Goal: Communication & Community: Answer question/provide support

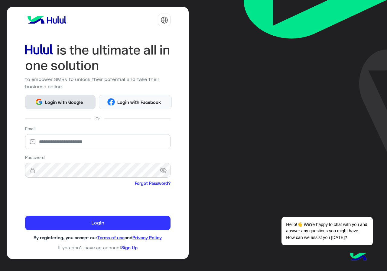
click at [81, 101] on span "Login with Google" at bounding box center [64, 102] width 42 height 7
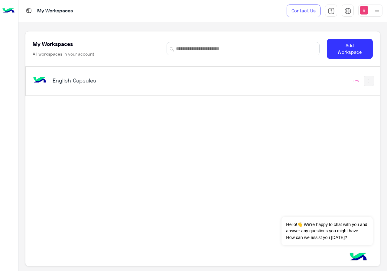
click at [133, 80] on h5 "English Capsules" at bounding box center [114, 80] width 123 height 7
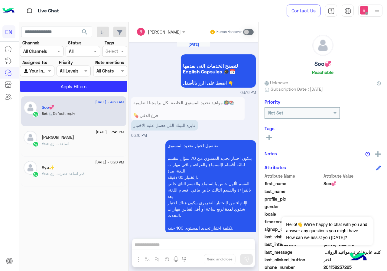
scroll to position [672, 0]
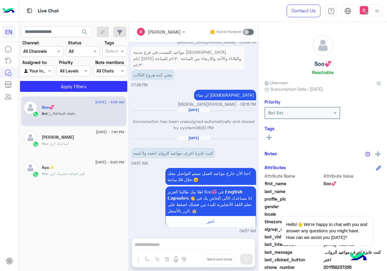
click at [35, 50] on input "text" at bounding box center [34, 51] width 22 height 6
click at [38, 73] on b "WhatsApp" at bounding box center [41, 74] width 21 height 5
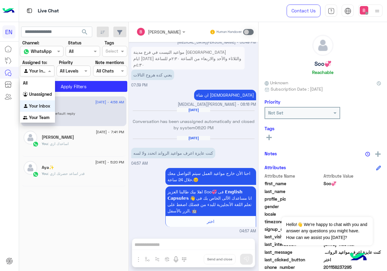
click at [34, 71] on input "text" at bounding box center [30, 71] width 14 height 6
click at [36, 95] on b "Unassigned" at bounding box center [40, 94] width 23 height 5
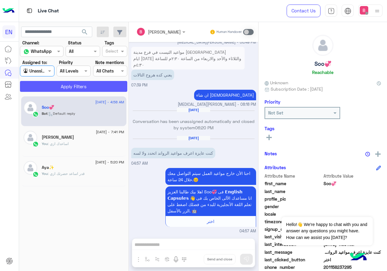
click at [71, 90] on button "Apply Filters" at bounding box center [73, 86] width 107 height 11
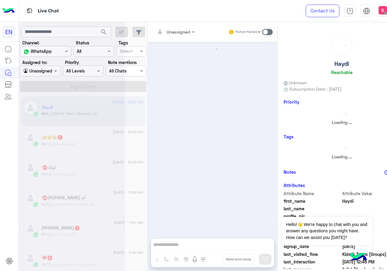
scroll to position [270, 0]
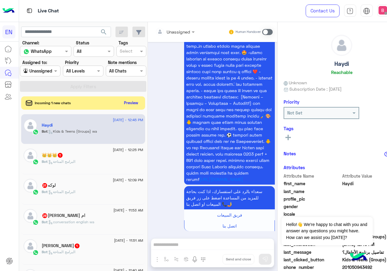
click at [46, 71] on div at bounding box center [40, 70] width 40 height 7
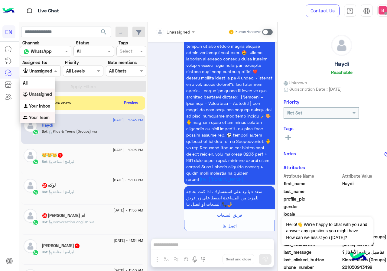
click at [33, 119] on b "Your Team" at bounding box center [39, 117] width 21 height 5
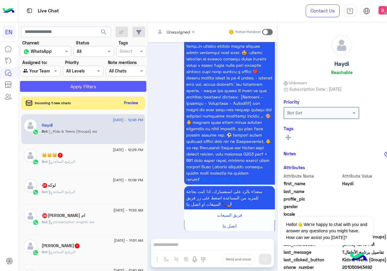
click at [61, 90] on button "Apply Filters" at bounding box center [83, 86] width 127 height 11
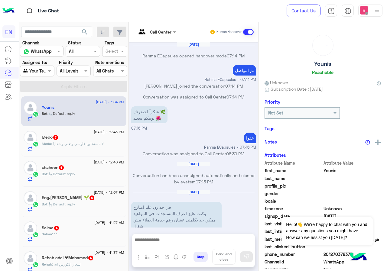
scroll to position [324, 0]
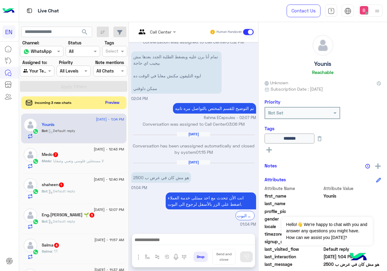
click at [114, 103] on button "Preview" at bounding box center [112, 103] width 19 height 8
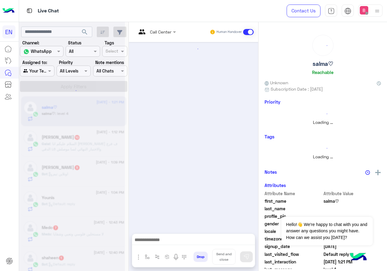
click at [46, 73] on div at bounding box center [72, 137] width 106 height 271
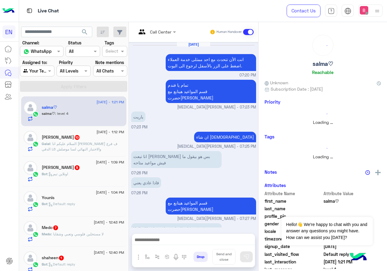
scroll to position [344, 0]
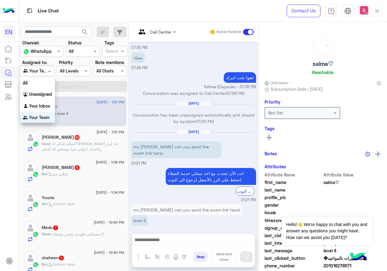
click at [45, 70] on div at bounding box center [37, 70] width 34 height 7
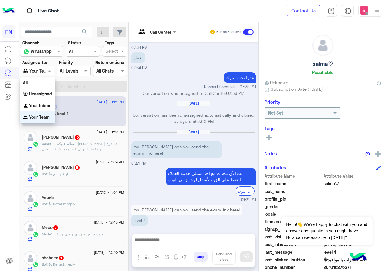
click at [189, 227] on div "ms [PERSON_NAME] can you send the exam link here! level 4 01:21 PM" at bounding box center [193, 218] width 125 height 31
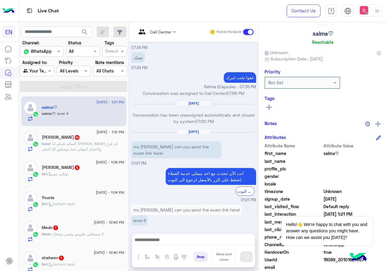
scroll to position [54, 0]
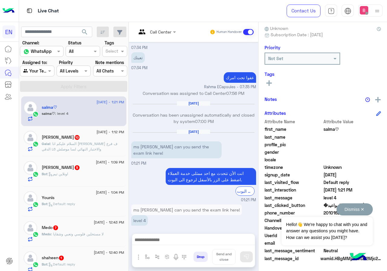
click at [365, 209] on button "Dismiss ✕" at bounding box center [355, 210] width 36 height 12
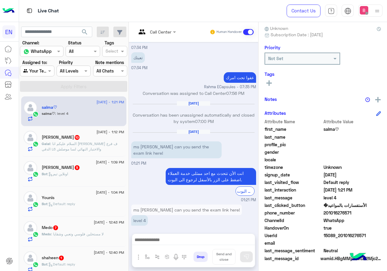
drag, startPoint x: 327, startPoint y: 212, endPoint x: 345, endPoint y: 213, distance: 17.9
click at [360, 214] on span "201016276571" at bounding box center [353, 213] width 58 height 6
copy span "01016276571"
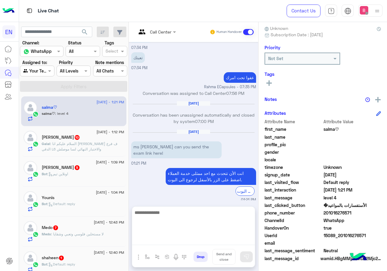
click at [161, 243] on textarea at bounding box center [193, 227] width 123 height 36
type textarea "**********"
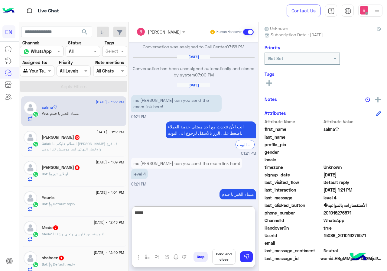
scroll to position [401, 0]
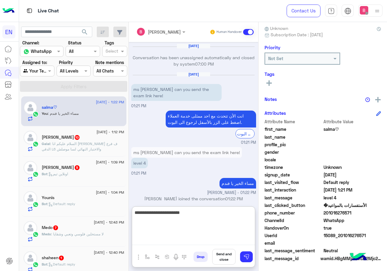
type textarea "**********"
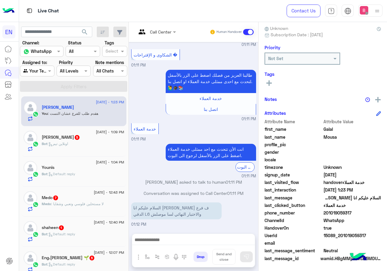
scroll to position [1004, 0]
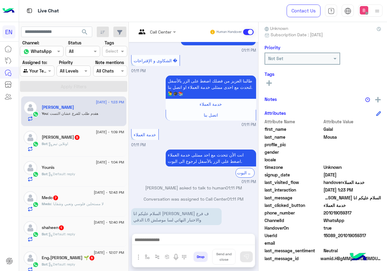
drag, startPoint x: 326, startPoint y: 213, endPoint x: 364, endPoint y: 215, distance: 38.2
click at [364, 215] on span "201019059317" at bounding box center [353, 213] width 58 height 6
drag, startPoint x: 361, startPoint y: 218, endPoint x: 339, endPoint y: 218, distance: 21.5
click at [361, 218] on span "WhatsApp" at bounding box center [353, 221] width 58 height 6
drag, startPoint x: 327, startPoint y: 214, endPoint x: 368, endPoint y: 215, distance: 41.5
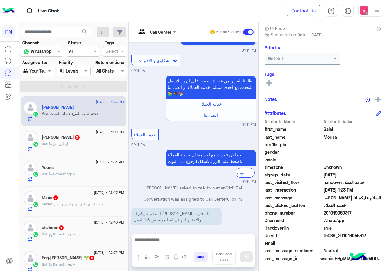
click at [368, 215] on span "201019059317" at bounding box center [353, 213] width 58 height 6
copy span "01019059317"
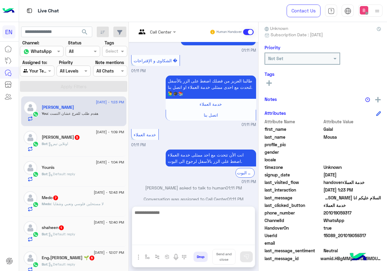
click at [186, 240] on textarea at bounding box center [193, 227] width 123 height 36
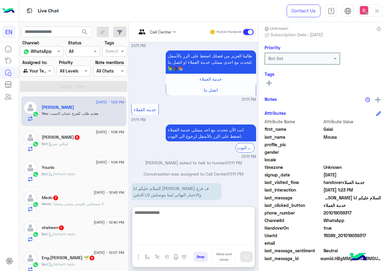
scroll to position [1032, 0]
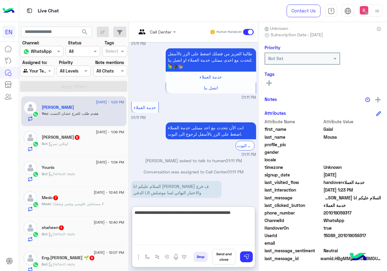
type textarea "**********"
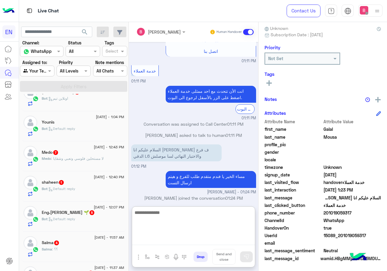
scroll to position [61, 0]
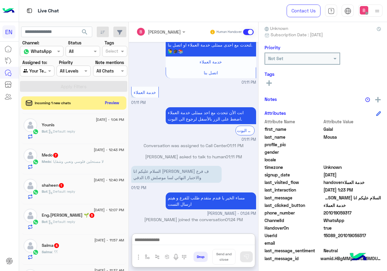
click at [92, 147] on div "[DATE] - 12:43 PM Medo 7 Medo : لا مستحلين فلوسي وتعبي وشقايا" at bounding box center [73, 159] width 105 height 30
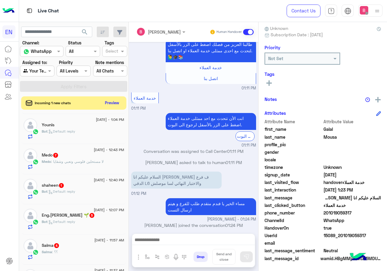
click at [89, 160] on span ": لا مستحلين فلوسي وتعبي وشقايا" at bounding box center [77, 162] width 53 height 5
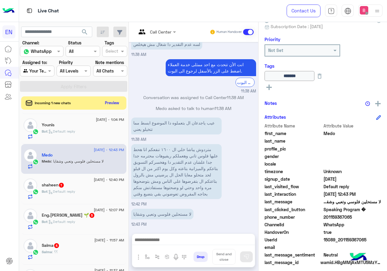
scroll to position [67, 0]
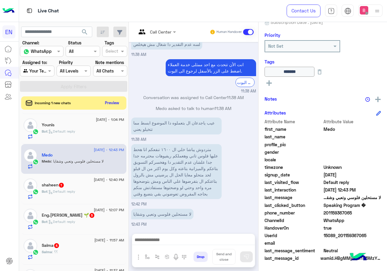
drag, startPoint x: 327, startPoint y: 212, endPoint x: 363, endPoint y: 214, distance: 36.4
click at [363, 214] on span "201159367065" at bounding box center [353, 213] width 58 height 6
copy span "01159367065"
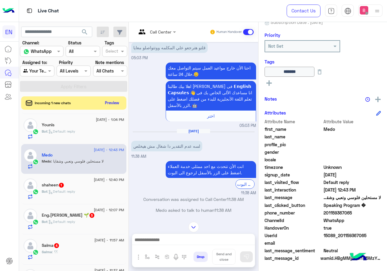
scroll to position [554, 0]
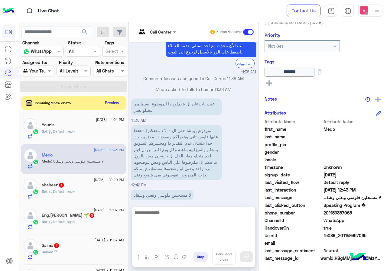
click at [203, 242] on textarea at bounding box center [193, 227] width 123 height 36
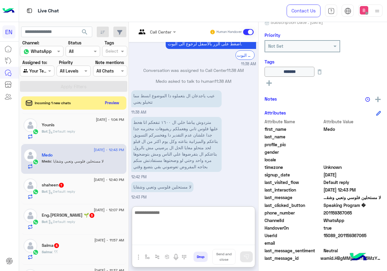
click at [223, 222] on textarea at bounding box center [193, 227] width 123 height 36
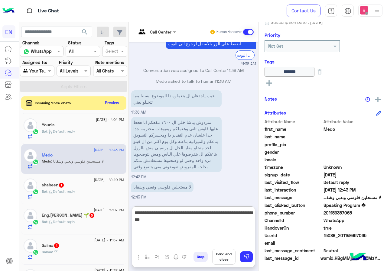
type textarea "**********"
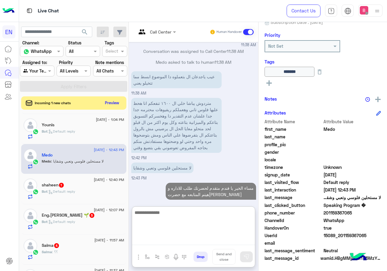
scroll to position [607, 0]
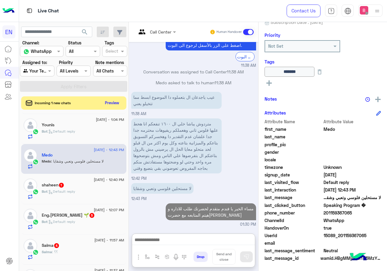
click at [54, 191] on span ": Default reply" at bounding box center [62, 191] width 28 height 5
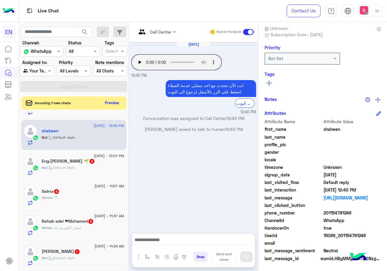
scroll to position [61, 0]
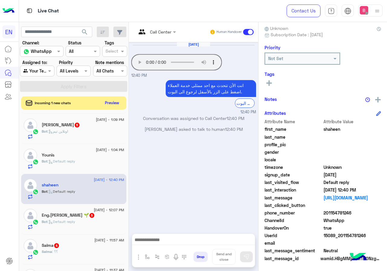
drag, startPoint x: 327, startPoint y: 213, endPoint x: 363, endPoint y: 213, distance: 35.7
click at [363, 213] on span "201154781246" at bounding box center [353, 213] width 58 height 6
copy span "01154781246"
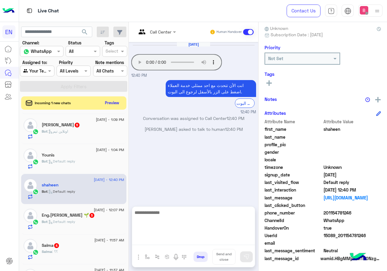
click at [173, 237] on textarea at bounding box center [193, 227] width 123 height 36
type textarea "**********"
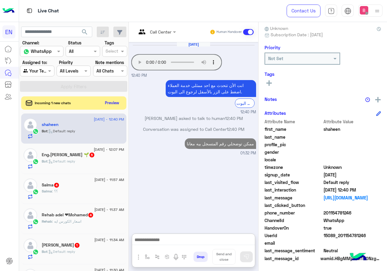
click at [107, 160] on div "Bot : Default reply" at bounding box center [83, 164] width 83 height 11
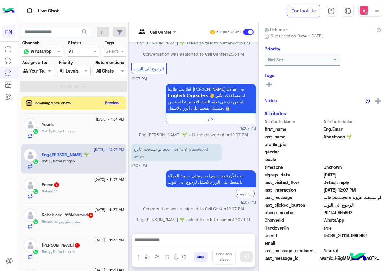
scroll to position [54, 0]
drag, startPoint x: 328, startPoint y: 214, endPoint x: 362, endPoint y: 214, distance: 34.5
click at [365, 214] on span "201140995962" at bounding box center [353, 213] width 58 height 6
copy span "01140995962"
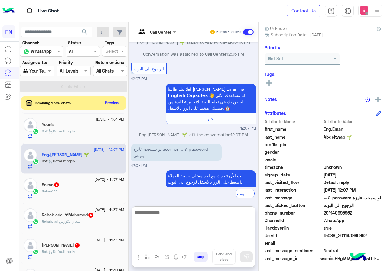
click at [164, 241] on textarea at bounding box center [193, 227] width 123 height 36
paste textarea "**********"
type textarea "**********"
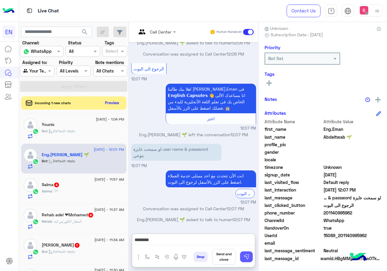
click at [249, 262] on button at bounding box center [246, 257] width 13 height 11
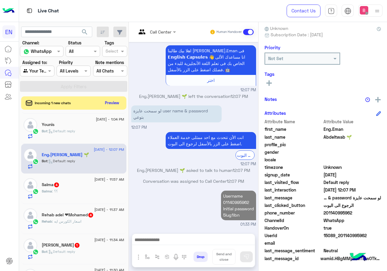
scroll to position [151, 0]
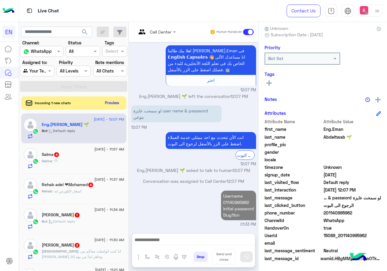
click at [98, 163] on div "Salma : ؟؟" at bounding box center [83, 164] width 83 height 11
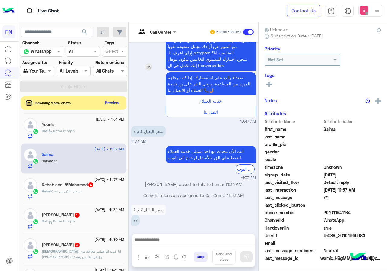
scroll to position [54, 0]
click at [163, 35] on div "Call Center" at bounding box center [160, 32] width 21 height 6
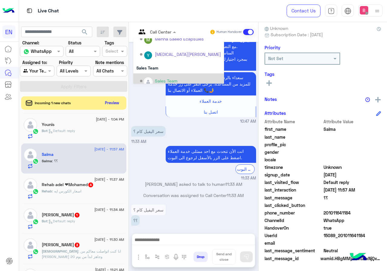
scroll to position [100, 0]
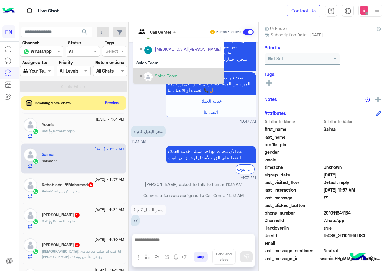
click at [169, 73] on div "Sales Team" at bounding box center [166, 76] width 23 height 6
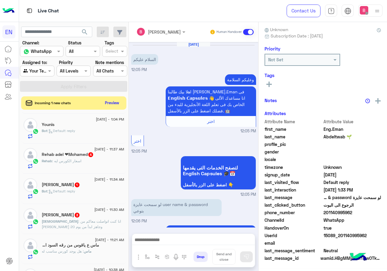
scroll to position [53, 0]
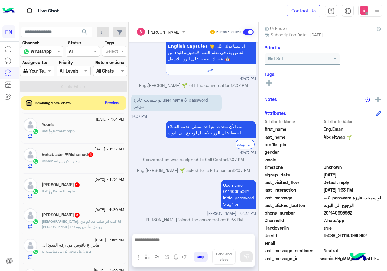
click at [104, 163] on div "Rehab : اسعار الكورس ايه" at bounding box center [83, 164] width 83 height 11
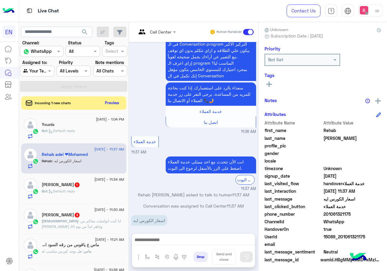
scroll to position [54, 0]
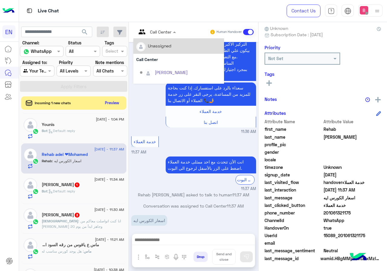
click at [155, 31] on input "text" at bounding box center [149, 32] width 25 height 6
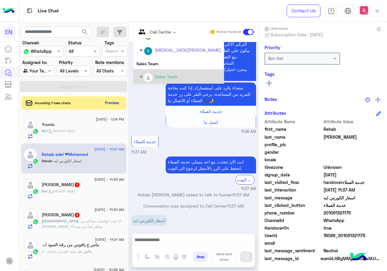
scroll to position [100, 0]
click at [153, 78] on div "Options list" at bounding box center [148, 76] width 9 height 9
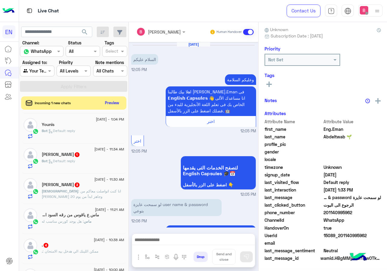
scroll to position [271, 0]
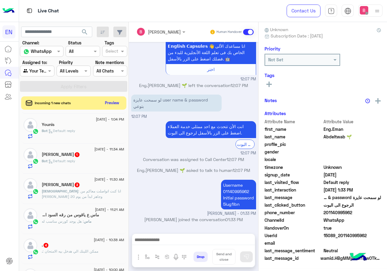
click at [95, 163] on div "Bot : Default reply" at bounding box center [83, 164] width 83 height 11
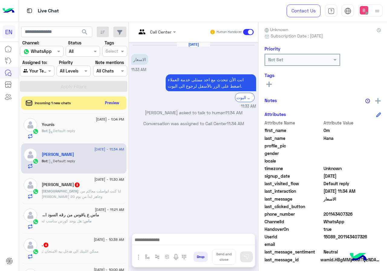
scroll to position [54, 0]
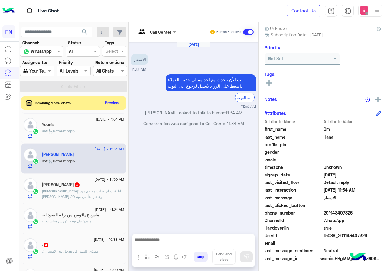
click at [157, 31] on input "text" at bounding box center [149, 32] width 25 height 6
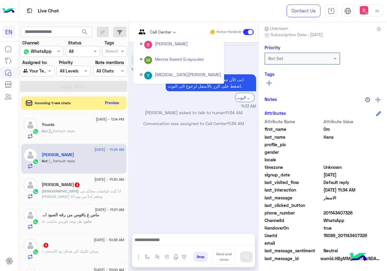
scroll to position [0, 0]
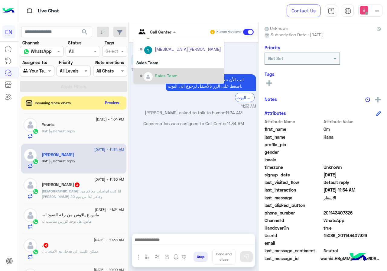
click at [160, 74] on div "Sales Team" at bounding box center [166, 76] width 23 height 6
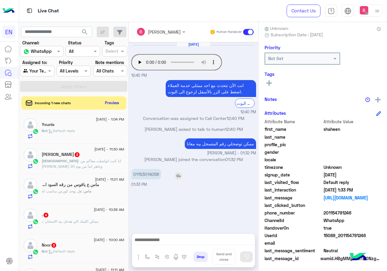
drag, startPoint x: 135, startPoint y: 175, endPoint x: 170, endPoint y: 176, distance: 34.5
click at [170, 176] on div "01153014056" at bounding box center [163, 174] width 64 height 11
copy p "01153014056"
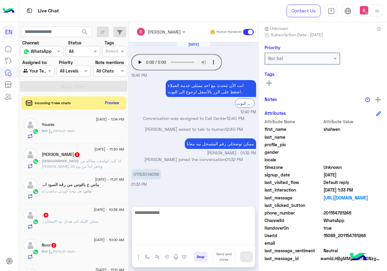
click at [173, 242] on textarea at bounding box center [193, 227] width 123 height 36
type textarea "**********"
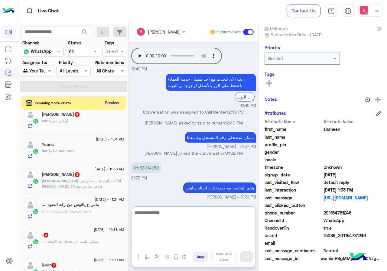
scroll to position [121, 0]
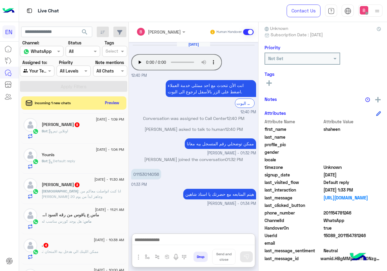
click at [100, 186] on div "[PERSON_NAME] 3" at bounding box center [83, 186] width 83 height 6
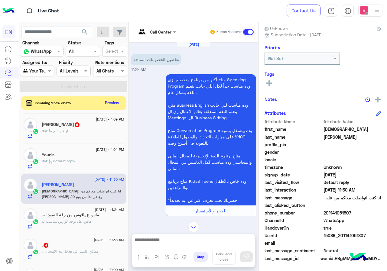
click at [159, 32] on input "text" at bounding box center [149, 32] width 25 height 6
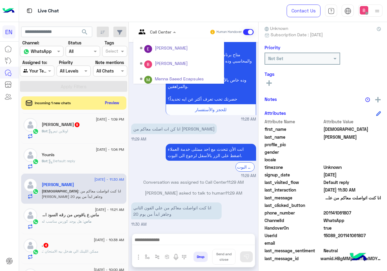
scroll to position [100, 0]
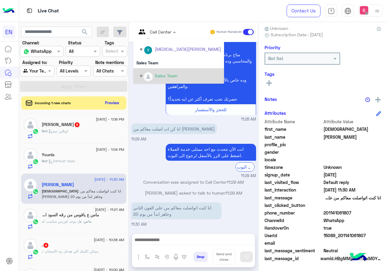
click at [176, 76] on div "Sales Team" at bounding box center [166, 76] width 23 height 6
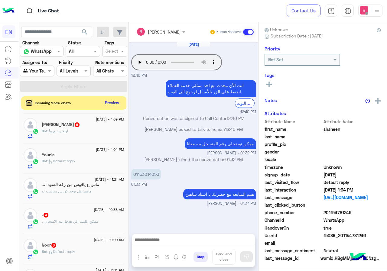
scroll to position [54, 0]
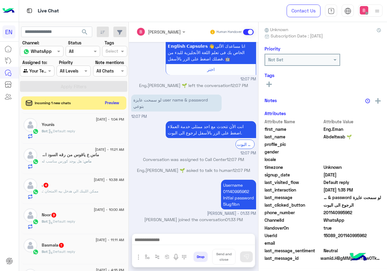
scroll to position [53, 0]
click at [104, 160] on div "ماس : هل يوجد كورس مناسب له" at bounding box center [83, 164] width 83 height 11
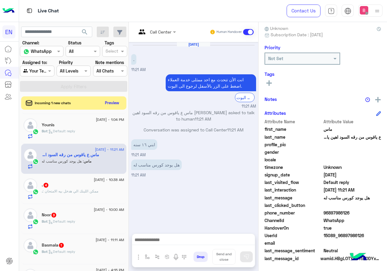
scroll to position [54, 0]
click at [164, 33] on div at bounding box center [156, 31] width 46 height 7
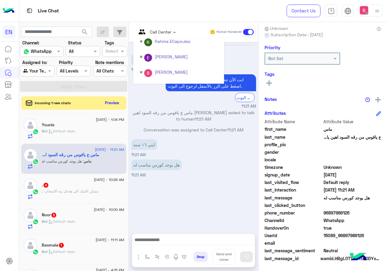
scroll to position [100, 0]
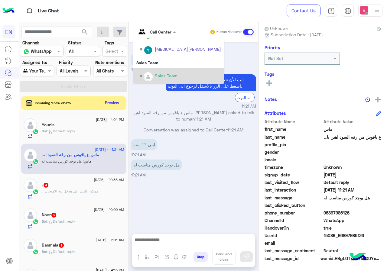
click at [162, 77] on div "Sales Team" at bounding box center [166, 76] width 23 height 6
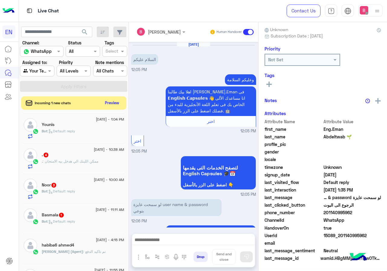
scroll to position [271, 0]
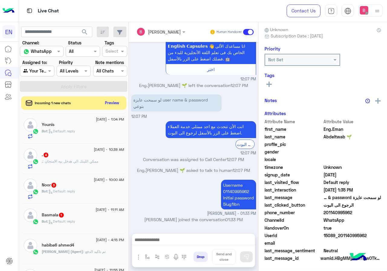
click at [101, 166] on div ". : ممكن اللينك الي هدخل بيه الامتحان" at bounding box center [83, 164] width 83 height 11
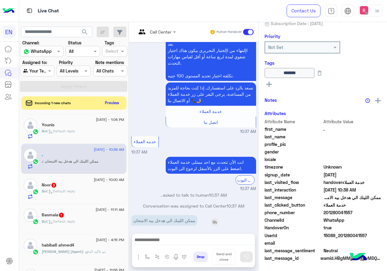
scroll to position [67, 0]
drag, startPoint x: 324, startPoint y: 214, endPoint x: 349, endPoint y: 213, distance: 24.8
click at [357, 212] on span "201280041557" at bounding box center [353, 213] width 58 height 6
copy span "01280041557"
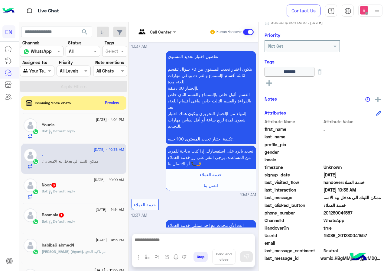
scroll to position [472, 0]
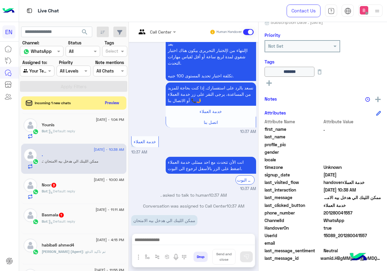
click at [182, 235] on div at bounding box center [193, 241] width 123 height 15
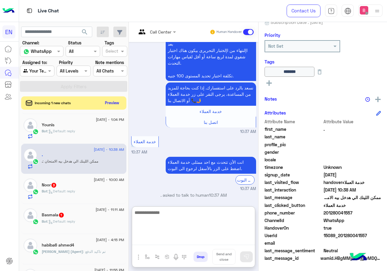
click at [184, 245] on textarea at bounding box center [193, 227] width 123 height 36
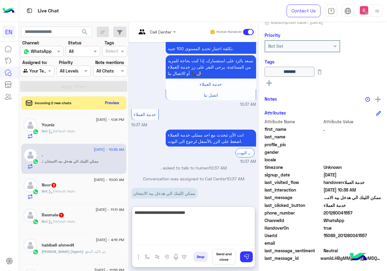
type textarea "**********"
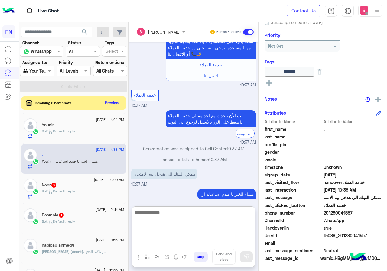
scroll to position [530, 0]
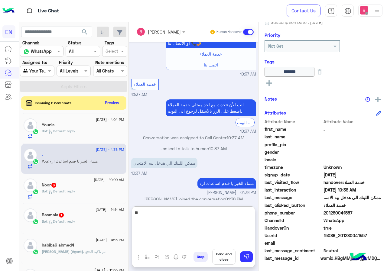
type textarea "***"
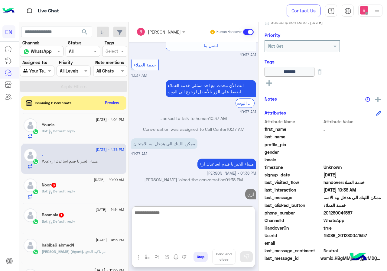
scroll to position [151, 0]
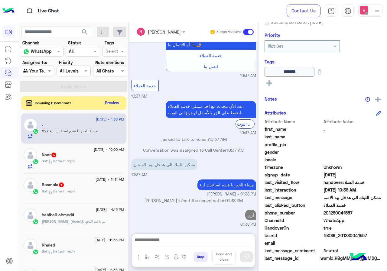
click at [84, 162] on div "Bot : Default reply" at bounding box center [83, 164] width 83 height 11
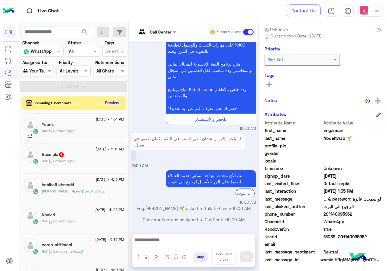
scroll to position [54, 0]
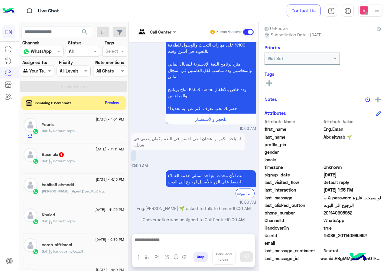
click at [153, 33] on input "text" at bounding box center [149, 32] width 25 height 6
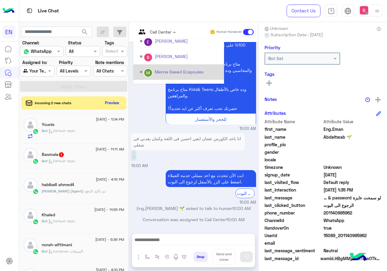
scroll to position [100, 0]
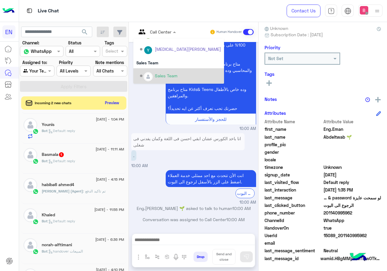
click at [157, 74] on div "Sales Team" at bounding box center [166, 76] width 23 height 6
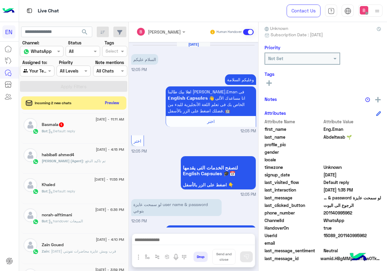
scroll to position [271, 0]
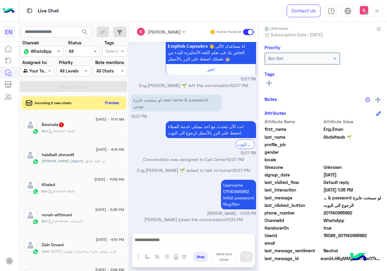
click at [91, 131] on div "Bot : Default reply" at bounding box center [83, 134] width 83 height 11
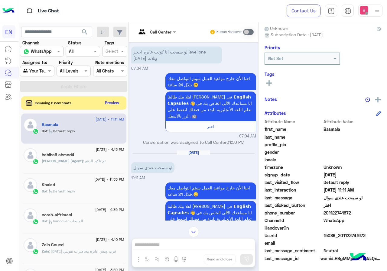
scroll to position [487, 0]
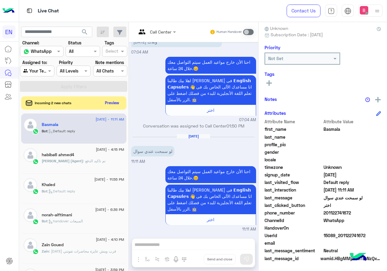
click at [166, 245] on div "Call Center Human Handover [DATE] مساء الخير 🌹 لينك الفاينل تيست علي البروفايل …" at bounding box center [194, 148] width 130 height 252
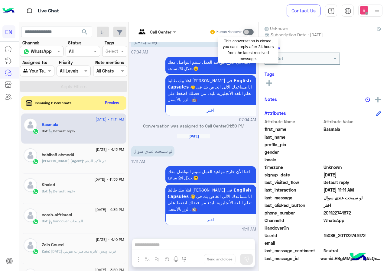
click at [250, 32] on span at bounding box center [248, 32] width 11 height 6
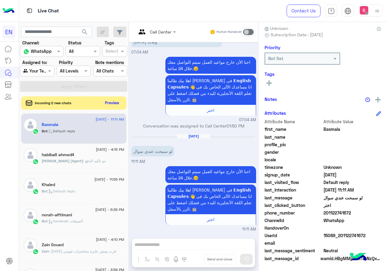
click at [188, 249] on div "Call Center Human Handover [DATE] مساء الخير 🌹 لينك الفاينل تيست علي البروفايل …" at bounding box center [194, 148] width 130 height 252
click at [252, 21] on div "Live Chat" at bounding box center [142, 11] width 246 height 22
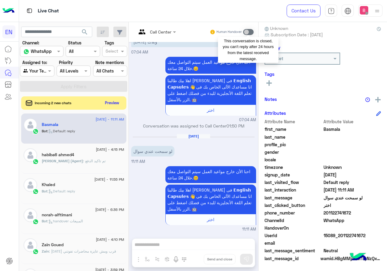
click at [250, 33] on span at bounding box center [248, 32] width 11 height 6
click at [251, 33] on span at bounding box center [248, 32] width 11 height 6
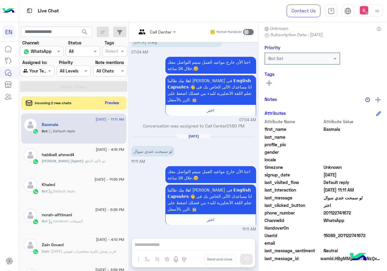
click at [172, 245] on div "Call Center Human Handover [DATE] مساء الخير 🌹 لينك الفاينل تيست علي البروفايل …" at bounding box center [194, 148] width 130 height 252
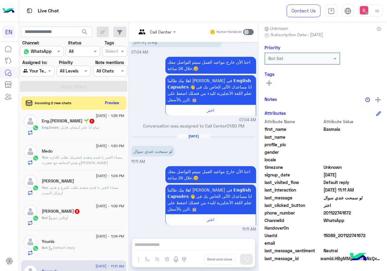
scroll to position [0, 0]
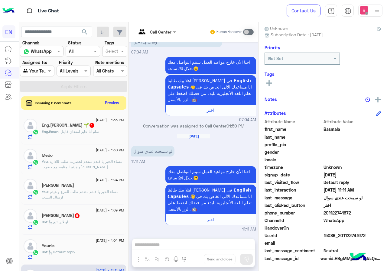
click at [105, 132] on div "Eng.Eman : تمام أنا عايز امتحان فاينل" at bounding box center [83, 134] width 83 height 11
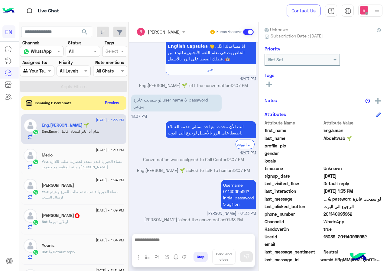
scroll to position [54, 0]
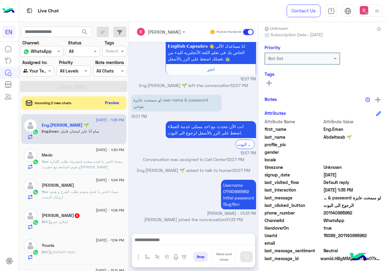
click at [109, 133] on div "Eng.Eman : تمام أنا عايز امتحان فاينل" at bounding box center [83, 134] width 83 height 11
click at [105, 102] on button "Preview" at bounding box center [112, 103] width 19 height 8
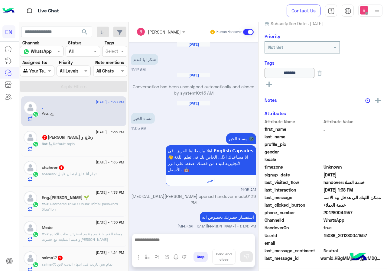
scroll to position [445, 0]
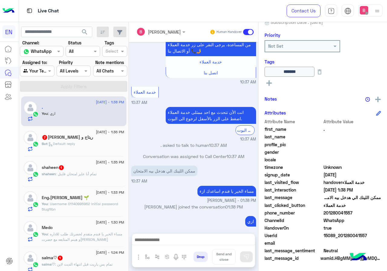
click at [94, 146] on div "Bot : Default reply" at bounding box center [83, 146] width 83 height 11
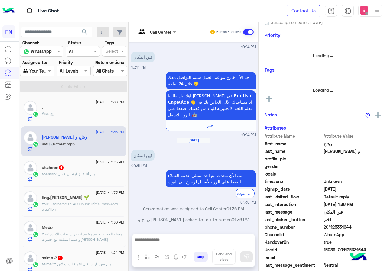
scroll to position [54, 0]
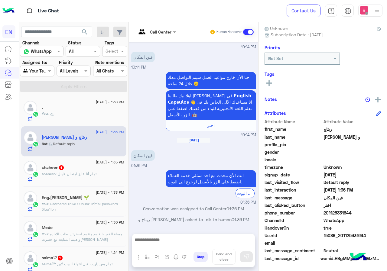
click at [160, 35] on div "Call Center" at bounding box center [160, 32] width 21 height 6
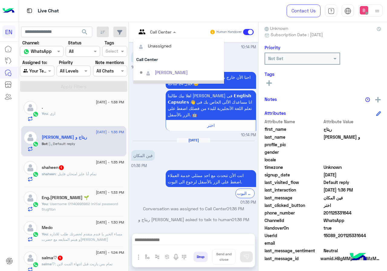
scroll to position [100, 0]
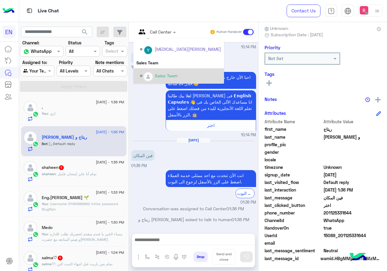
click at [163, 74] on div "Sales Team" at bounding box center [166, 76] width 23 height 6
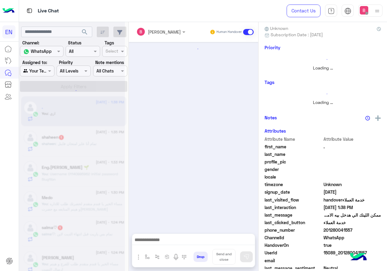
scroll to position [67, 0]
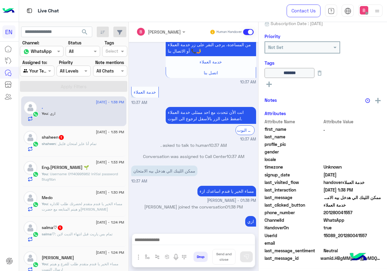
click at [101, 143] on div "shaheen : تمام أنا عايز امتحان فاينل" at bounding box center [83, 146] width 83 height 11
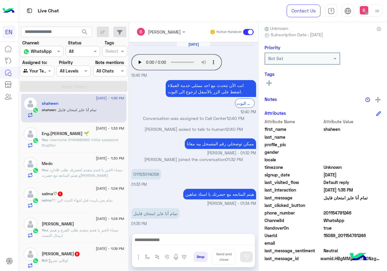
scroll to position [61, 0]
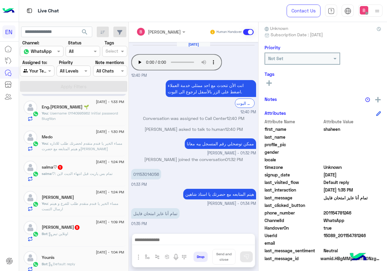
click at [103, 177] on div "salma♡ : تمام بس ياريت قبل انتهاء الديت لاين" at bounding box center [83, 176] width 83 height 11
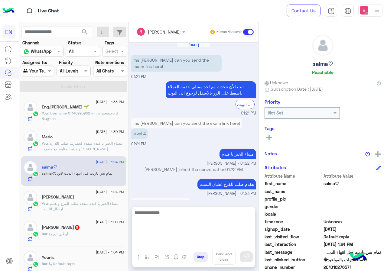
drag, startPoint x: 179, startPoint y: 245, endPoint x: 181, endPoint y: 242, distance: 4.6
click at [179, 244] on textarea at bounding box center [193, 227] width 123 height 36
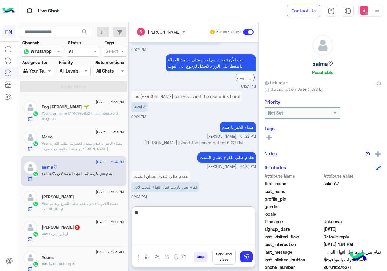
type textarea "*"
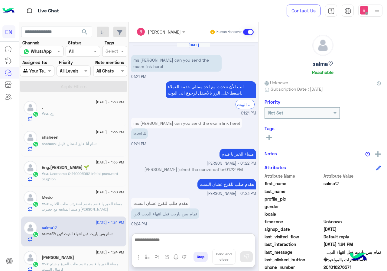
click at [44, 75] on div "Agent Filter Your Team" at bounding box center [37, 71] width 34 height 11
click at [42, 94] on b "Unassigned" at bounding box center [40, 93] width 23 height 5
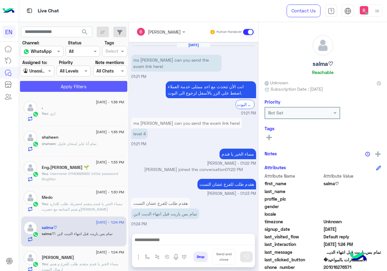
click at [62, 82] on button "Apply Filters" at bounding box center [73, 86] width 107 height 11
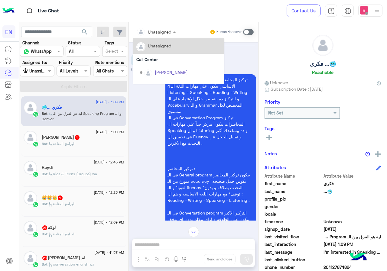
click at [157, 29] on input "text" at bounding box center [149, 32] width 25 height 6
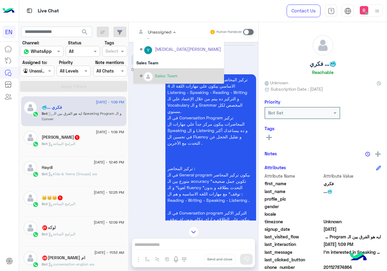
click at [161, 74] on div "Sales Team" at bounding box center [166, 76] width 23 height 6
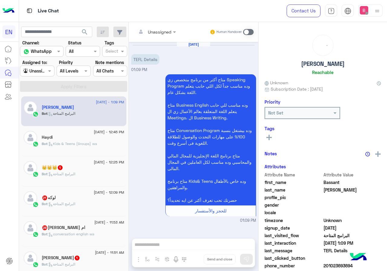
click at [167, 35] on div "Unassigned" at bounding box center [160, 32] width 24 height 6
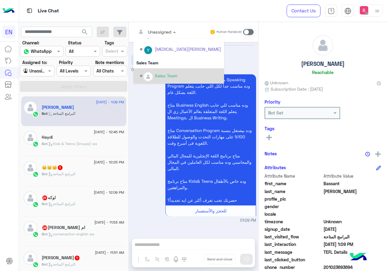
click at [166, 73] on div "Sales Team" at bounding box center [166, 76] width 23 height 6
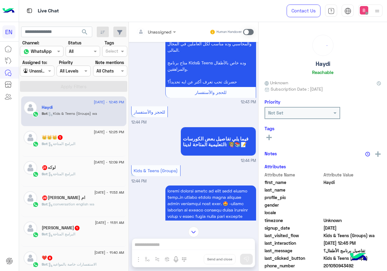
click at [161, 31] on input "text" at bounding box center [149, 32] width 25 height 6
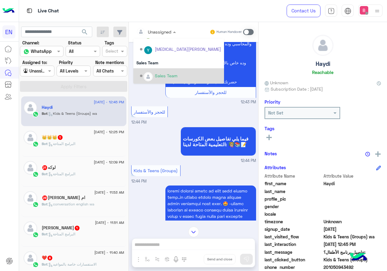
click at [161, 75] on div "Sales Team" at bounding box center [166, 76] width 23 height 6
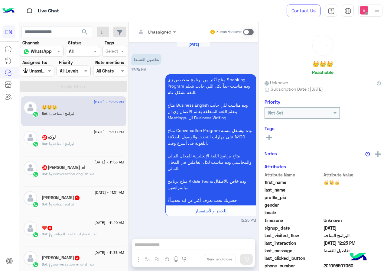
click at [163, 28] on div at bounding box center [156, 31] width 46 height 7
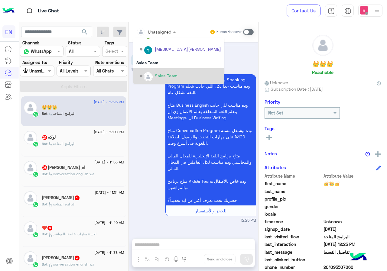
click at [155, 77] on div "Sales Team" at bounding box center [180, 76] width 81 height 11
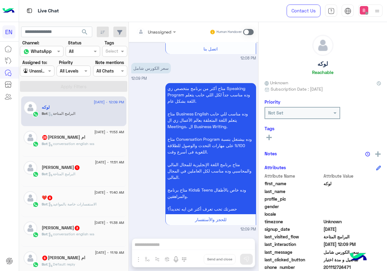
drag, startPoint x: 162, startPoint y: 31, endPoint x: 158, endPoint y: 38, distance: 7.2
click at [162, 31] on div at bounding box center [156, 31] width 46 height 7
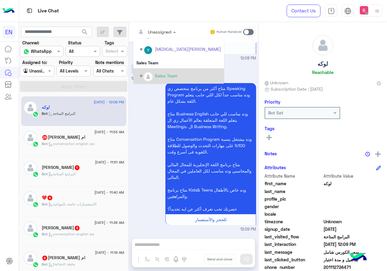
click at [161, 75] on div "Sales Team" at bounding box center [166, 76] width 23 height 6
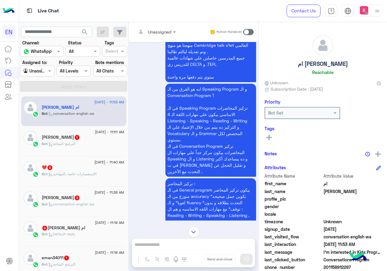
drag, startPoint x: 145, startPoint y: 21, endPoint x: 150, endPoint y: 28, distance: 8.5
click at [146, 23] on div "Live Chat Contact Us Help Center عربي English search Channel: Channel WhatsApp …" at bounding box center [203, 135] width 369 height 271
click at [151, 31] on input "text" at bounding box center [149, 32] width 25 height 6
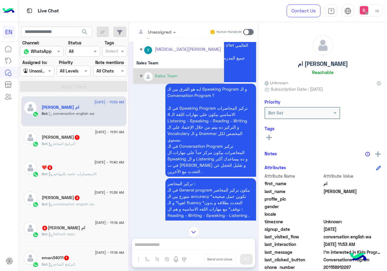
click at [156, 76] on div "Sales Team" at bounding box center [166, 76] width 23 height 6
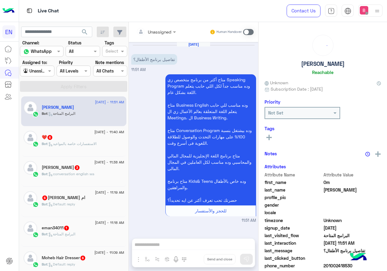
click at [164, 35] on div "Unassigned" at bounding box center [160, 32] width 24 height 6
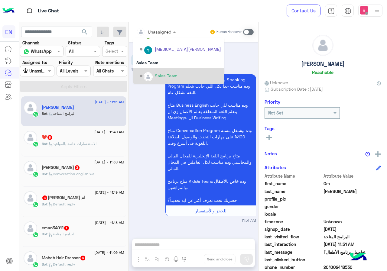
click at [154, 78] on div "Sales Team" at bounding box center [180, 76] width 81 height 11
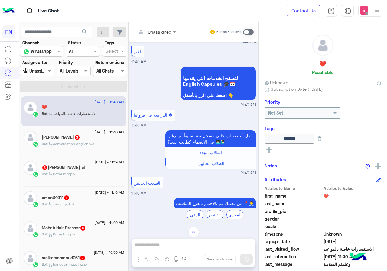
click at [160, 29] on input "text" at bounding box center [149, 32] width 25 height 6
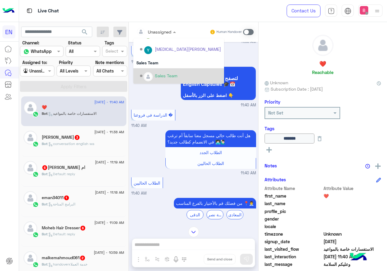
click at [155, 75] on div "Sales Team" at bounding box center [180, 76] width 81 height 11
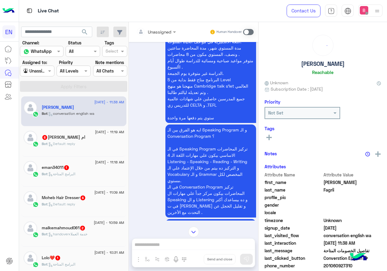
click at [165, 33] on div at bounding box center [156, 31] width 46 height 7
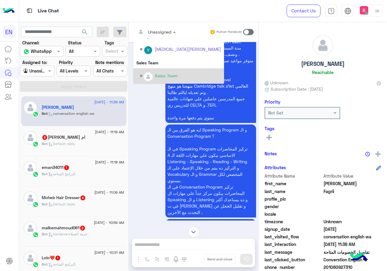
click at [157, 75] on div "Sales Team" at bounding box center [166, 76] width 23 height 6
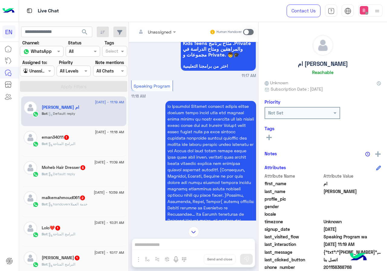
click at [163, 33] on div at bounding box center [156, 31] width 46 height 7
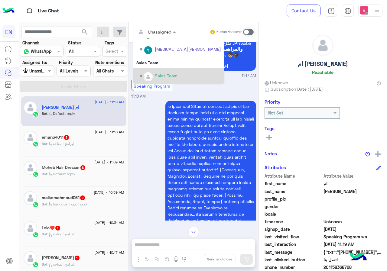
click at [154, 75] on div "Sales Team" at bounding box center [180, 76] width 81 height 11
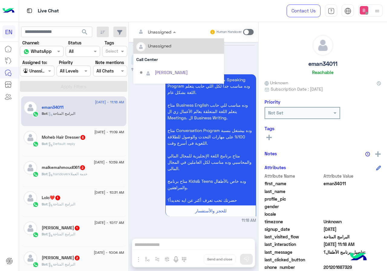
click at [159, 33] on input "text" at bounding box center [149, 32] width 25 height 6
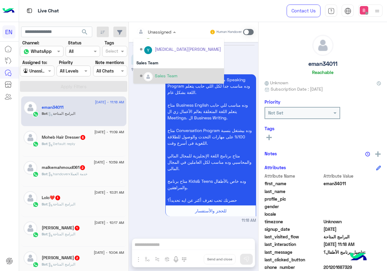
click at [150, 74] on img "Options list" at bounding box center [148, 77] width 8 height 8
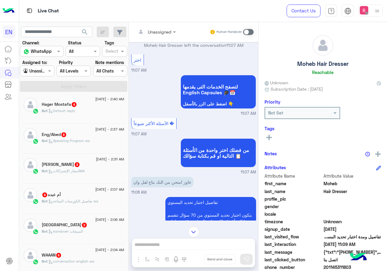
click at [166, 27] on div "Unassigned" at bounding box center [154, 32] width 35 height 12
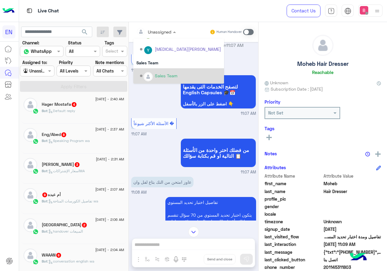
click at [168, 77] on div "Sales Team" at bounding box center [166, 76] width 23 height 6
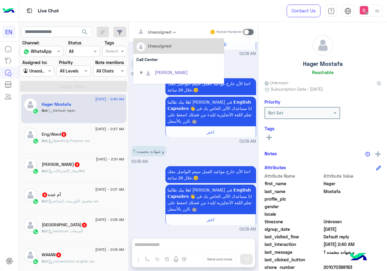
click at [163, 28] on div "Unassigned" at bounding box center [154, 32] width 35 height 12
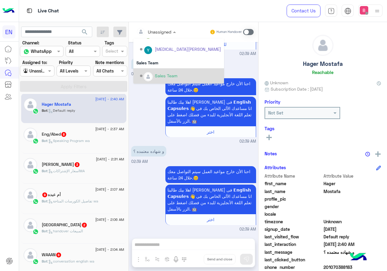
click at [156, 72] on div "Sales Team" at bounding box center [180, 76] width 81 height 11
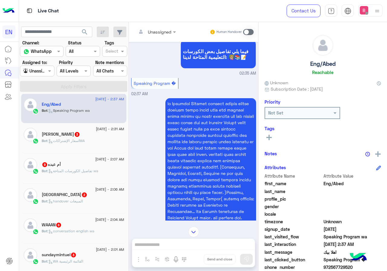
click at [160, 36] on div "Unassigned" at bounding box center [154, 32] width 35 height 12
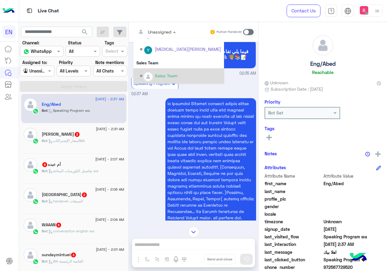
click at [166, 78] on div "Sales Team" at bounding box center [166, 76] width 23 height 6
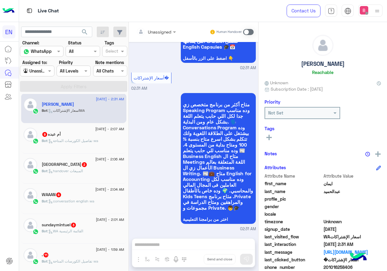
click at [165, 31] on div at bounding box center [156, 31] width 46 height 7
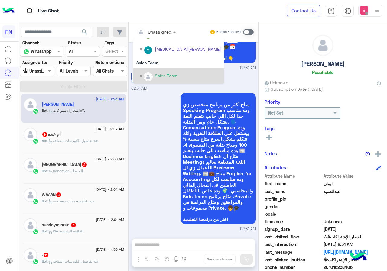
click at [163, 75] on div "Sales Team" at bounding box center [166, 76] width 23 height 6
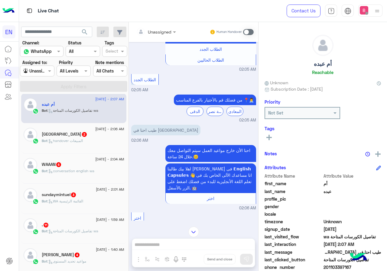
scroll to position [149, 0]
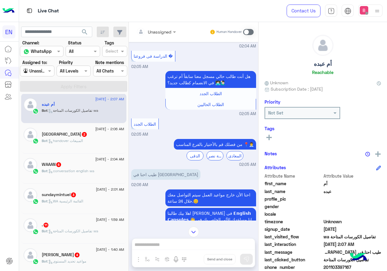
click at [163, 33] on div at bounding box center [156, 31] width 46 height 7
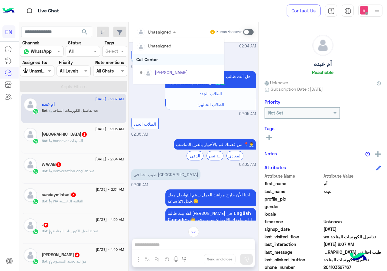
scroll to position [100, 0]
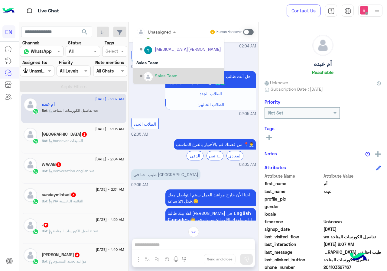
click at [165, 71] on div "Sales Team" at bounding box center [180, 76] width 81 height 11
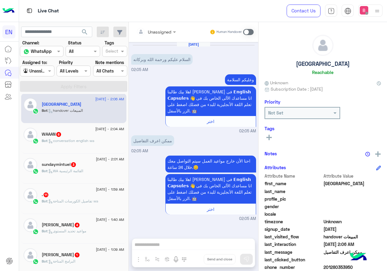
click at [151, 27] on div "Unassigned" at bounding box center [154, 32] width 35 height 12
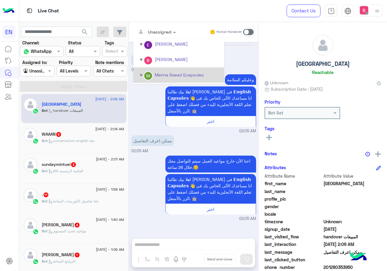
scroll to position [100, 0]
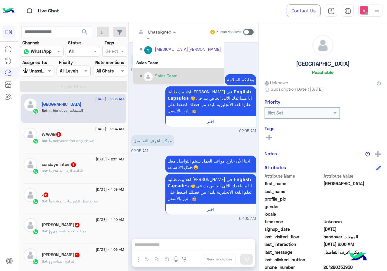
click at [163, 75] on div "Sales Team" at bounding box center [166, 76] width 23 height 6
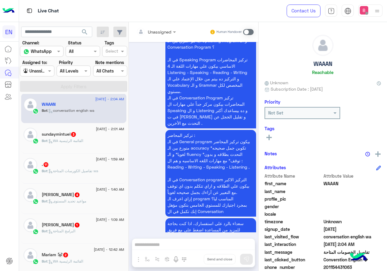
scroll to position [1295, 0]
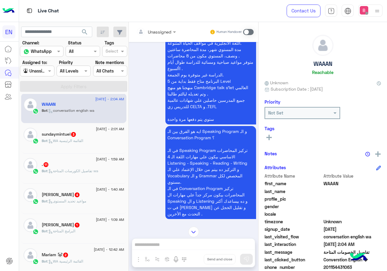
click at [163, 28] on div at bounding box center [156, 31] width 46 height 7
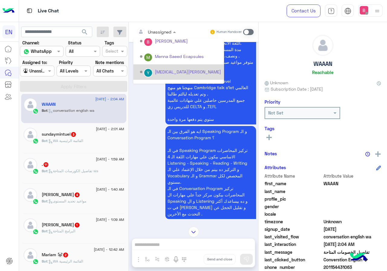
scroll to position [100, 0]
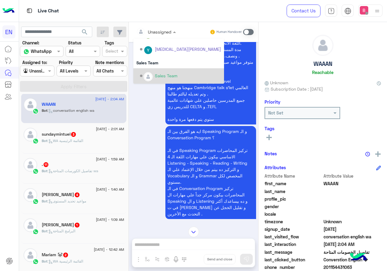
click at [158, 73] on div "Sales Team" at bounding box center [166, 76] width 23 height 6
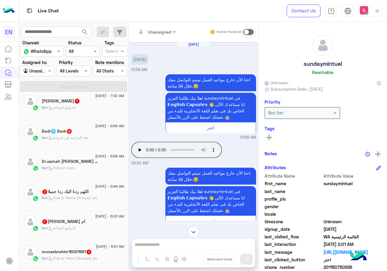
scroll to position [3, 0]
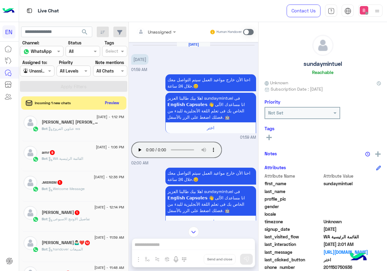
drag, startPoint x: 118, startPoint y: 0, endPoint x: 239, endPoint y: 55, distance: 132.6
click at [240, 54] on div "[DATE] 01:59 AM" at bounding box center [193, 57] width 125 height 31
click at [160, 30] on input "text" at bounding box center [149, 32] width 25 height 6
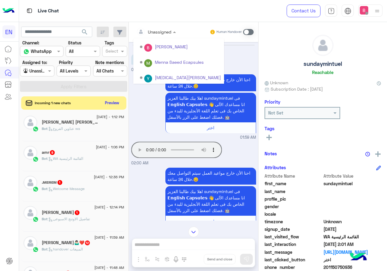
scroll to position [100, 0]
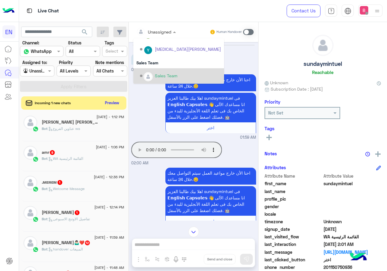
click at [157, 73] on div "Sales Team" at bounding box center [166, 76] width 23 height 6
click at [157, 73] on div "احنا الأن خارج مواعيد العمل سيتم التواصل معك خلال 24 ساعة.😊 اهلا بيك طالبنا الع…" at bounding box center [193, 107] width 125 height 68
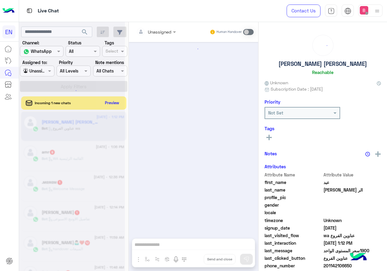
click at [112, 104] on div at bounding box center [72, 137] width 106 height 271
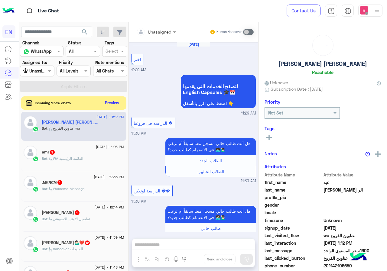
scroll to position [881, 0]
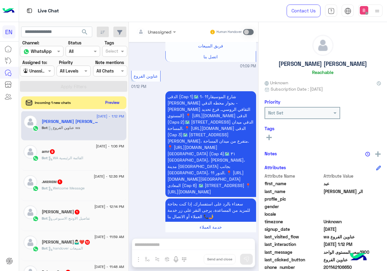
click at [117, 101] on button "Preview" at bounding box center [112, 103] width 19 height 8
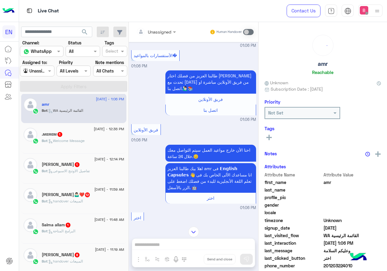
scroll to position [279, 0]
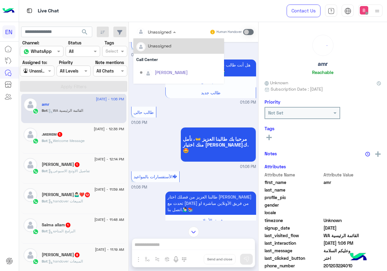
click at [163, 32] on div at bounding box center [156, 31] width 46 height 7
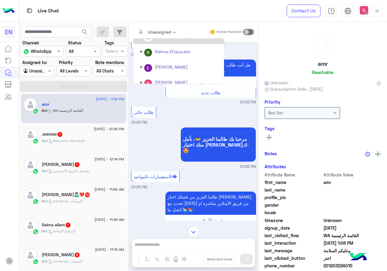
scroll to position [100, 0]
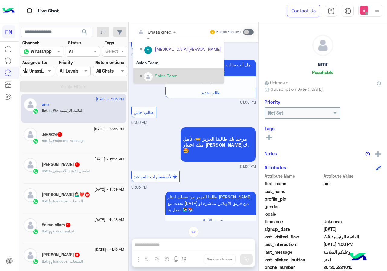
drag, startPoint x: 158, startPoint y: 73, endPoint x: 151, endPoint y: 104, distance: 31.6
click at [158, 73] on div "Sales Team" at bounding box center [166, 76] width 23 height 6
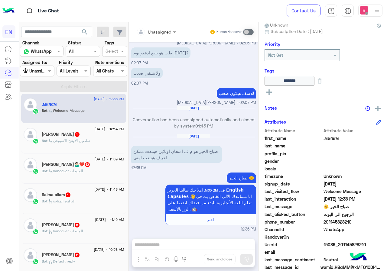
scroll to position [67, 0]
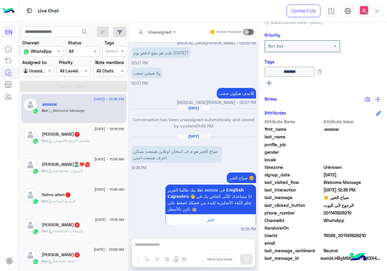
drag, startPoint x: 325, startPoint y: 213, endPoint x: 346, endPoint y: 215, distance: 20.9
click at [356, 216] on span "201145828210" at bounding box center [353, 213] width 58 height 6
copy span "01145828210"
click at [182, 244] on div "Unassigned Human Handover [DATE] تمام 06:31 PM [DATE] Conversation has been una…" at bounding box center [194, 148] width 130 height 252
click at [248, 29] on div "Human Handover" at bounding box center [232, 32] width 44 height 11
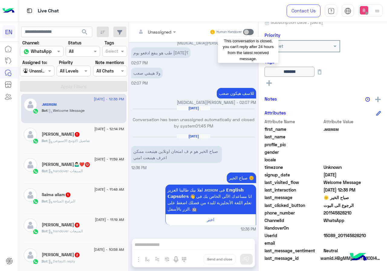
click at [248, 32] on span at bounding box center [248, 32] width 11 height 6
click at [249, 32] on span at bounding box center [248, 32] width 11 height 6
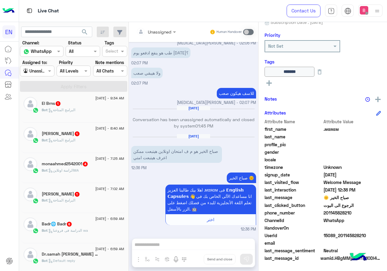
scroll to position [396, 0]
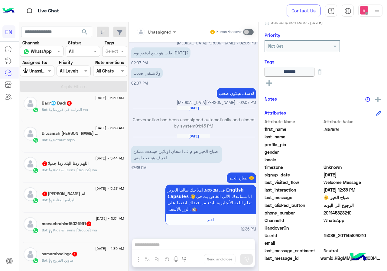
click at [43, 71] on div at bounding box center [37, 70] width 34 height 7
click at [40, 116] on b "Your Team" at bounding box center [39, 117] width 21 height 5
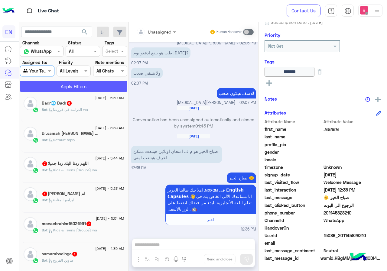
click at [68, 81] on button "Apply Filters" at bounding box center [73, 86] width 107 height 11
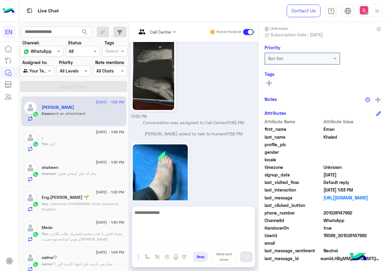
click at [172, 242] on textarea at bounding box center [193, 227] width 123 height 36
type textarea "**********"
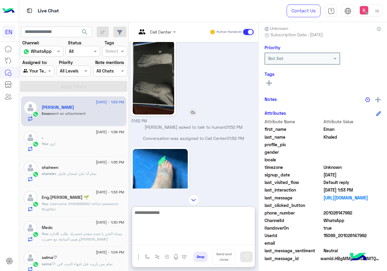
scroll to position [98, 0]
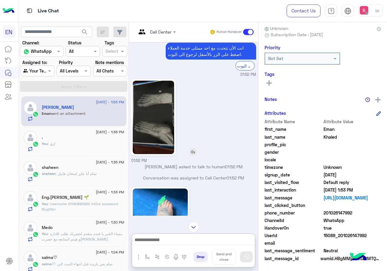
click at [160, 123] on img at bounding box center [153, 118] width 41 height 74
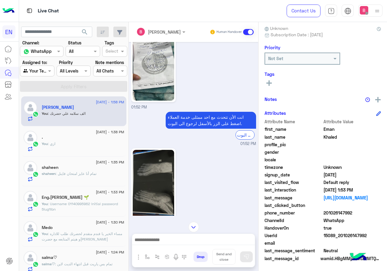
scroll to position [0, 0]
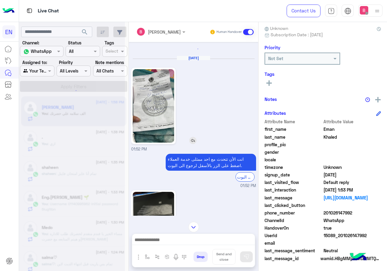
click at [165, 106] on img at bounding box center [153, 106] width 41 height 74
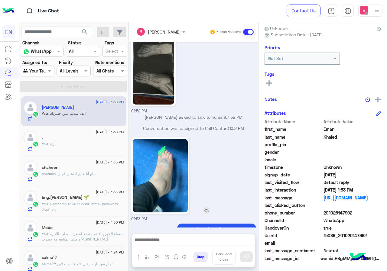
scroll to position [172, 0]
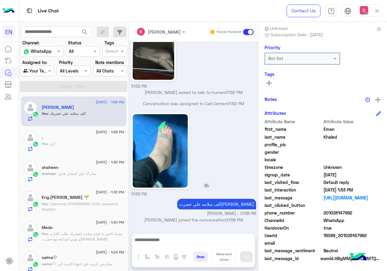
click at [162, 167] on img at bounding box center [160, 151] width 55 height 74
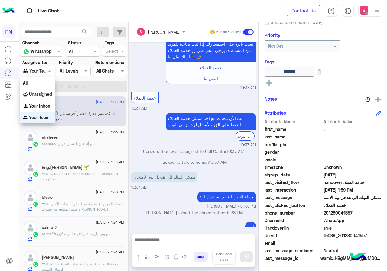
click at [36, 72] on input "text" at bounding box center [30, 71] width 14 height 6
click at [42, 96] on b "Unassigned" at bounding box center [40, 93] width 23 height 5
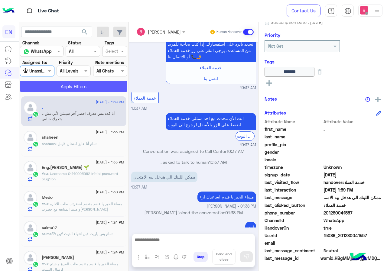
click at [59, 87] on button "Apply Filters" at bounding box center [73, 86] width 107 height 11
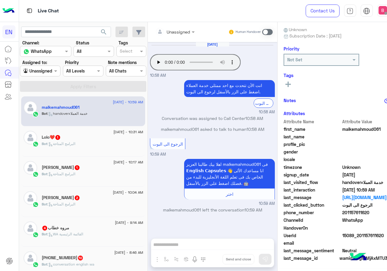
scroll to position [54, 0]
drag, startPoint x: 158, startPoint y: 19, endPoint x: 153, endPoint y: 28, distance: 11.0
click at [158, 19] on div "Live Chat" at bounding box center [148, 11] width 258 height 22
click at [156, 29] on input "text" at bounding box center [168, 32] width 25 height 6
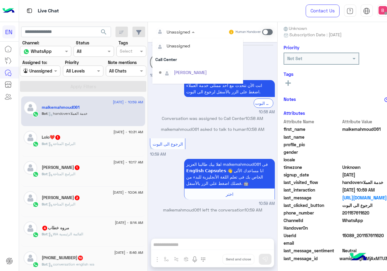
scroll to position [100, 0]
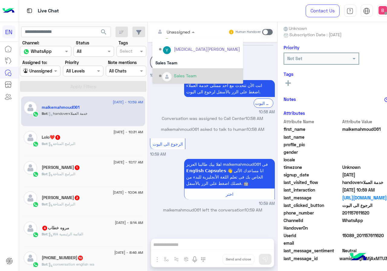
drag, startPoint x: 163, startPoint y: 78, endPoint x: 156, endPoint y: 79, distance: 6.5
click at [174, 78] on div "Sales Team" at bounding box center [185, 76] width 23 height 6
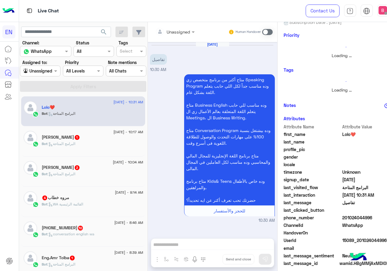
scroll to position [53, 0]
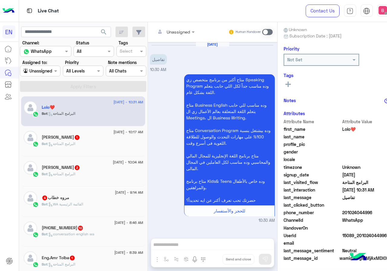
click at [156, 34] on input "text" at bounding box center [168, 32] width 25 height 6
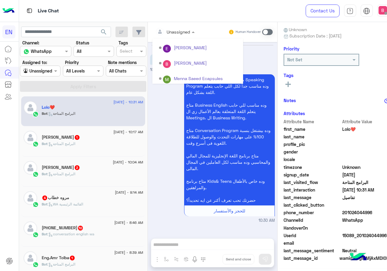
scroll to position [100, 0]
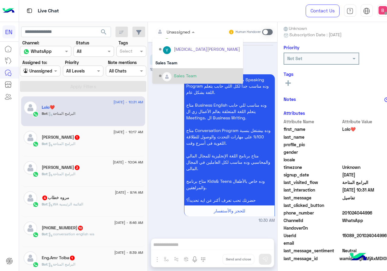
click at [174, 73] on div "Sales Team" at bounding box center [185, 76] width 23 height 6
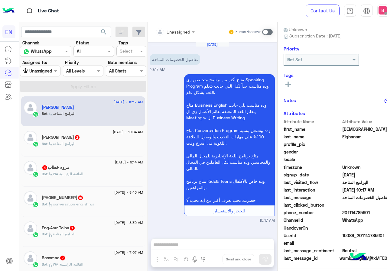
scroll to position [53, 0]
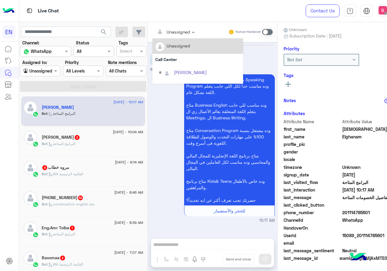
click at [156, 33] on input "text" at bounding box center [168, 32] width 25 height 6
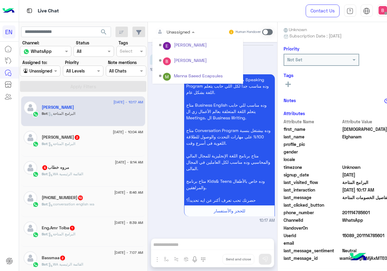
scroll to position [100, 0]
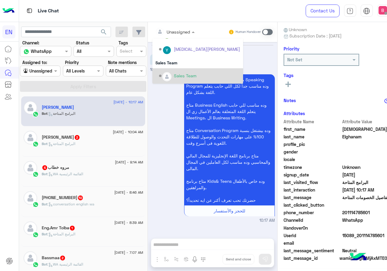
click at [159, 73] on div "Sales Team" at bounding box center [199, 76] width 81 height 11
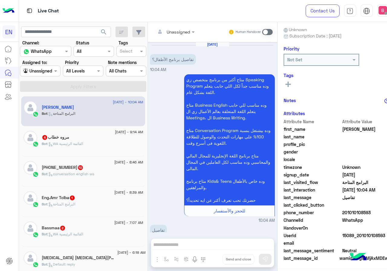
scroll to position [162, 0]
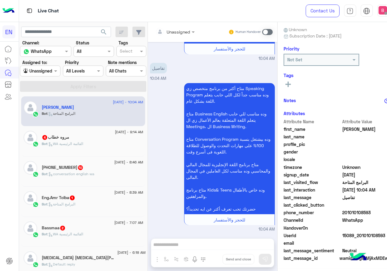
drag, startPoint x: 153, startPoint y: 32, endPoint x: 151, endPoint y: 38, distance: 5.6
click at [156, 32] on input "text" at bounding box center [168, 32] width 25 height 6
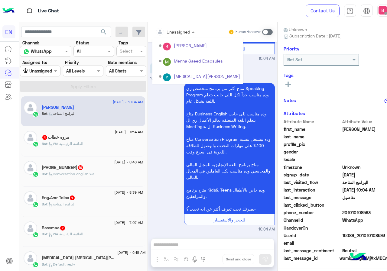
scroll to position [100, 0]
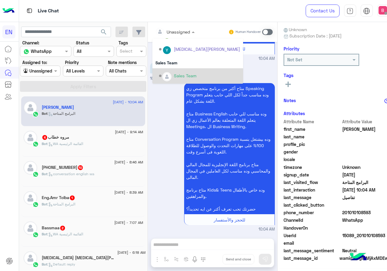
click at [174, 73] on div "Sales Team" at bounding box center [185, 76] width 23 height 6
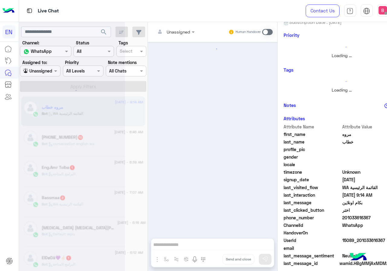
scroll to position [388, 0]
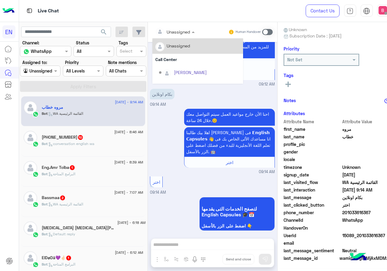
drag, startPoint x: 165, startPoint y: 27, endPoint x: 160, endPoint y: 30, distance: 5.2
click at [164, 28] on div "Unassigned" at bounding box center [173, 32] width 35 height 12
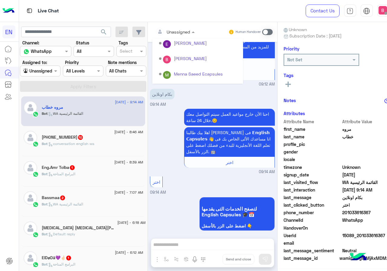
scroll to position [100, 0]
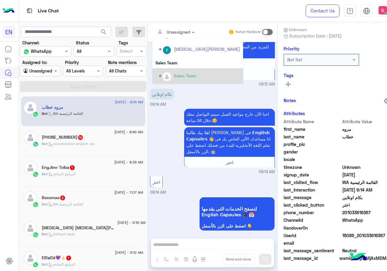
drag, startPoint x: 156, startPoint y: 73, endPoint x: 146, endPoint y: 86, distance: 16.4
click at [174, 73] on div "Sales Team" at bounding box center [185, 76] width 23 height 6
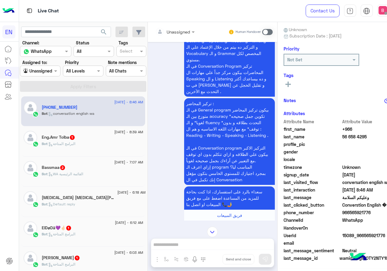
scroll to position [859, 0]
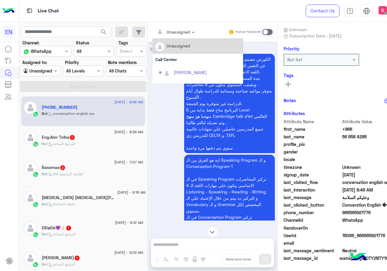
click at [158, 30] on input "text" at bounding box center [168, 32] width 25 height 6
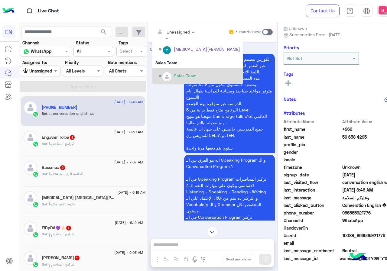
click at [174, 77] on div "Sales Team" at bounding box center [185, 76] width 23 height 6
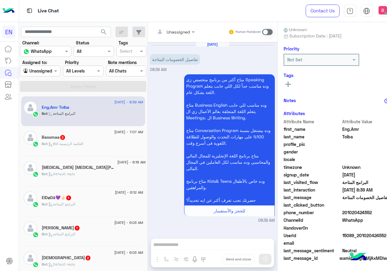
click at [161, 23] on div "Unassigned Human Handover" at bounding box center [213, 32] width 130 height 20
click at [159, 29] on input "text" at bounding box center [168, 32] width 25 height 6
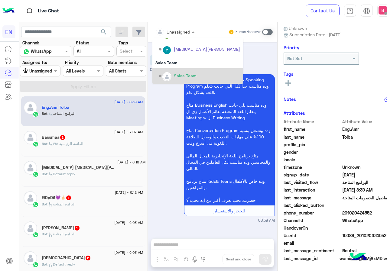
click at [174, 74] on div "Sales Team" at bounding box center [185, 76] width 23 height 6
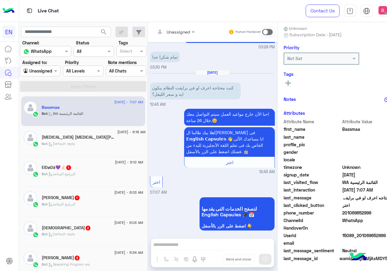
click at [156, 33] on input "text" at bounding box center [168, 32] width 25 height 6
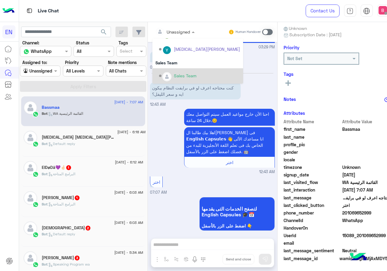
click at [174, 78] on div "Sales Team" at bounding box center [185, 76] width 23 height 6
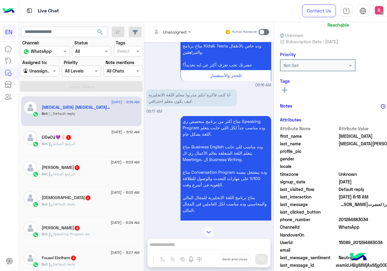
click at [152, 31] on input "text" at bounding box center [164, 32] width 25 height 6
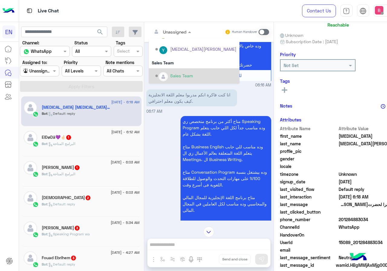
click at [170, 75] on div "Sales Team" at bounding box center [181, 76] width 23 height 6
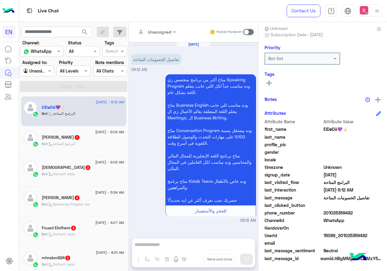
click at [162, 32] on div at bounding box center [156, 31] width 46 height 7
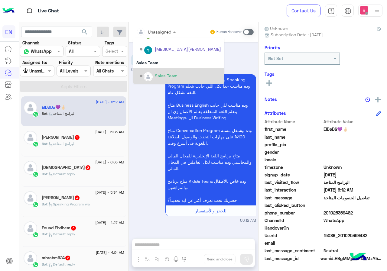
click at [164, 76] on div "Sales Team" at bounding box center [166, 76] width 23 height 6
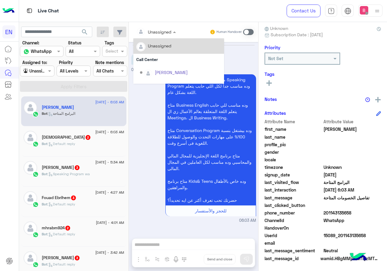
click at [157, 35] on div "Unassigned" at bounding box center [160, 32] width 24 height 6
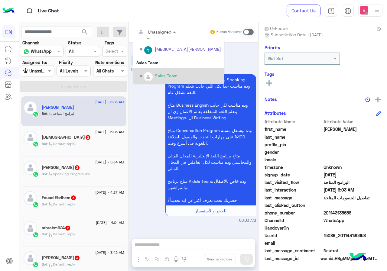
click at [166, 73] on div "Sales Team" at bounding box center [166, 76] width 23 height 6
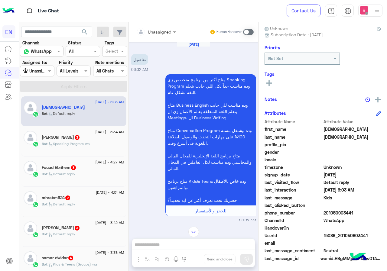
click at [163, 34] on div at bounding box center [156, 31] width 46 height 7
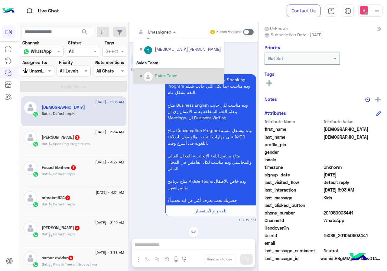
click at [165, 75] on div "Sales Team" at bounding box center [166, 76] width 23 height 6
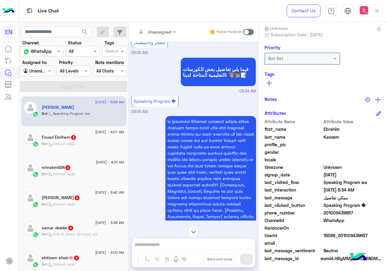
drag, startPoint x: 163, startPoint y: 23, endPoint x: 162, endPoint y: 33, distance: 10.7
click at [163, 24] on div "Unassigned Human Handover" at bounding box center [194, 32] width 130 height 20
click at [162, 35] on div "Unassigned" at bounding box center [160, 32] width 24 height 6
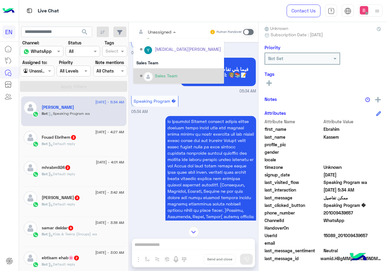
click at [159, 78] on div "Sales Team" at bounding box center [166, 76] width 23 height 6
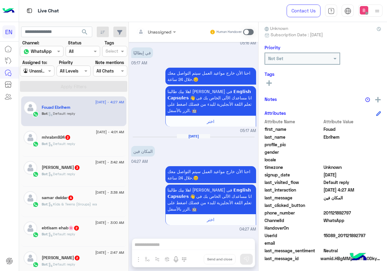
click at [158, 32] on input "text" at bounding box center [149, 32] width 25 height 6
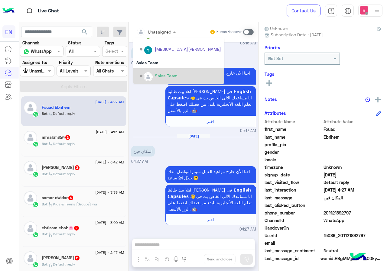
click at [165, 75] on div "Sales Team" at bounding box center [166, 76] width 23 height 6
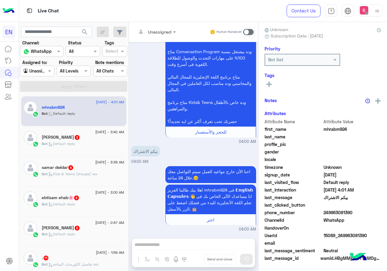
drag, startPoint x: 153, startPoint y: 25, endPoint x: 154, endPoint y: 33, distance: 8.6
click at [154, 27] on div "Unassigned Human Handover" at bounding box center [194, 32] width 130 height 20
click at [154, 33] on input "text" at bounding box center [149, 32] width 25 height 6
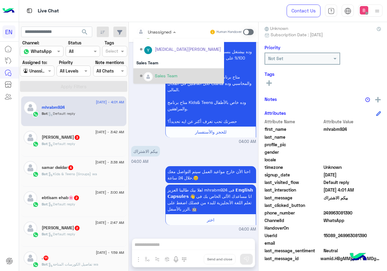
click at [153, 75] on div "Sales Team" at bounding box center [180, 76] width 81 height 11
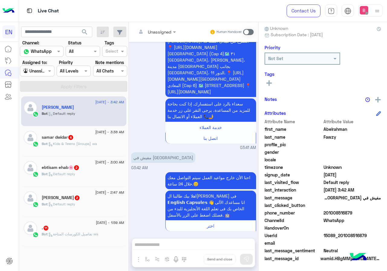
click at [147, 112] on div "الدقى (Cap 1)🗺️ 1- 11شارع الموسيقار [PERSON_NAME] بجوار محطه الدقي - [PERSON_NA…" at bounding box center [193, 70] width 125 height 161
click at [154, 28] on div "Unassigned" at bounding box center [152, 32] width 38 height 12
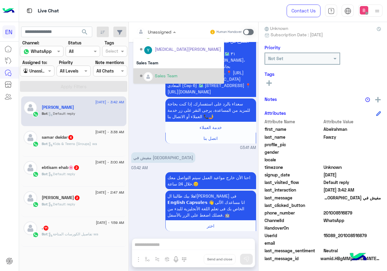
click at [153, 77] on div "Sales Team" at bounding box center [180, 76] width 81 height 11
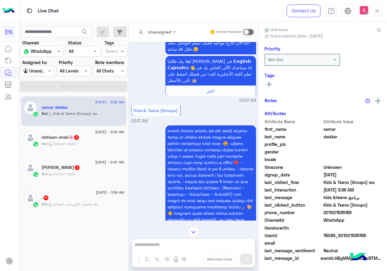
click at [167, 33] on div at bounding box center [156, 31] width 46 height 7
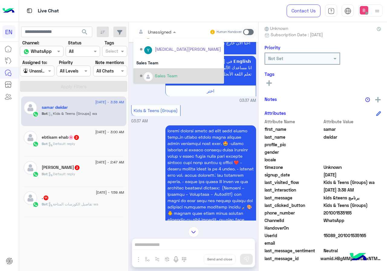
click at [148, 78] on img "Options list" at bounding box center [148, 77] width 8 height 8
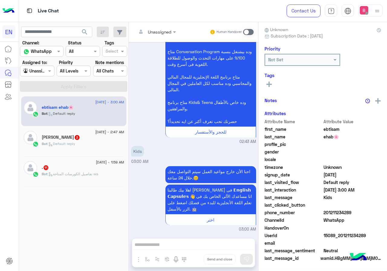
drag, startPoint x: 109, startPoint y: 117, endPoint x: 143, endPoint y: 80, distance: 50.6
click at [109, 117] on div "Bot : Default reply" at bounding box center [83, 116] width 83 height 11
click at [165, 35] on div "Unassigned" at bounding box center [154, 32] width 35 height 12
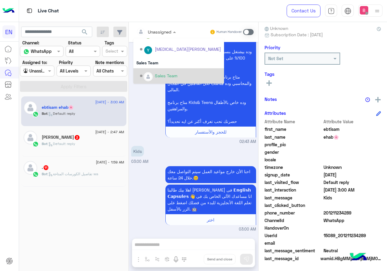
click at [160, 72] on div "Sales Team" at bounding box center [180, 76] width 81 height 11
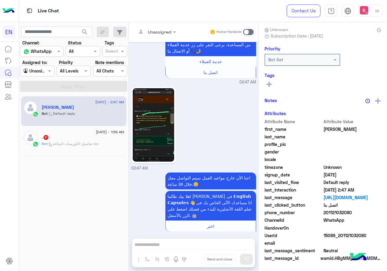
click at [98, 114] on div "Bot : Default reply" at bounding box center [83, 116] width 83 height 11
click at [163, 30] on div at bounding box center [156, 31] width 46 height 7
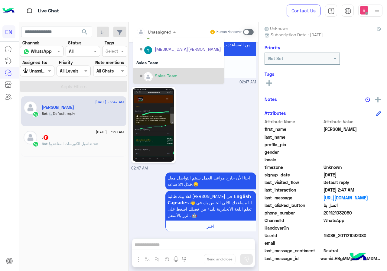
click at [161, 76] on div "Sales Team" at bounding box center [166, 76] width 23 height 6
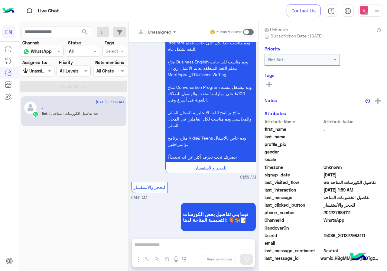
click at [97, 115] on span ": تفاصيل الكورسات المتاحة wa" at bounding box center [73, 113] width 51 height 5
click at [156, 34] on input "text" at bounding box center [149, 32] width 25 height 6
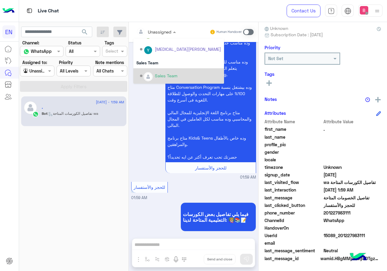
click at [152, 74] on div "Sales Team" at bounding box center [180, 76] width 81 height 11
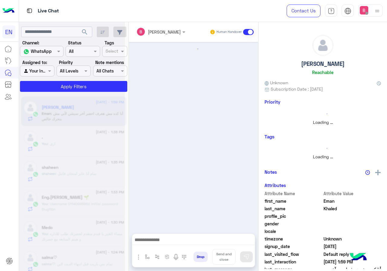
scroll to position [209, 0]
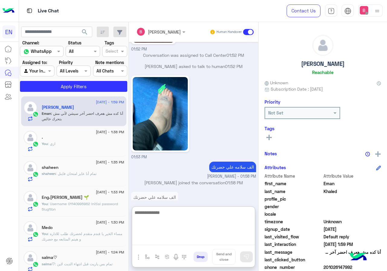
click at [168, 242] on textarea at bounding box center [193, 227] width 123 height 36
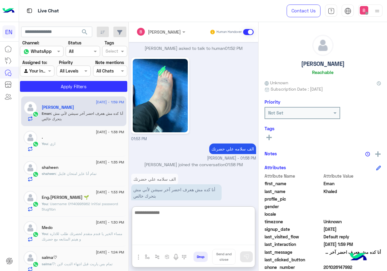
scroll to position [237, 0]
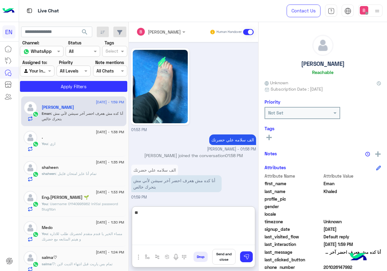
type textarea "*"
type textarea "**********"
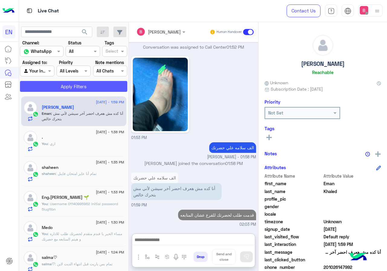
click at [93, 88] on button "Apply Filters" at bounding box center [73, 86] width 107 height 11
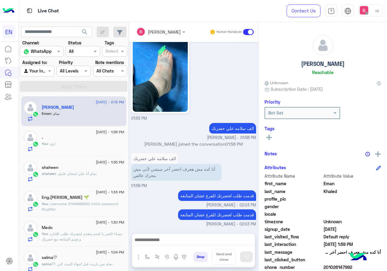
scroll to position [268, 0]
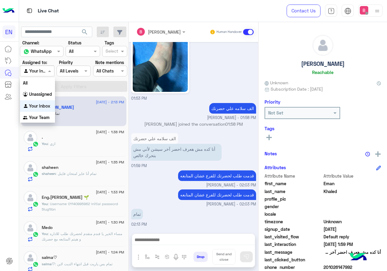
click at [32, 71] on input "text" at bounding box center [30, 71] width 14 height 6
click at [36, 92] on b "Unassigned" at bounding box center [40, 94] width 23 height 5
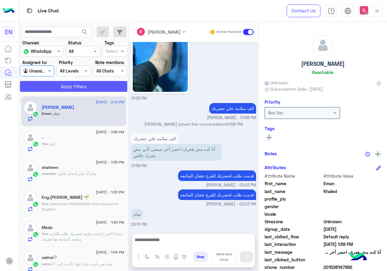
click at [61, 87] on button "Apply Filters" at bounding box center [73, 86] width 107 height 11
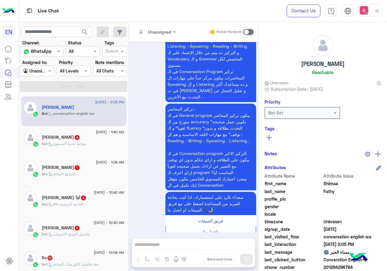
scroll to position [469, 0]
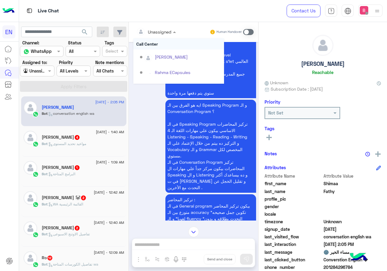
click at [164, 29] on div at bounding box center [156, 31] width 46 height 7
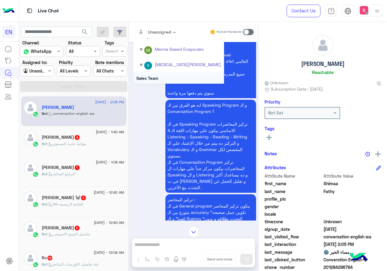
click at [163, 79] on div "Sales Team" at bounding box center [178, 78] width 91 height 11
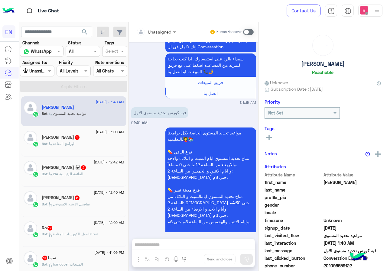
scroll to position [520, 0]
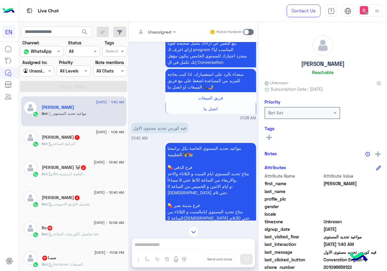
click at [161, 33] on input "text" at bounding box center [149, 32] width 25 height 6
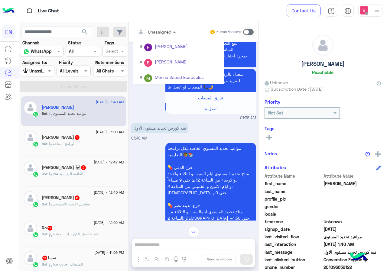
scroll to position [100, 0]
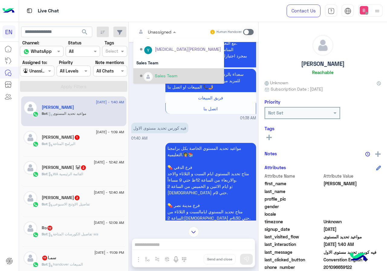
click at [156, 77] on div "Sales Team" at bounding box center [166, 76] width 23 height 6
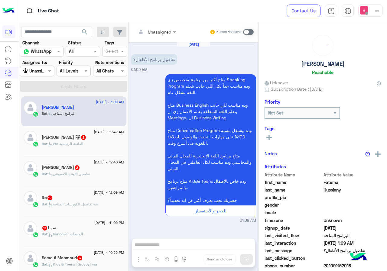
click at [160, 35] on div "Unassigned" at bounding box center [160, 32] width 24 height 6
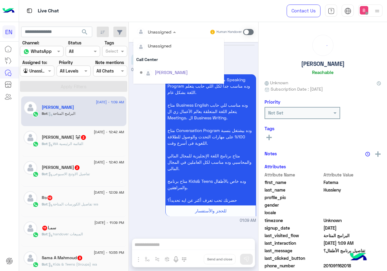
scroll to position [100, 0]
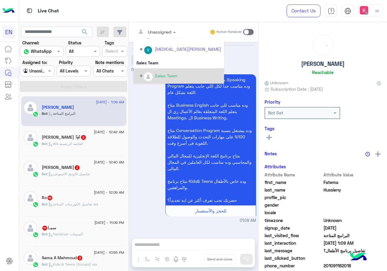
click at [149, 80] on img "Options list" at bounding box center [148, 77] width 8 height 8
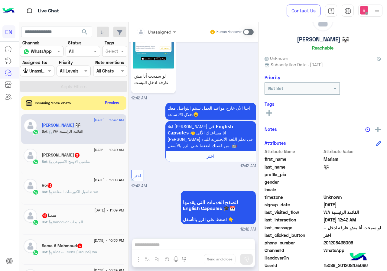
scroll to position [54, 0]
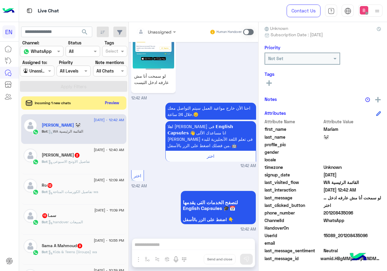
drag, startPoint x: 325, startPoint y: 213, endPoint x: 350, endPoint y: 214, distance: 24.5
click at [359, 214] on span "201208435096" at bounding box center [353, 213] width 58 height 6
copy span "01208435096"
click at [180, 244] on div "Unassigned Human Handover Sep 13, 2025 لو سمحت أنا مش عارفه ادخل التيست 12:42 A…" at bounding box center [194, 148] width 130 height 252
click at [247, 31] on span at bounding box center [248, 32] width 11 height 6
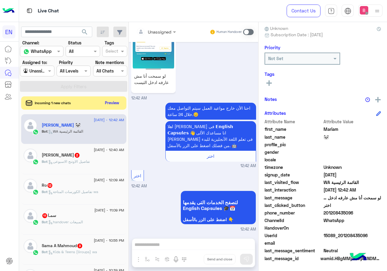
scroll to position [75, 0]
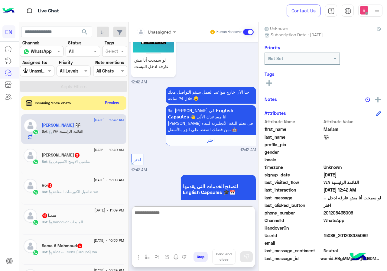
paste textarea "**********"
type textarea "**********"
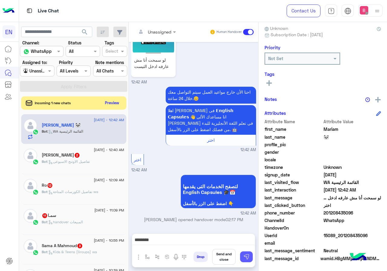
click at [248, 258] on img at bounding box center [247, 257] width 6 height 6
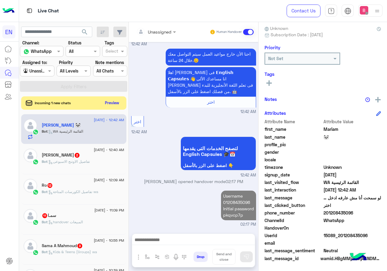
scroll to position [114, 0]
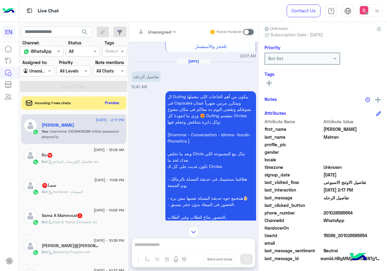
scroll to position [118, 0]
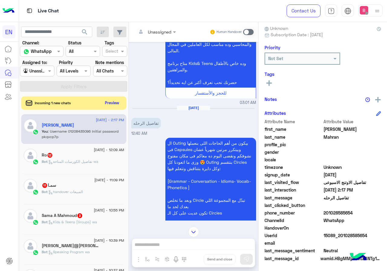
click at [159, 32] on input "text" at bounding box center [149, 32] width 25 height 6
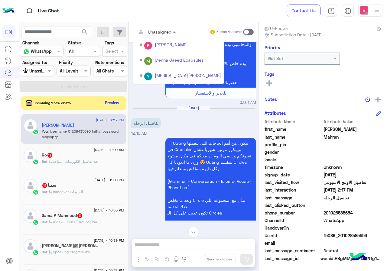
scroll to position [100, 0]
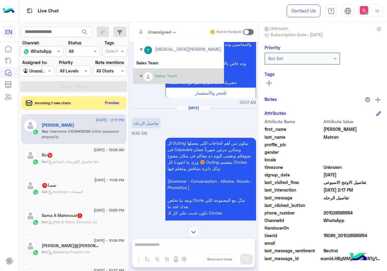
click at [151, 74] on img "Options list" at bounding box center [148, 77] width 8 height 8
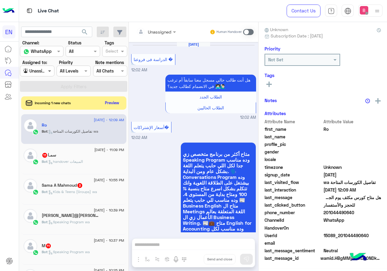
scroll to position [1334, 0]
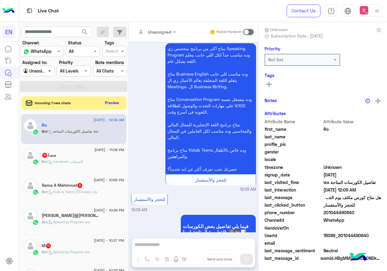
click at [49, 70] on span at bounding box center [51, 71] width 8 height 6
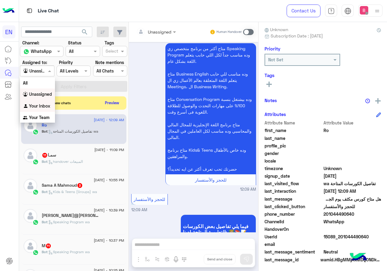
scroll to position [54, 0]
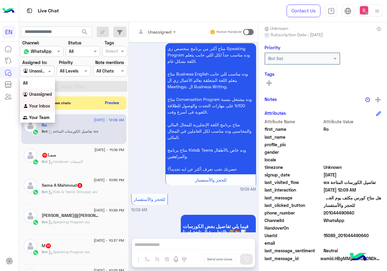
click at [45, 106] on b "Your Inbox" at bounding box center [39, 106] width 21 height 5
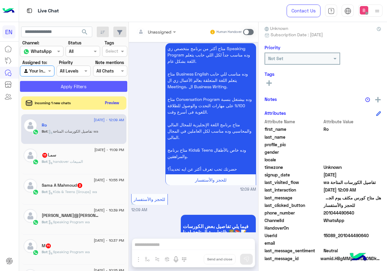
click at [58, 88] on button "Apply Filters" at bounding box center [73, 86] width 107 height 11
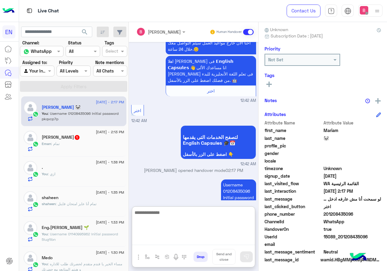
scroll to position [54, 0]
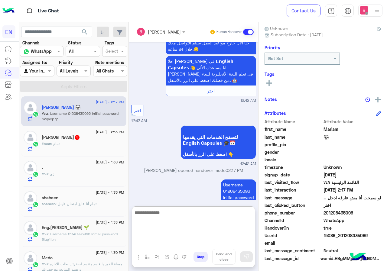
paste textarea "**********"
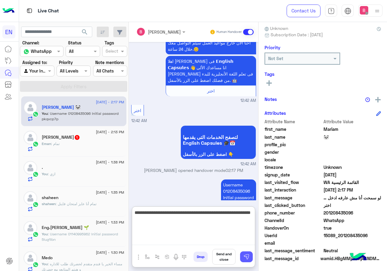
type textarea "**********"
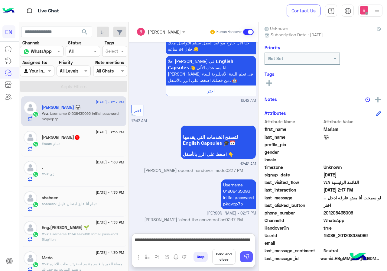
click at [249, 254] on img at bounding box center [247, 257] width 6 height 6
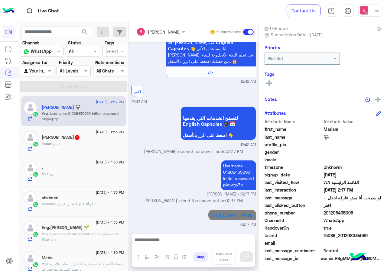
scroll to position [150, 0]
click at [92, 146] on div "Eman : تمام" at bounding box center [83, 146] width 83 height 11
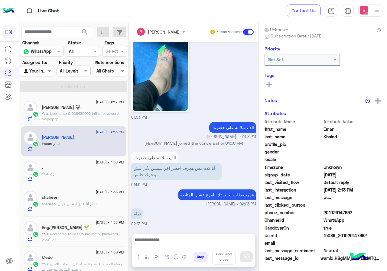
scroll to position [54, 0]
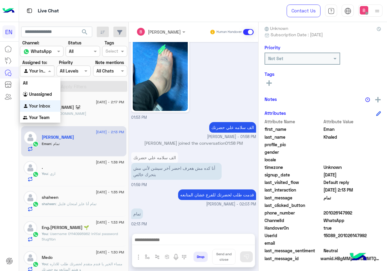
click at [35, 69] on input "text" at bounding box center [30, 71] width 14 height 6
drag, startPoint x: 41, startPoint y: 92, endPoint x: 53, endPoint y: 87, distance: 12.5
click at [41, 92] on b "Unassigned" at bounding box center [40, 94] width 23 height 5
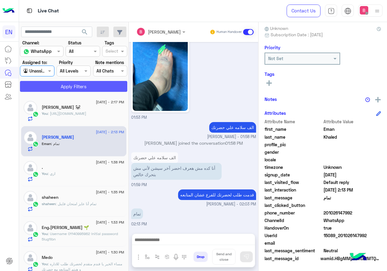
click at [54, 86] on button "Apply Filters" at bounding box center [73, 86] width 107 height 11
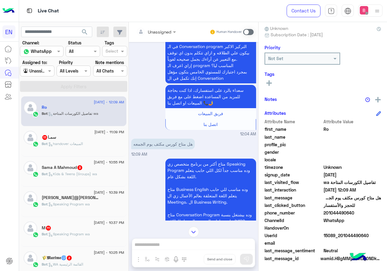
scroll to position [1183, 0]
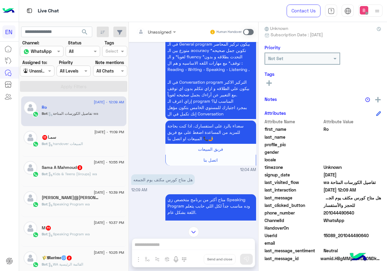
click at [164, 32] on div at bounding box center [156, 31] width 46 height 7
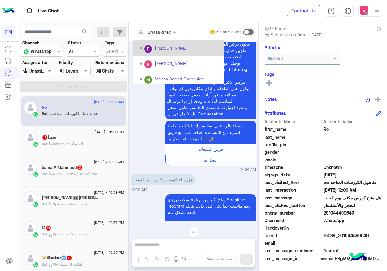
scroll to position [100, 0]
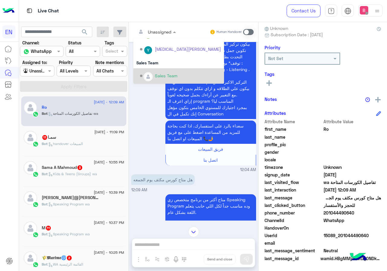
click at [156, 74] on div "Sales Team" at bounding box center [166, 76] width 23 height 6
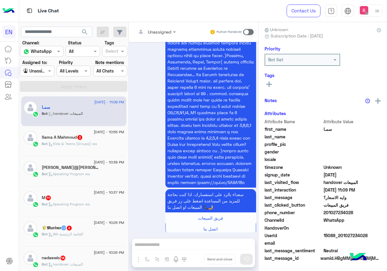
scroll to position [774, 0]
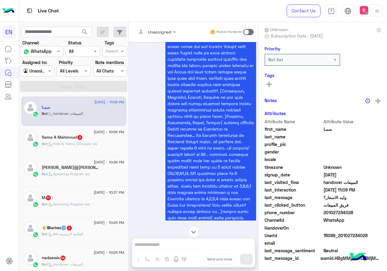
click at [162, 30] on div at bounding box center [156, 31] width 46 height 7
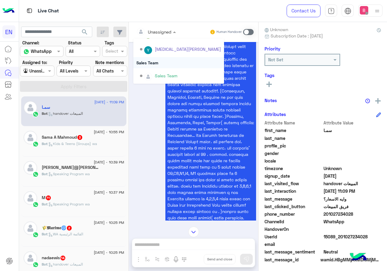
scroll to position [54, 0]
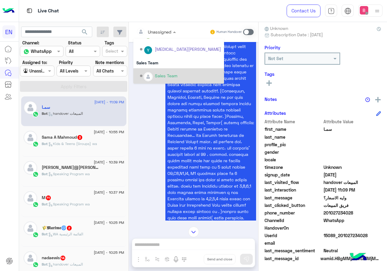
drag, startPoint x: 152, startPoint y: 75, endPoint x: 127, endPoint y: 125, distance: 55.8
click at [152, 74] on div "Options list" at bounding box center [148, 76] width 9 height 9
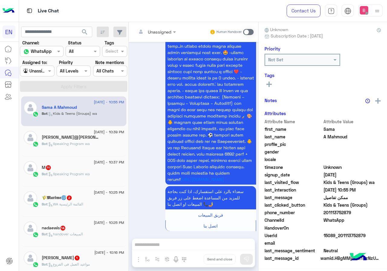
scroll to position [54, 0]
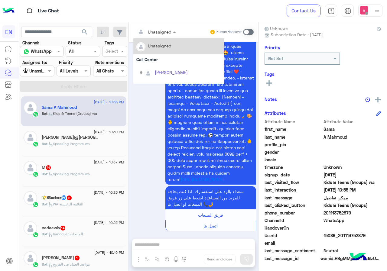
click at [153, 31] on input "text" at bounding box center [149, 32] width 25 height 6
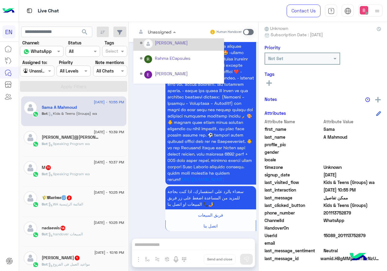
scroll to position [100, 0]
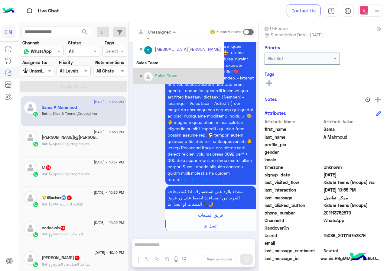
click at [159, 76] on div "Sales Team" at bounding box center [166, 76] width 23 height 6
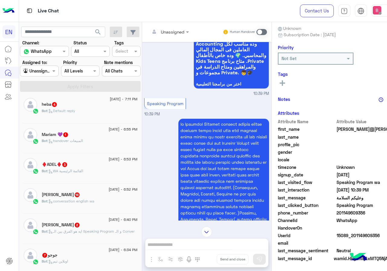
scroll to position [841, 0]
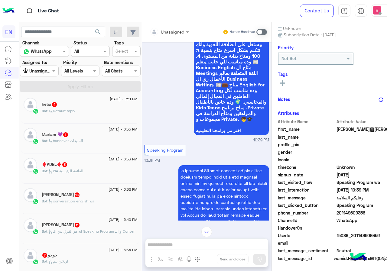
click at [182, 34] on div at bounding box center [170, 31] width 46 height 7
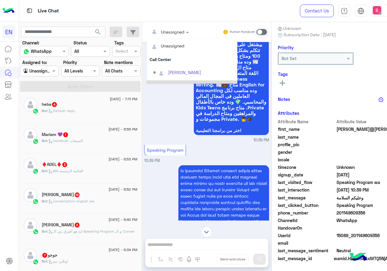
scroll to position [100, 0]
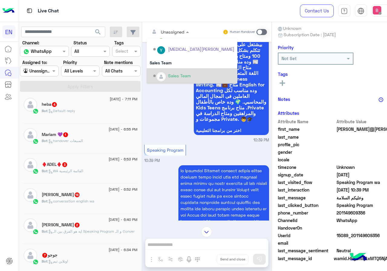
click at [177, 72] on div "Sales Team" at bounding box center [193, 76] width 81 height 11
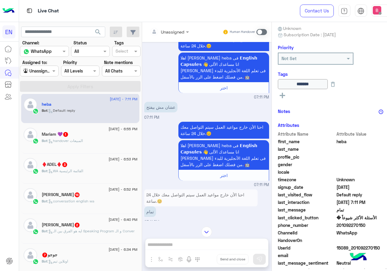
click at [179, 26] on div "Unassigned Human Handover" at bounding box center [207, 32] width 130 height 20
click at [174, 156] on div "احنا الأن خارج مواعيد العمل سيتم التواصل معك خلال 24 ساعة.😊 اهلا بيك طالبنا الع…" at bounding box center [206, 154] width 125 height 68
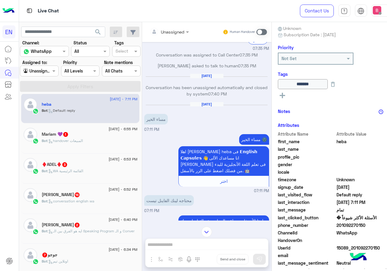
click at [266, 32] on span at bounding box center [262, 32] width 11 height 6
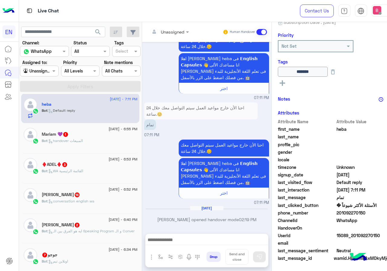
drag, startPoint x: 344, startPoint y: 213, endPoint x: 367, endPoint y: 213, distance: 23.0
click at [370, 214] on span "201092270150" at bounding box center [366, 213] width 58 height 6
copy span "01092270150"
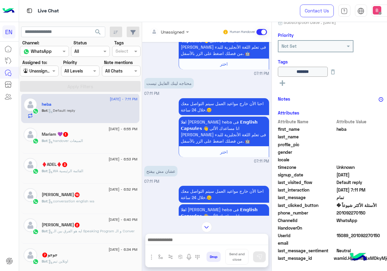
scroll to position [538, 0]
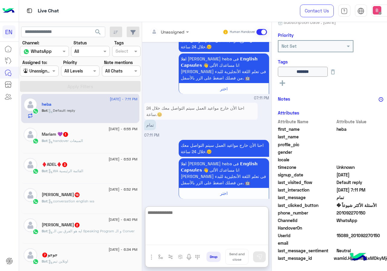
click at [200, 244] on textarea at bounding box center [207, 227] width 123 height 36
type textarea "**********"
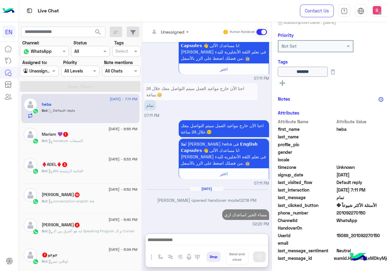
click at [87, 139] on div "Bot : handover المبيعات" at bounding box center [90, 143] width 96 height 11
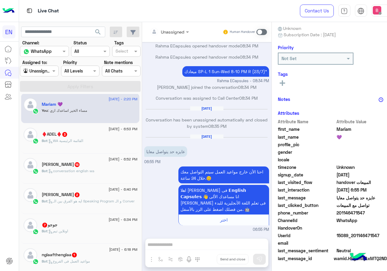
scroll to position [298, 0]
drag, startPoint x: 344, startPoint y: 213, endPoint x: 369, endPoint y: 215, distance: 24.9
click at [386, 215] on span "201146471547" at bounding box center [366, 213] width 58 height 6
copy span "01146471547"
click at [190, 245] on div "Unassigned Human Handover Jul 16, 2025 لو سمحت كنت عايزه اعرف الراوند الجديده ه…" at bounding box center [207, 148] width 130 height 252
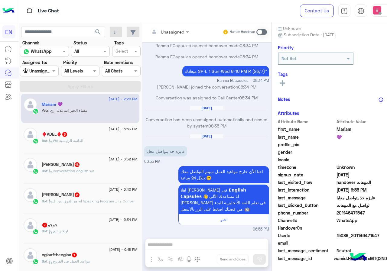
click at [267, 30] on span at bounding box center [262, 32] width 11 height 6
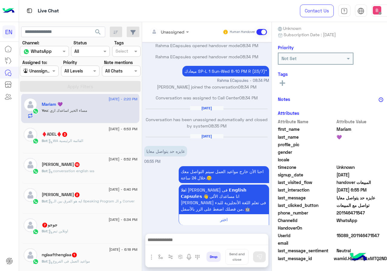
scroll to position [325, 0]
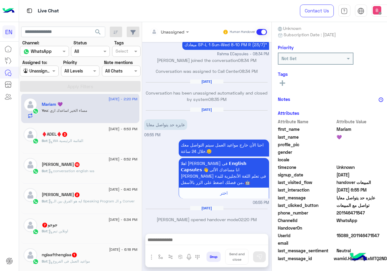
click at [215, 235] on div at bounding box center [207, 241] width 123 height 15
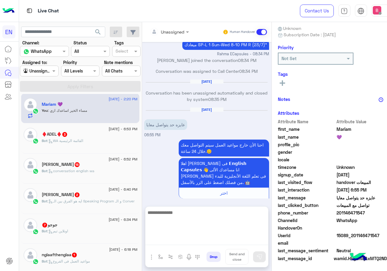
click at [214, 240] on textarea at bounding box center [207, 227] width 123 height 36
type textarea "**********"
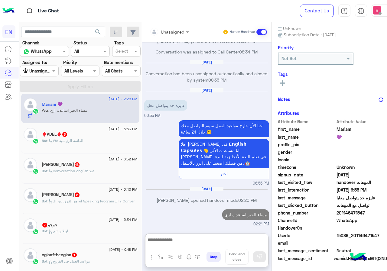
click at [131, 136] on div "♦️ADEL♦️ 3" at bounding box center [90, 135] width 96 height 6
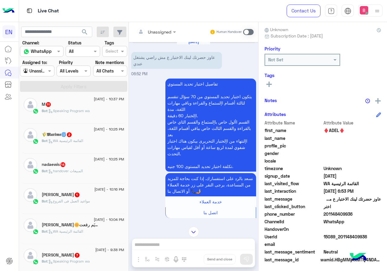
scroll to position [54, 0]
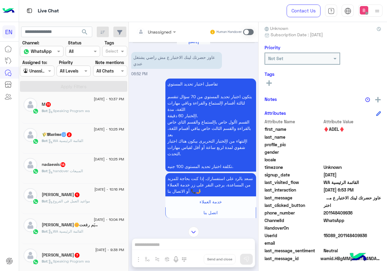
click at [250, 31] on span at bounding box center [248, 32] width 11 height 6
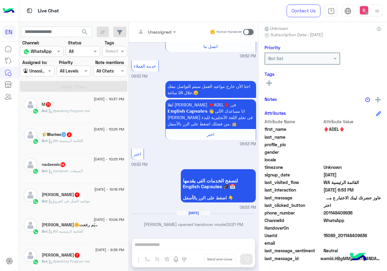
drag, startPoint x: 324, startPoint y: 213, endPoint x: 354, endPoint y: 214, distance: 29.1
click at [355, 214] on span "201148409936" at bounding box center [353, 213] width 58 height 6
copy span "01148409936"
click at [271, 81] on icon at bounding box center [269, 83] width 5 height 5
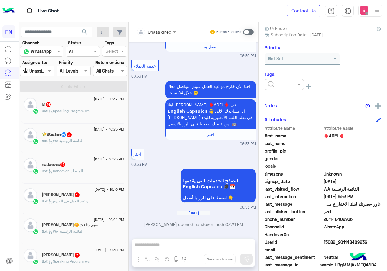
click at [281, 89] on div at bounding box center [284, 84] width 39 height 11
click at [288, 102] on div "Solved" at bounding box center [284, 99] width 39 height 11
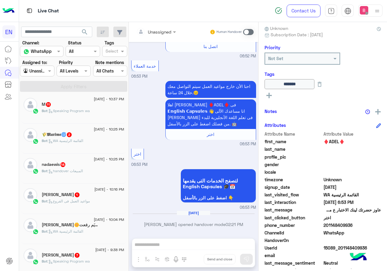
click at [95, 110] on div "Bot : Speaking Program wa" at bounding box center [83, 113] width 83 height 11
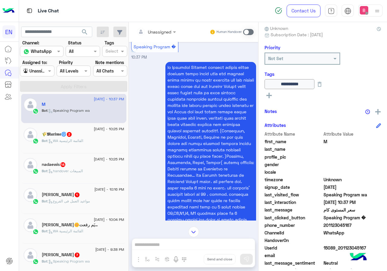
scroll to position [584, 0]
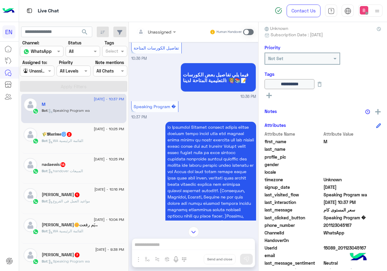
click at [158, 31] on input "text" at bounding box center [149, 32] width 25 height 6
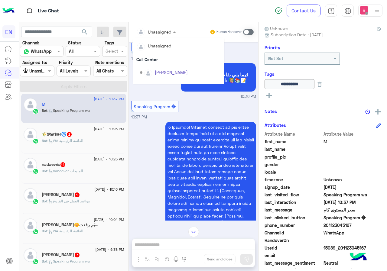
scroll to position [100, 0]
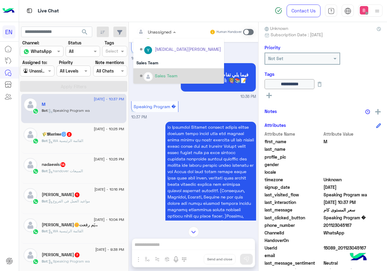
click at [165, 74] on div "Sales Team" at bounding box center [166, 76] width 23 height 6
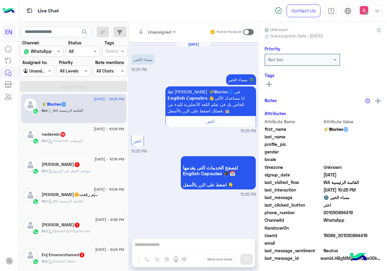
scroll to position [54, 0]
click at [170, 27] on div "Unassigned" at bounding box center [154, 32] width 35 height 12
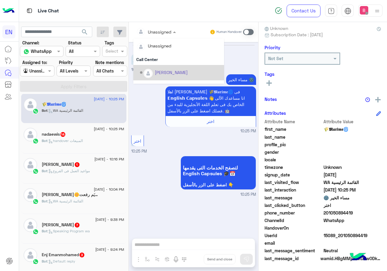
scroll to position [100, 0]
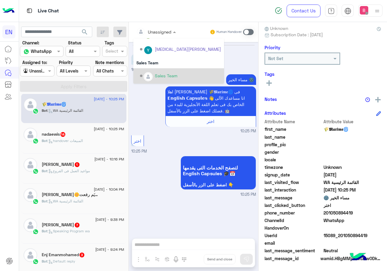
click at [163, 74] on div "Sales Team" at bounding box center [166, 76] width 23 height 6
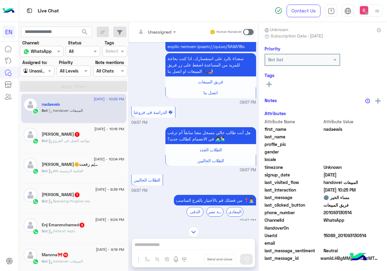
scroll to position [1410, 0]
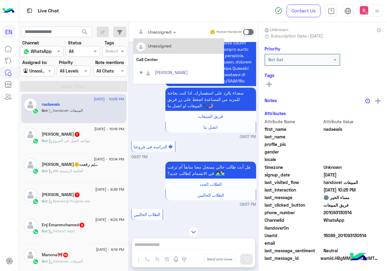
click at [163, 31] on div at bounding box center [156, 31] width 46 height 7
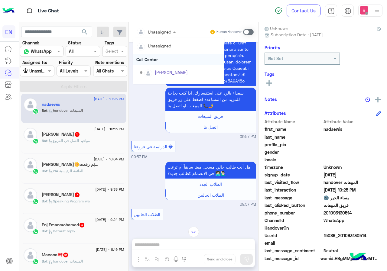
scroll to position [100, 0]
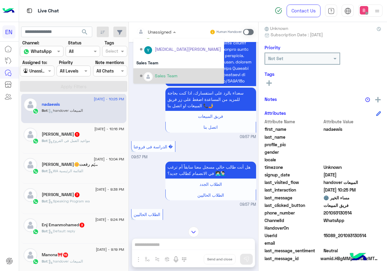
click at [180, 74] on div "Sales Team" at bounding box center [180, 76] width 81 height 11
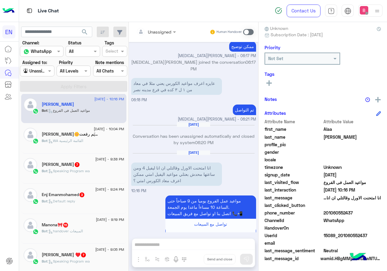
scroll to position [291, 0]
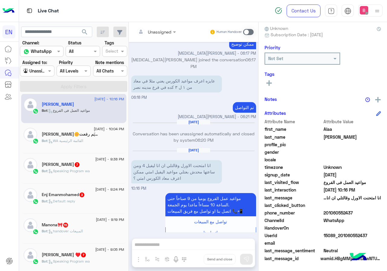
drag, startPoint x: 324, startPoint y: 214, endPoint x: 356, endPoint y: 215, distance: 31.5
click at [366, 215] on span "201060552437" at bounding box center [353, 213] width 58 height 6
copy span "01060552437"
click at [192, 248] on div "Unassigned Human Handover Sep 6, 2025 كنت عايزه اعرف مواعيد الكورس من الساعه كا…" at bounding box center [194, 148] width 130 height 252
click at [247, 32] on span at bounding box center [248, 32] width 11 height 6
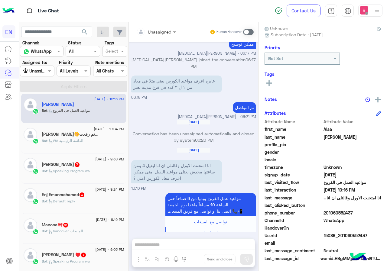
scroll to position [317, 0]
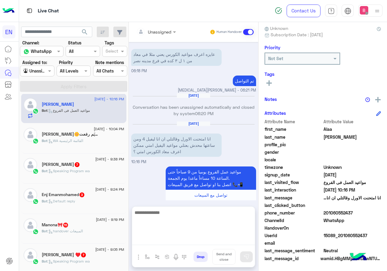
click at [193, 242] on textarea at bounding box center [193, 227] width 123 height 36
type textarea "*"
type textarea "**********"
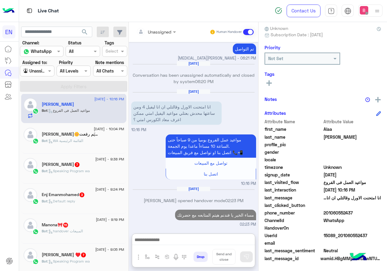
click at [59, 160] on div "12 September - 9:38 PM" at bounding box center [83, 160] width 83 height 4
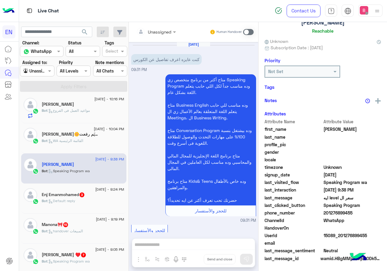
scroll to position [53, 0]
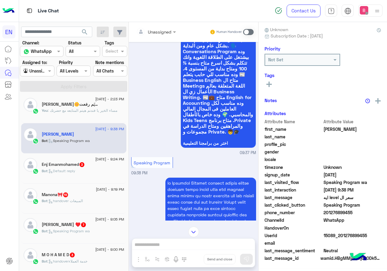
scroll to position [768, 0]
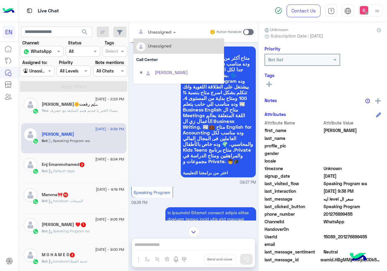
click at [168, 29] on div at bounding box center [156, 31] width 46 height 7
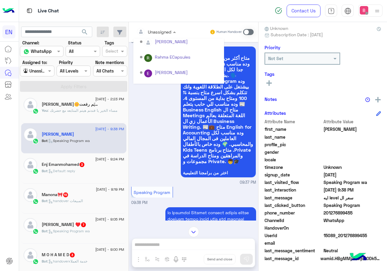
scroll to position [100, 0]
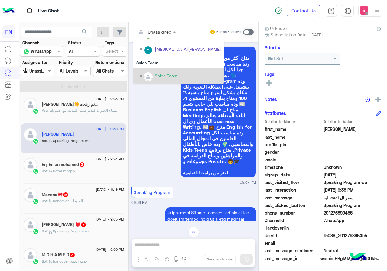
click at [168, 70] on div "Sales Team" at bounding box center [178, 75] width 91 height 15
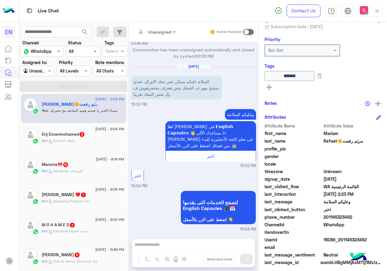
scroll to position [67, 0]
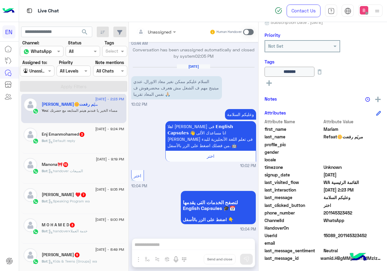
drag, startPoint x: 324, startPoint y: 212, endPoint x: 330, endPoint y: 214, distance: 5.4
click at [366, 214] on span "201145323452" at bounding box center [353, 213] width 58 height 6
copy span "01145323452"
click at [248, 32] on span at bounding box center [248, 32] width 11 height 6
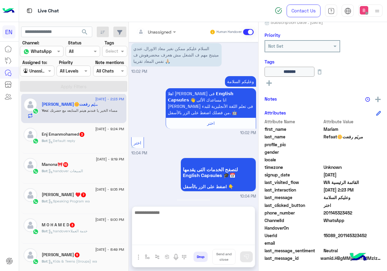
click at [160, 240] on textarea at bounding box center [193, 227] width 123 height 36
type textarea "**********"
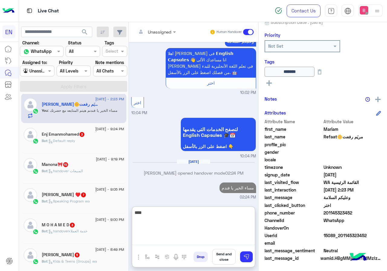
type textarea "*****"
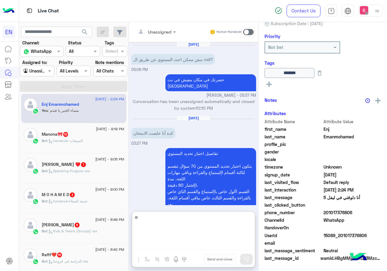
scroll to position [758, 0]
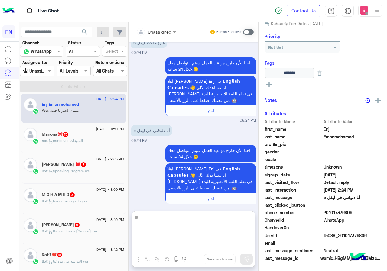
type textarea "*"
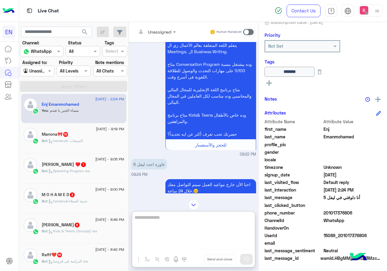
scroll to position [607, 0]
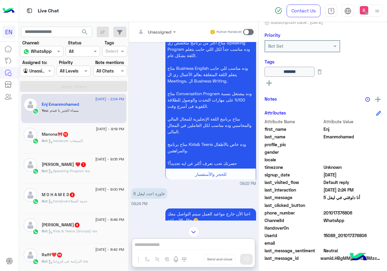
click at [180, 217] on div "Unassigned Human Handover Apr 24, 2025 مش ممكن احدد المستوي عن طريق ال call? 05…" at bounding box center [194, 148] width 130 height 252
click at [175, 248] on div "Unassigned Human Handover Apr 24, 2025 مش ممكن احدد المستوي عن طريق ال call? 05…" at bounding box center [194, 148] width 130 height 252
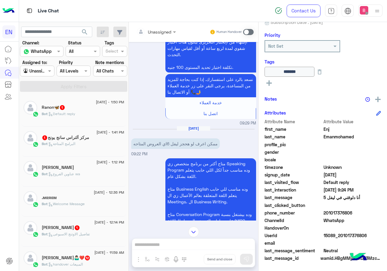
scroll to position [3, 0]
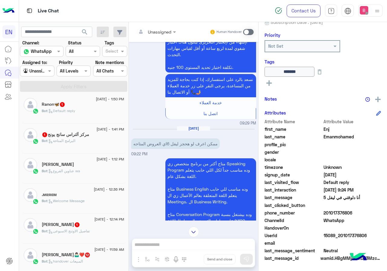
click at [39, 68] on div at bounding box center [37, 70] width 34 height 7
click at [41, 117] on b "Your Team" at bounding box center [39, 117] width 21 height 5
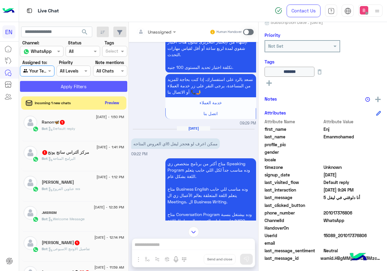
click at [65, 85] on button "Apply Filters" at bounding box center [73, 86] width 107 height 11
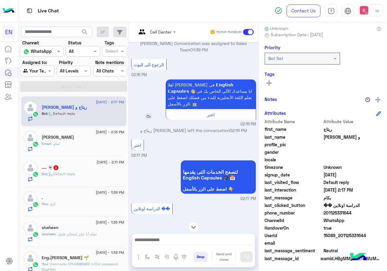
scroll to position [102, 0]
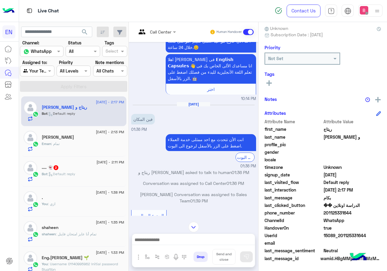
click at [154, 33] on input "text" at bounding box center [149, 32] width 25 height 6
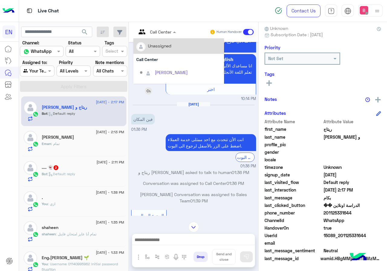
scroll to position [100, 0]
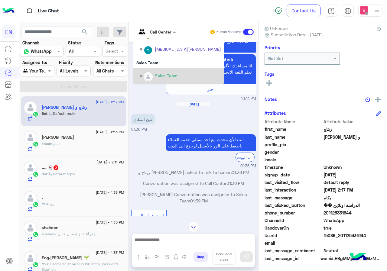
click at [161, 81] on div "Sales Team" at bounding box center [180, 76] width 81 height 11
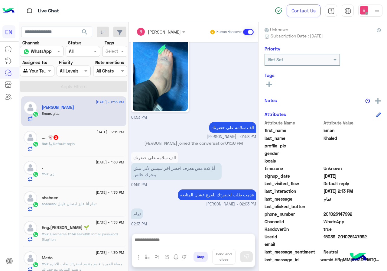
scroll to position [54, 0]
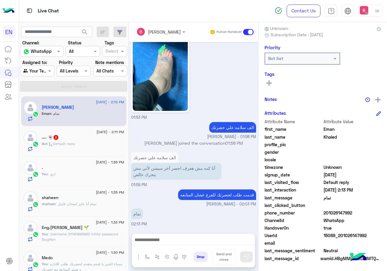
click at [40, 73] on div at bounding box center [37, 70] width 34 height 7
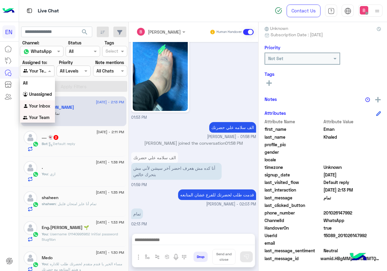
scroll to position [0, 0]
drag, startPoint x: 41, startPoint y: 95, endPoint x: 48, endPoint y: 92, distance: 7.7
click at [42, 95] on b "Unassigned" at bounding box center [40, 93] width 23 height 5
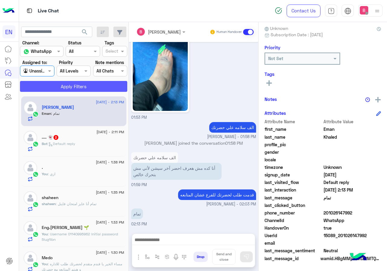
click at [57, 87] on button "Apply Filters" at bounding box center [73, 86] width 107 height 11
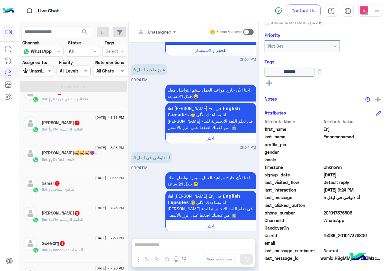
scroll to position [272, 0]
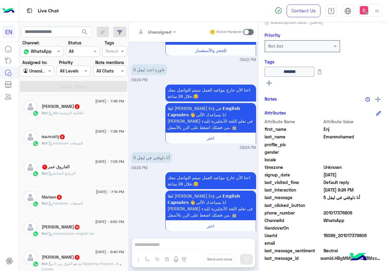
click at [84, 262] on p "Bot : ايه هو الفرق بين الـ Speaking Program و الـ Conver" at bounding box center [83, 267] width 83 height 11
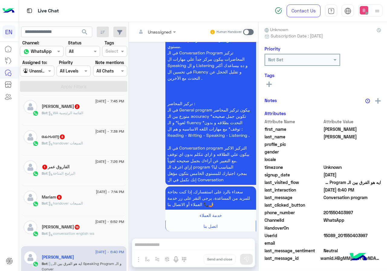
scroll to position [115, 0]
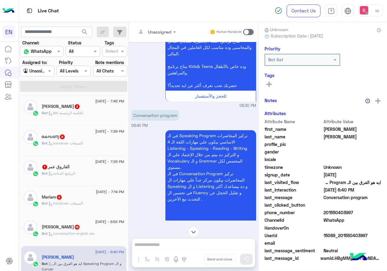
click at [162, 31] on div at bounding box center [156, 31] width 46 height 7
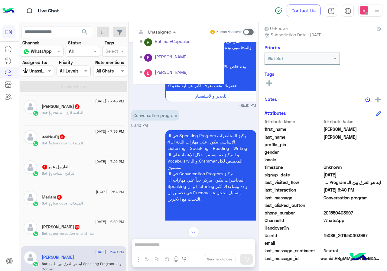
scroll to position [100, 0]
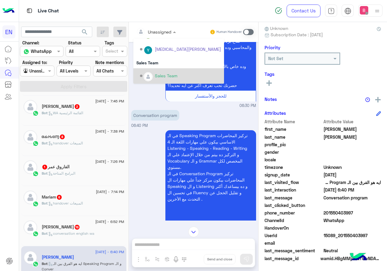
click at [154, 77] on div "Sales Team" at bounding box center [180, 76] width 81 height 11
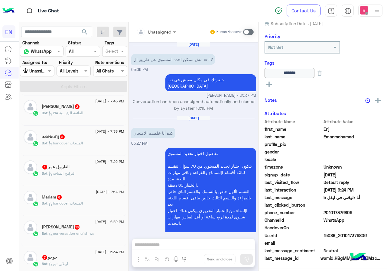
scroll to position [66, 0]
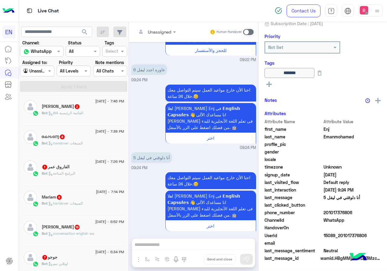
click at [84, 226] on div "Seif Yousef 16" at bounding box center [83, 228] width 83 height 6
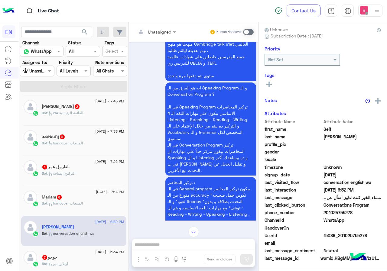
scroll to position [1494, 0]
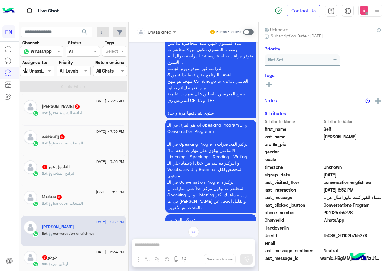
click at [164, 30] on div at bounding box center [156, 31] width 46 height 7
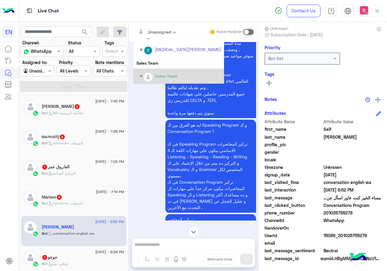
scroll to position [100, 0]
click at [154, 75] on div "Sales Team" at bounding box center [180, 76] width 81 height 11
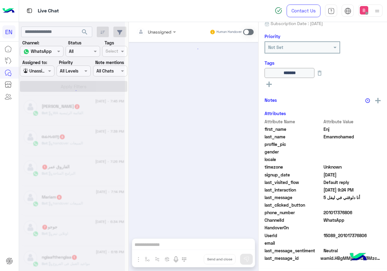
scroll to position [731, 0]
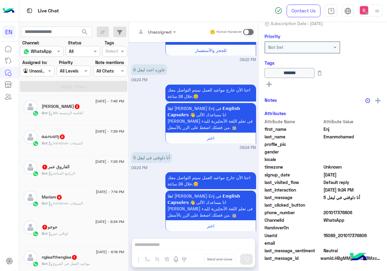
click at [77, 261] on div "nglaafthenglaa 1" at bounding box center [83, 258] width 83 height 6
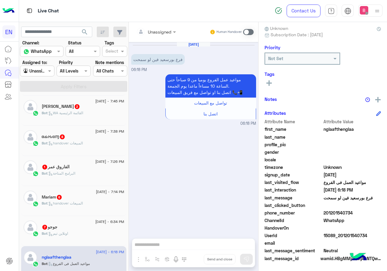
click at [157, 30] on input "text" at bounding box center [149, 32] width 25 height 6
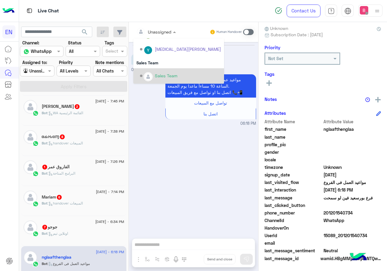
click at [158, 71] on div "Sales Team" at bounding box center [180, 76] width 81 height 11
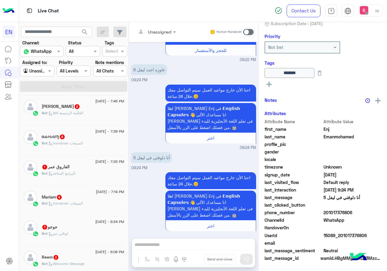
click at [179, 247] on div "Unassigned Human Handover Apr 24, 2025 مش ممكن احدد المستوي عن طريق ال call? 05…" at bounding box center [194, 148] width 130 height 252
click at [249, 31] on span at bounding box center [248, 32] width 11 height 6
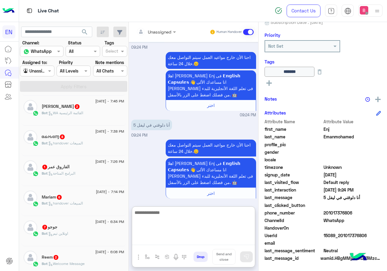
click at [184, 240] on textarea at bounding box center [193, 227] width 123 height 36
type textarea "**********"
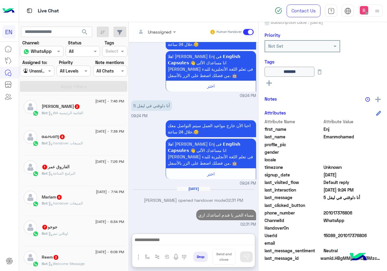
click at [95, 99] on span "[DATE] - 7:45 PM" at bounding box center [109, 101] width 29 height 5
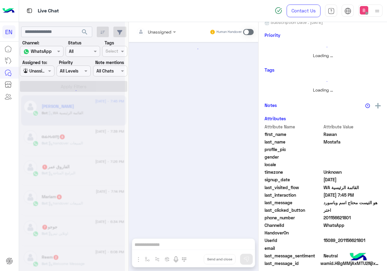
click at [85, 116] on div at bounding box center [72, 137] width 106 height 271
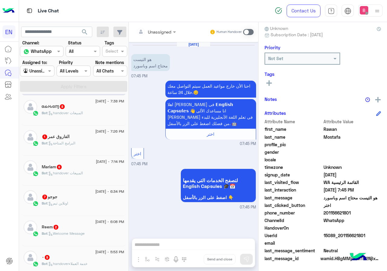
drag, startPoint x: 324, startPoint y: 214, endPoint x: 353, endPoint y: 215, distance: 28.8
click at [365, 214] on span "201156621801" at bounding box center [353, 213] width 58 height 6
drag, startPoint x: 343, startPoint y: 214, endPoint x: 310, endPoint y: 144, distance: 77.6
click at [310, 144] on span "profile_pic" at bounding box center [294, 145] width 58 height 6
drag, startPoint x: 325, startPoint y: 213, endPoint x: 362, endPoint y: 212, distance: 37.0
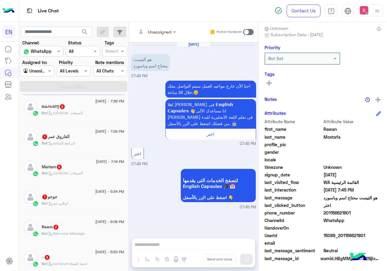
click at [362, 212] on span "201156621801" at bounding box center [353, 213] width 58 height 6
copy span "01156621801"
drag, startPoint x: 183, startPoint y: 250, endPoint x: 189, endPoint y: 224, distance: 26.4
click at [183, 247] on div "Unassigned Human Handover Sep 12, 2025 هو التيست محتاج اسم وباسورد 07:45 PM احن…" at bounding box center [194, 148] width 130 height 252
drag, startPoint x: 247, startPoint y: 30, endPoint x: 269, endPoint y: 100, distance: 73.3
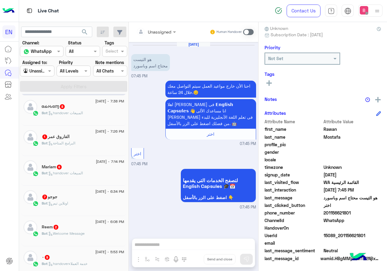
click at [247, 30] on span at bounding box center [248, 32] width 11 height 6
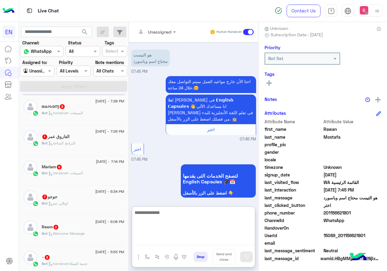
paste textarea "**********"
type textarea "**********"
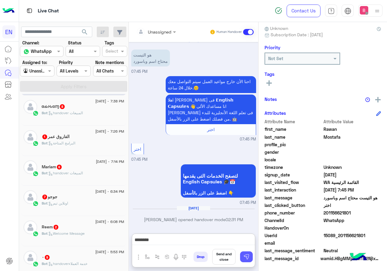
click at [248, 256] on img at bounding box center [247, 257] width 6 height 6
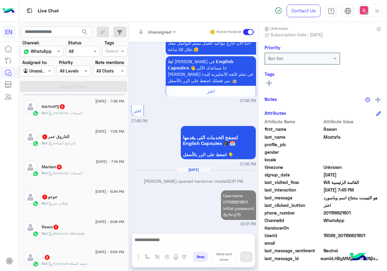
click at [91, 114] on div "Bot : handover المبيعات" at bounding box center [83, 115] width 83 height 11
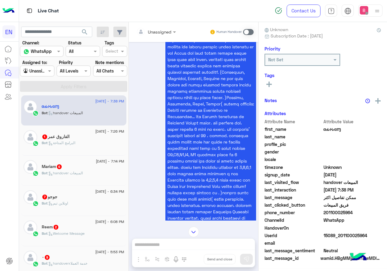
click at [160, 25] on div "Unassigned Human Handover" at bounding box center [194, 32] width 130 height 20
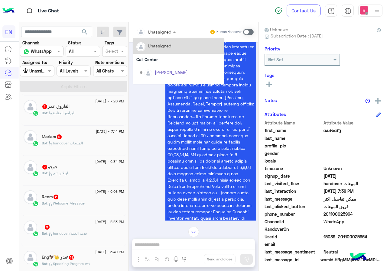
click at [159, 35] on div "Unassigned" at bounding box center [160, 32] width 24 height 6
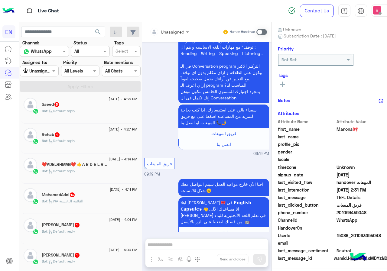
drag, startPoint x: 170, startPoint y: 19, endPoint x: 168, endPoint y: 27, distance: 8.3
click at [169, 21] on div "Live Chat" at bounding box center [146, 11] width 255 height 22
click at [171, 31] on input "text" at bounding box center [162, 32] width 25 height 6
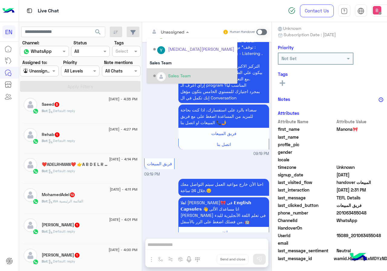
click at [179, 76] on div "Sales Team" at bounding box center [179, 76] width 23 height 6
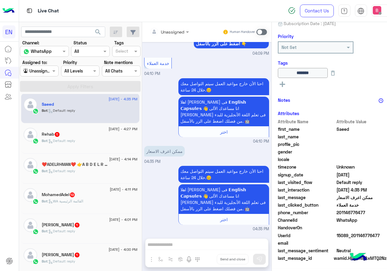
click at [187, 33] on div at bounding box center [170, 31] width 46 height 7
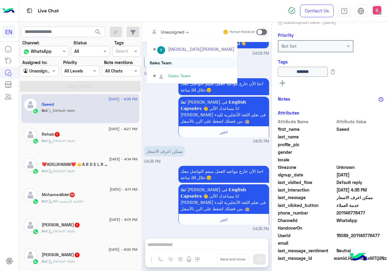
click at [182, 73] on div "Sales Team" at bounding box center [179, 76] width 23 height 6
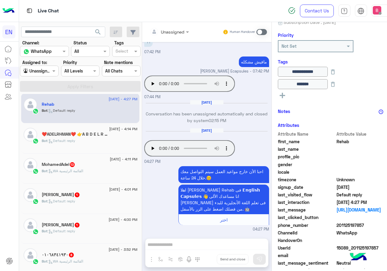
click at [112, 138] on div "❤️ADELRHMAN❤️ 👉A B D E L R H M A N👈 ❤️ 3" at bounding box center [90, 135] width 96 height 6
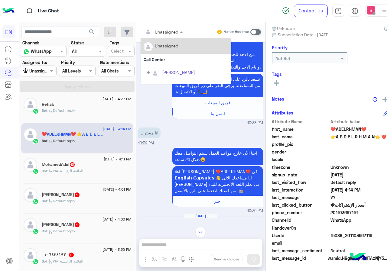
click at [168, 32] on input "text" at bounding box center [156, 32] width 25 height 6
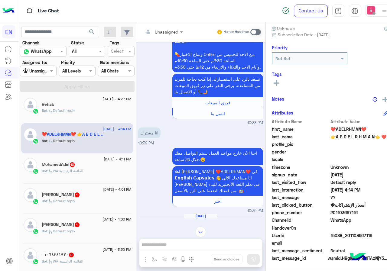
drag, startPoint x: 169, startPoint y: 113, endPoint x: 164, endPoint y: 114, distance: 5.4
click at [169, 113] on div "مواعيد تحديد المستوي الخاصة بكل برامجنا التعليمية.👩‍🏫📚 💊 فرع الدقي متاح تحديد ا…" at bounding box center [200, 17] width 125 height 219
click at [261, 32] on span at bounding box center [256, 32] width 11 height 6
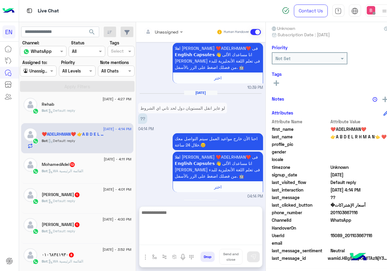
click at [189, 239] on textarea at bounding box center [201, 227] width 123 height 36
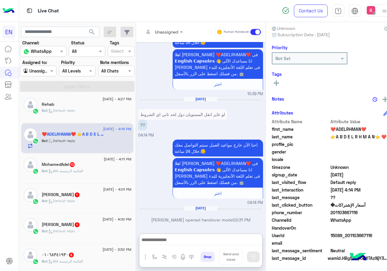
click at [213, 208] on div "Unassigned Human Handover Sep 9, 2025 بس كنت عايز اعرف الليفيل عامل كام 07:52 P…" at bounding box center [201, 148] width 130 height 252
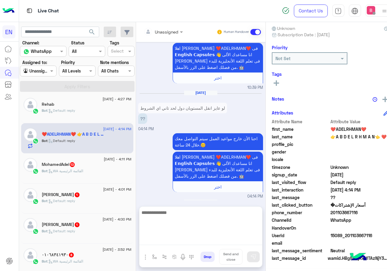
click at [208, 245] on textarea at bounding box center [201, 227] width 123 height 36
type textarea "**********"
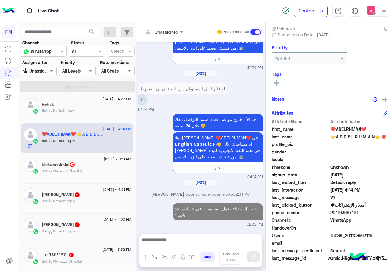
click at [88, 172] on div "Bot : WA القائمة الرئيسية" at bounding box center [87, 174] width 90 height 11
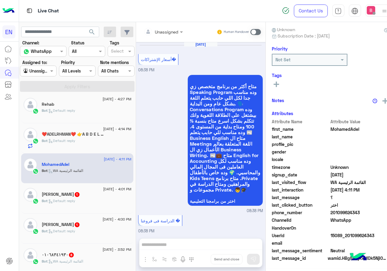
scroll to position [53, 0]
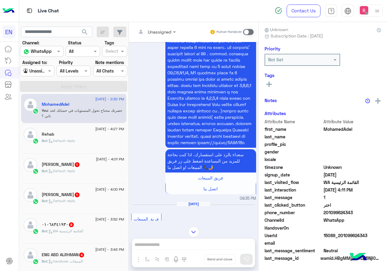
scroll to position [1041, 0]
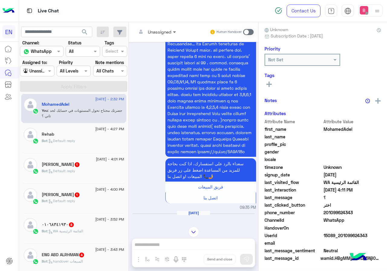
click at [173, 29] on span at bounding box center [176, 32] width 8 height 6
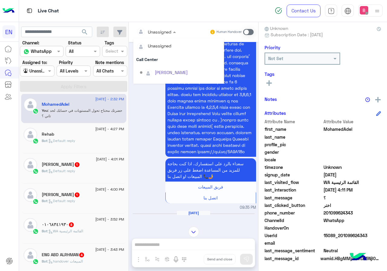
scroll to position [100, 0]
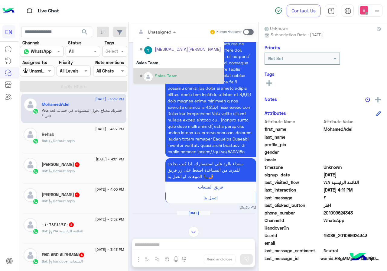
click at [163, 72] on div "Sales Team" at bounding box center [180, 76] width 81 height 11
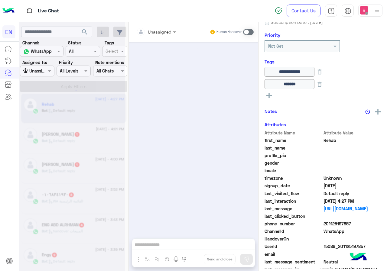
scroll to position [420, 0]
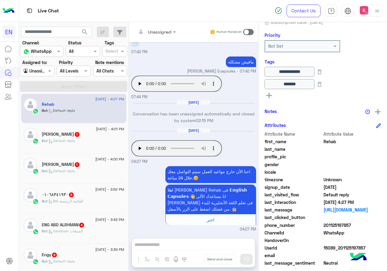
click at [100, 139] on div "Bot : Default reply" at bounding box center [83, 143] width 83 height 11
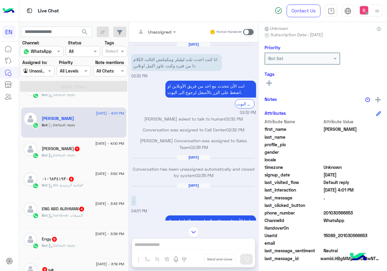
scroll to position [3, 0]
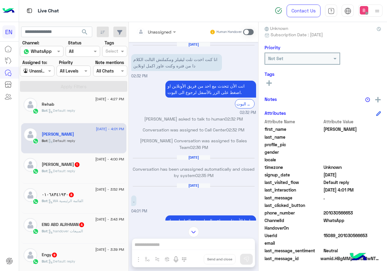
click at [93, 148] on div "Bot : Default reply" at bounding box center [83, 143] width 83 height 11
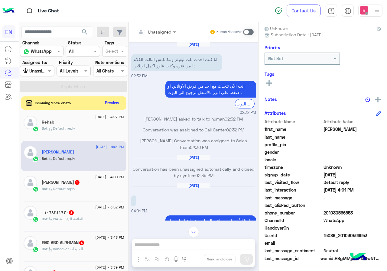
click at [91, 193] on div "Bot : Default reply" at bounding box center [83, 191] width 83 height 11
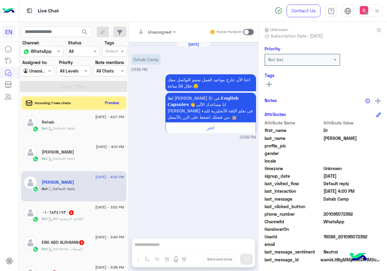
scroll to position [54, 0]
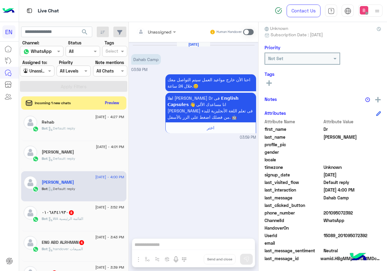
click at [163, 32] on div at bounding box center [156, 31] width 46 height 7
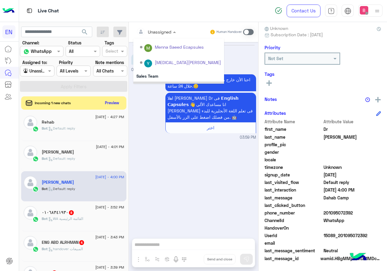
scroll to position [100, 0]
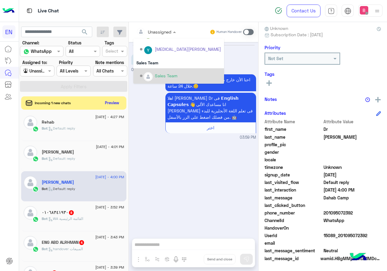
click at [159, 77] on div "Sales Team" at bounding box center [166, 76] width 23 height 6
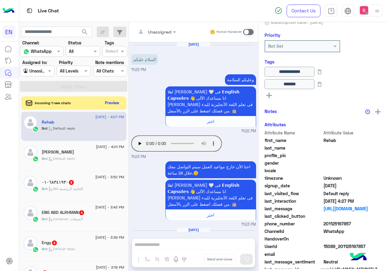
scroll to position [420, 0]
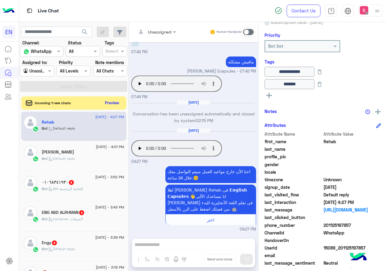
click at [90, 183] on div "٠١٠٦٨٣٤١٩٣٠ 8" at bounding box center [83, 183] width 83 height 6
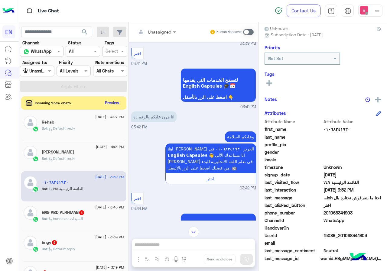
scroll to position [252, 0]
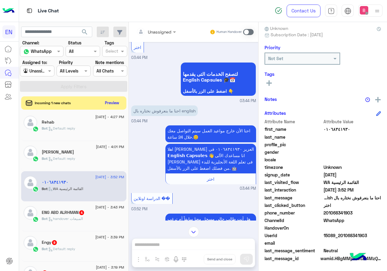
click at [160, 31] on input "text" at bounding box center [149, 32] width 25 height 6
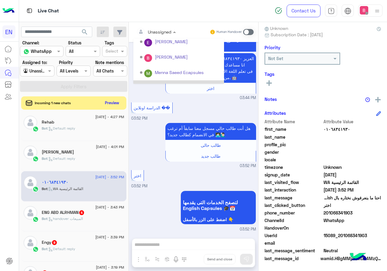
scroll to position [100, 0]
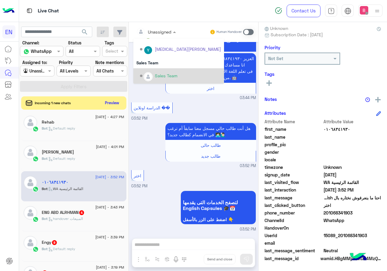
click at [170, 75] on div "Sales Team" at bounding box center [166, 76] width 23 height 6
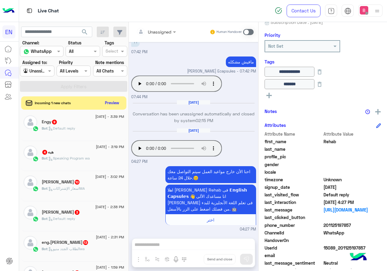
scroll to position [33, 0]
click at [87, 157] on div "Bot : handover المبيعات" at bounding box center [83, 161] width 83 height 11
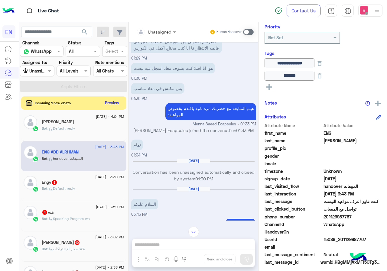
scroll to position [79, 0]
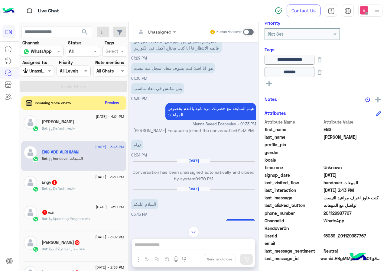
drag, startPoint x: 325, startPoint y: 213, endPoint x: 350, endPoint y: 213, distance: 24.5
click at [364, 214] on span "201129987767" at bounding box center [353, 213] width 58 height 6
copy span "01129987767"
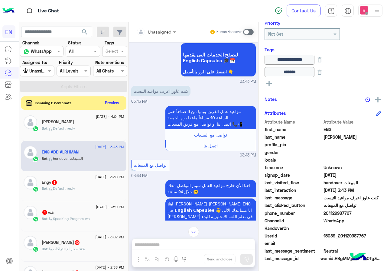
scroll to position [389, 0]
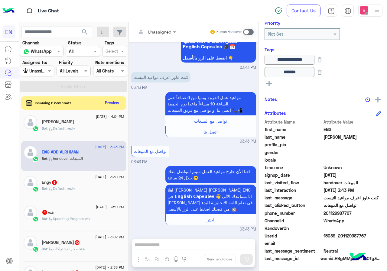
drag, startPoint x: 155, startPoint y: 241, endPoint x: 206, endPoint y: 185, distance: 76.1
click at [155, 241] on div "Unassigned Human Handover Jun 15, 2025 وصلني بخدمه العملاء 01:28 PM انت الأن تت…" at bounding box center [194, 148] width 130 height 252
click at [247, 31] on span at bounding box center [248, 32] width 11 height 6
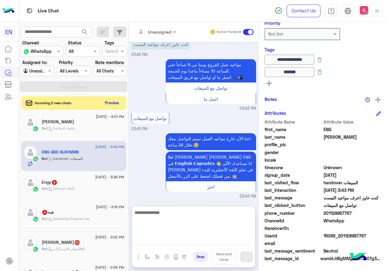
click at [212, 242] on textarea at bounding box center [193, 227] width 123 height 36
type textarea "**********"
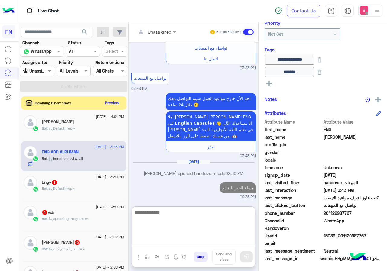
paste textarea "**********"
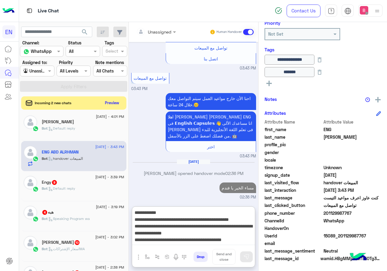
scroll to position [5, 0]
type textarea "**********"
click at [244, 255] on div "Unassigned Human Handover Jun 15, 2025 وصلني بخدمه العملاء 01:28 PM انت الأن تت…" at bounding box center [194, 148] width 130 height 252
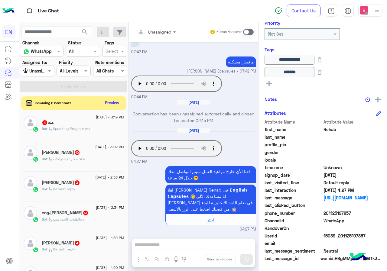
scroll to position [94, 0]
click at [102, 128] on div "Bot : Speaking Program wa" at bounding box center [83, 131] width 83 height 11
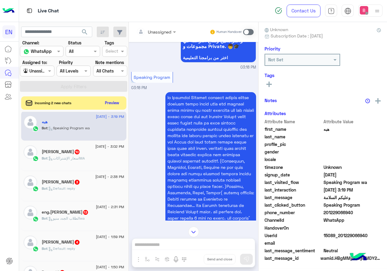
scroll to position [251, 0]
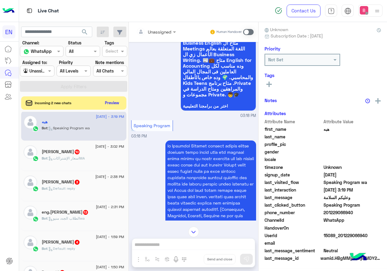
click at [163, 32] on div at bounding box center [156, 31] width 46 height 7
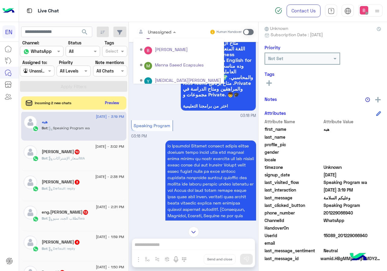
scroll to position [100, 0]
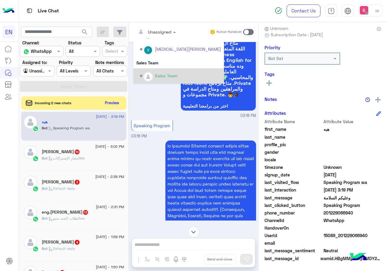
click at [164, 74] on div "Sales Team" at bounding box center [166, 76] width 23 height 6
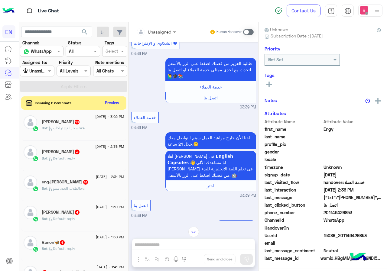
scroll to position [368, 0]
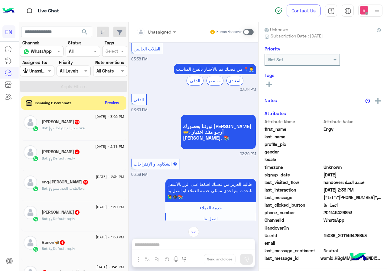
click at [162, 35] on div "Unassigned" at bounding box center [160, 32] width 24 height 6
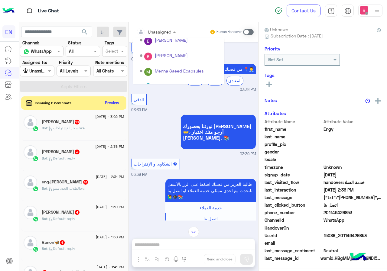
scroll to position [100, 0]
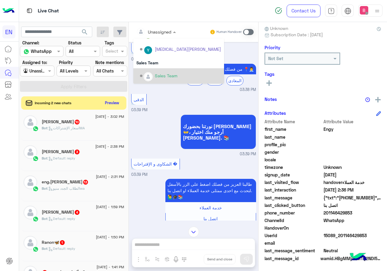
click at [166, 69] on div "Sales Team" at bounding box center [178, 75] width 91 height 15
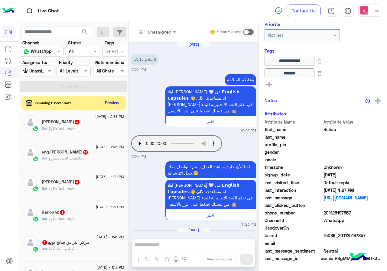
scroll to position [420, 0]
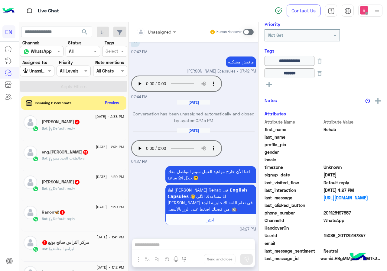
click at [98, 130] on div "Bot : Default reply" at bounding box center [83, 131] width 83 height 11
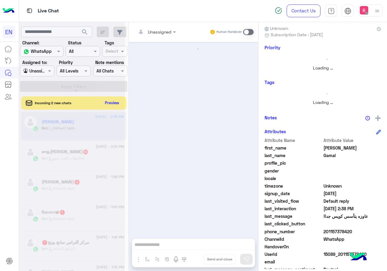
scroll to position [54, 0]
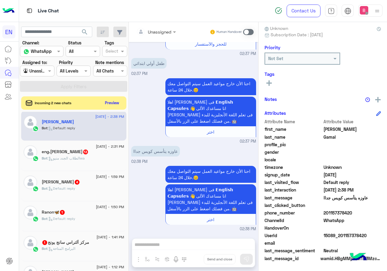
drag, startPoint x: 167, startPoint y: 31, endPoint x: 161, endPoint y: 36, distance: 6.9
click at [166, 32] on div at bounding box center [156, 31] width 46 height 7
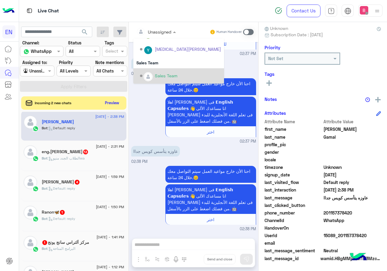
click at [157, 78] on div "Sales Team" at bounding box center [166, 76] width 23 height 6
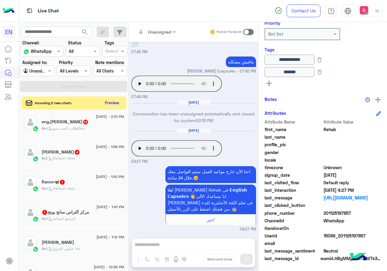
click at [98, 130] on div "Bot : الطلاب الجدد منيوwa" at bounding box center [83, 131] width 83 height 11
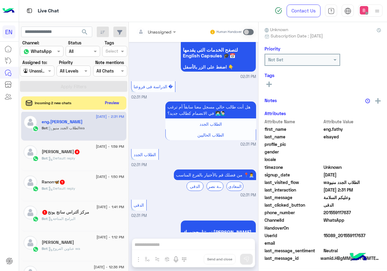
click at [151, 21] on div "Live Chat" at bounding box center [142, 11] width 246 height 22
click at [153, 40] on div "Unassigned Human Handover" at bounding box center [194, 32] width 130 height 20
click at [160, 35] on div "Unassigned" at bounding box center [160, 32] width 24 height 6
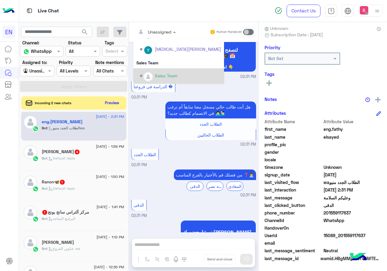
click at [163, 74] on div "Sales Team" at bounding box center [166, 76] width 23 height 6
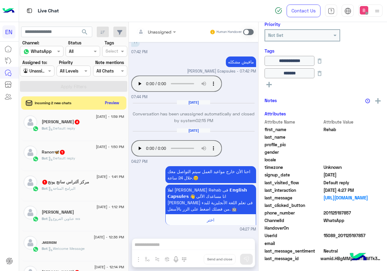
click at [96, 126] on div "Bot : Default reply" at bounding box center [83, 131] width 83 height 11
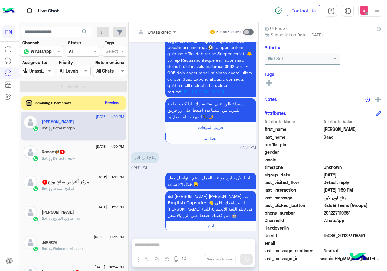
click at [156, 31] on input "text" at bounding box center [149, 32] width 25 height 6
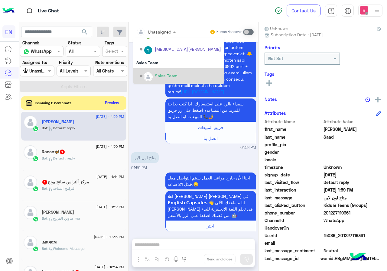
click at [158, 71] on div "Sales Team" at bounding box center [178, 75] width 91 height 15
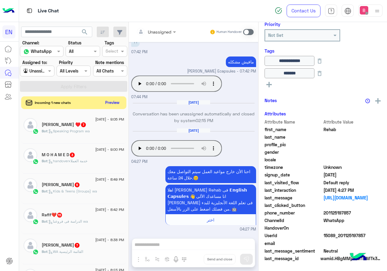
click at [113, 100] on button "Preview" at bounding box center [112, 103] width 19 height 8
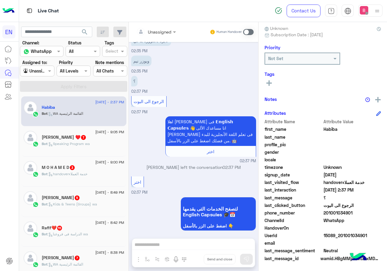
drag, startPoint x: 325, startPoint y: 214, endPoint x: 342, endPoint y: 213, distance: 17.6
click at [366, 213] on span "201001034901" at bounding box center [353, 213] width 58 height 6
copy span "01001034901"
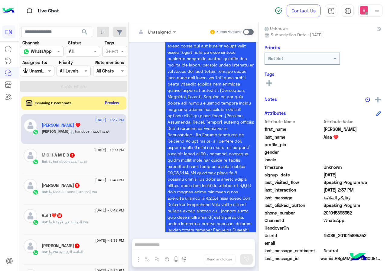
scroll to position [614, 0]
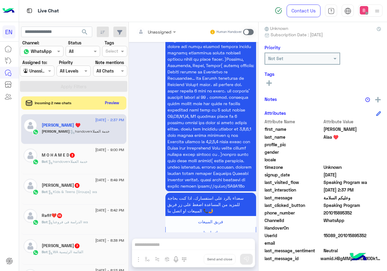
click at [167, 247] on div "Unassigned Human Handover Sep 12, 2025 السلام عليكم ورحمه الله وبركاته ممكن اعر…" at bounding box center [194, 148] width 130 height 252
click at [249, 29] on span at bounding box center [248, 32] width 11 height 6
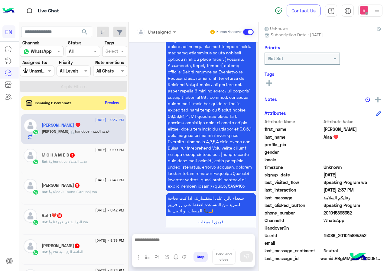
scroll to position [647, 0]
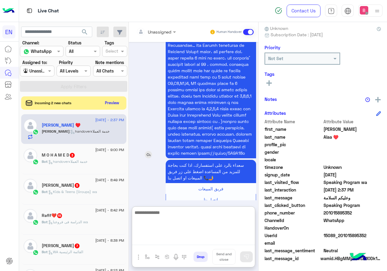
click at [148, 125] on div at bounding box center [193, 45] width 125 height 227
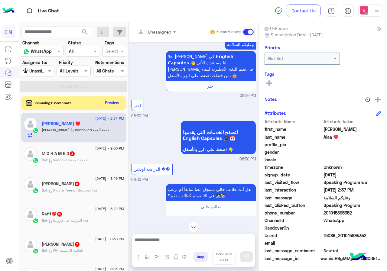
scroll to position [0, 0]
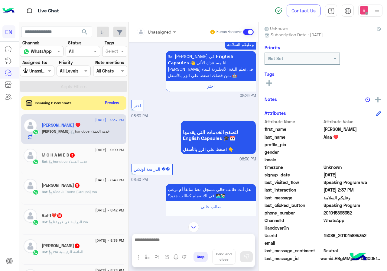
click at [36, 68] on input "text" at bounding box center [30, 71] width 14 height 6
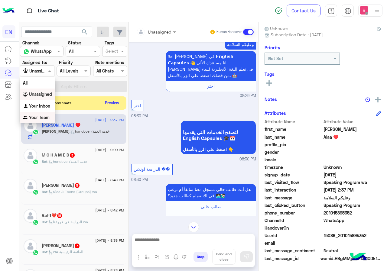
click at [39, 116] on b "Your Team" at bounding box center [39, 117] width 21 height 5
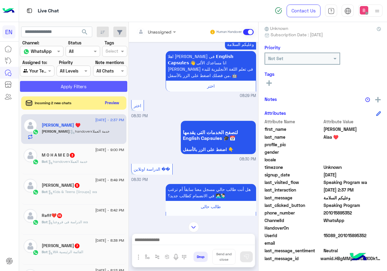
click at [72, 81] on button "Apply Filters" at bounding box center [73, 86] width 107 height 11
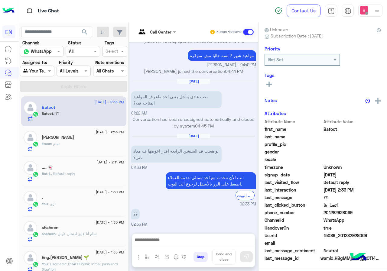
scroll to position [54, 0]
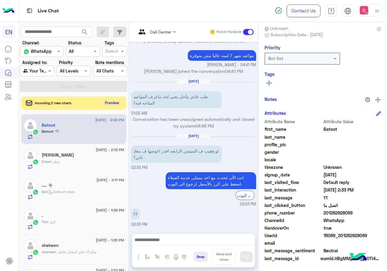
click at [155, 244] on textarea at bounding box center [193, 240] width 123 height 9
drag, startPoint x: 325, startPoint y: 214, endPoint x: 356, endPoint y: 215, distance: 30.6
click at [369, 215] on span "201282928069" at bounding box center [353, 213] width 58 height 6
copy span "01282928069"
click at [168, 236] on div at bounding box center [193, 241] width 123 height 15
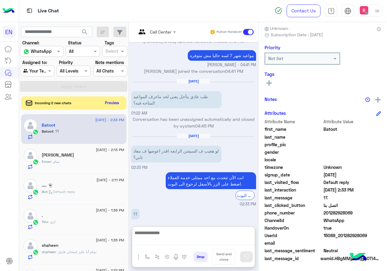
click at [170, 242] on textarea at bounding box center [193, 237] width 123 height 16
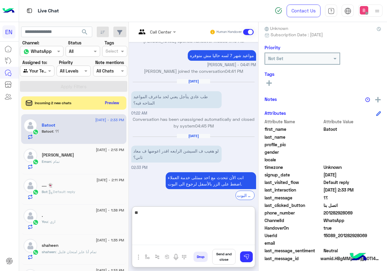
type textarea "*"
type textarea "**********"
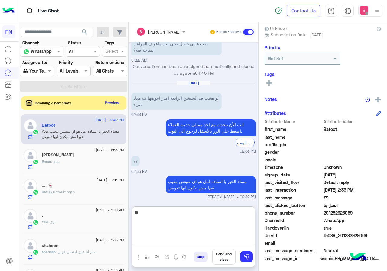
scroll to position [421, 0]
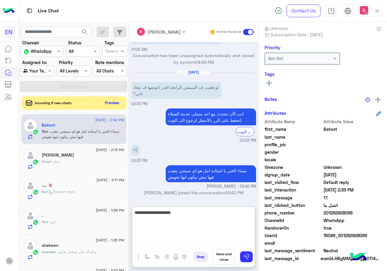
type textarea "**********"
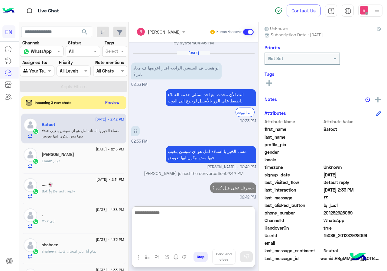
click at [114, 101] on button "Preview" at bounding box center [112, 103] width 19 height 8
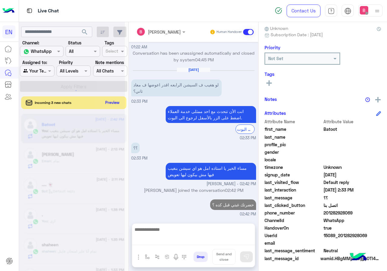
scroll to position [413, 0]
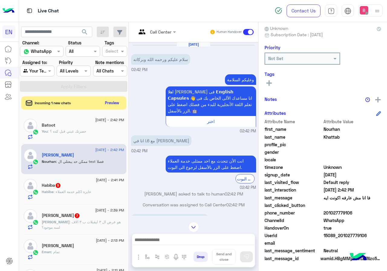
drag, startPoint x: 324, startPoint y: 212, endPoint x: 339, endPoint y: 213, distance: 14.9
click at [363, 212] on span "201027779106" at bounding box center [353, 213] width 58 height 6
drag, startPoint x: 339, startPoint y: 214, endPoint x: 288, endPoint y: 144, distance: 86.0
click at [288, 144] on span "profile_pic" at bounding box center [294, 145] width 58 height 6
drag, startPoint x: 324, startPoint y: 214, endPoint x: 364, endPoint y: 213, distance: 40.0
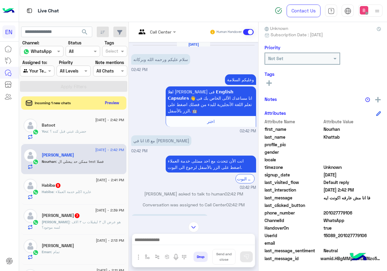
click at [365, 213] on span "201027779106" at bounding box center [353, 213] width 58 height 6
drag, startPoint x: 342, startPoint y: 216, endPoint x: 338, endPoint y: 217, distance: 4.1
click at [342, 216] on span "201027779106" at bounding box center [353, 213] width 58 height 6
click at [312, 215] on span "phone_number" at bounding box center [294, 213] width 58 height 6
drag, startPoint x: 325, startPoint y: 213, endPoint x: 357, endPoint y: 212, distance: 32.1
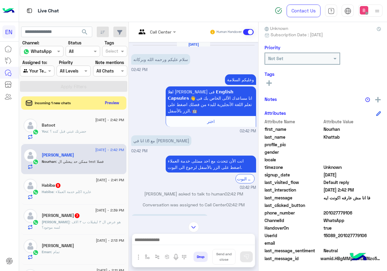
click at [357, 212] on span "201027779106" at bounding box center [353, 213] width 58 height 6
click at [189, 241] on textarea at bounding box center [193, 240] width 123 height 9
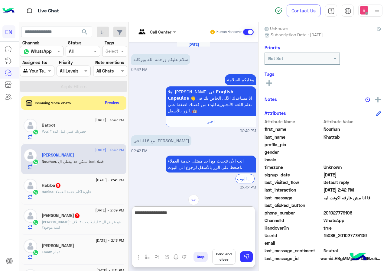
type textarea "**********"
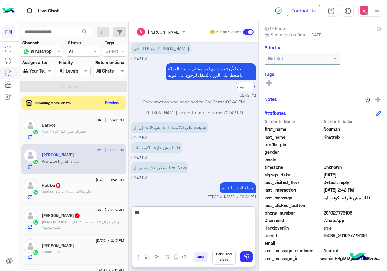
scroll to position [104, 0]
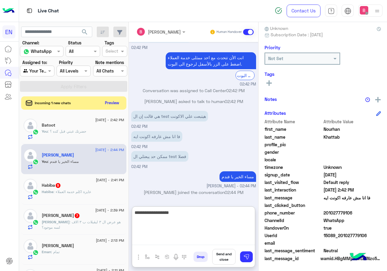
type textarea "**********"
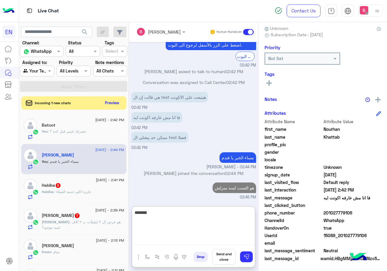
type textarea "*******"
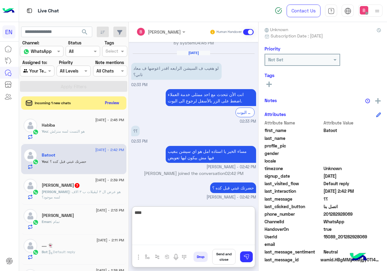
scroll to position [54, 0]
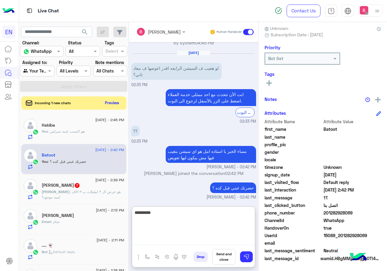
type textarea "*********"
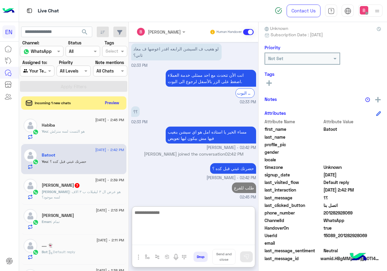
click at [86, 193] on span ": هو عرض ال ٣ ليڤيلات ب ٣ الاف لسه موجود؟" at bounding box center [81, 195] width 79 height 10
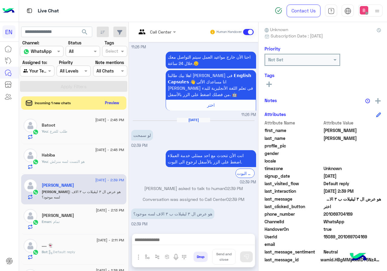
scroll to position [54, 0]
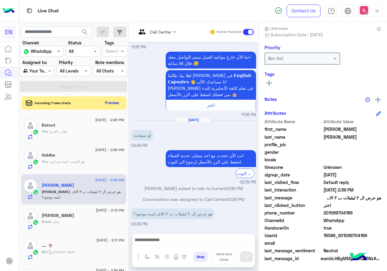
click at [156, 34] on input "text" at bounding box center [149, 32] width 25 height 6
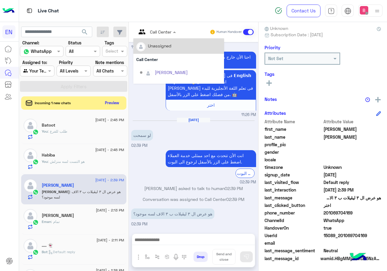
scroll to position [100, 0]
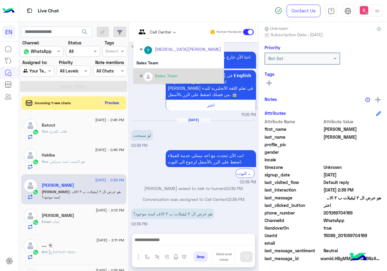
click at [156, 75] on div "Sales Team" at bounding box center [166, 76] width 23 height 6
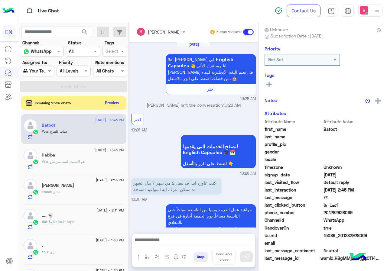
scroll to position [353, 0]
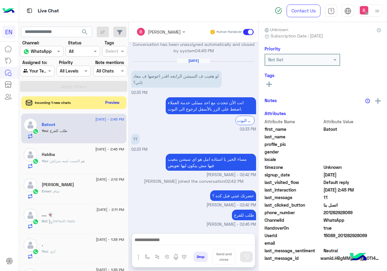
click at [110, 102] on button "Preview" at bounding box center [112, 103] width 19 height 8
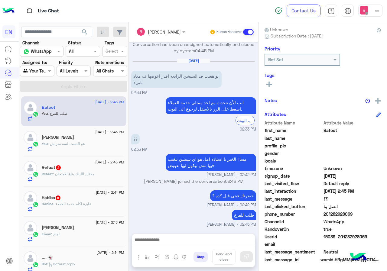
scroll to position [54, 0]
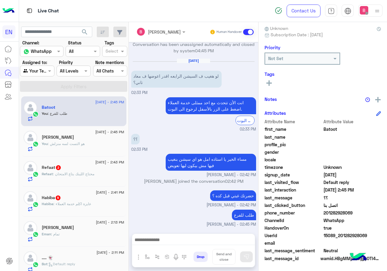
click at [90, 176] on p "Refaat : محتاج اللينك بتاع الامتحان" at bounding box center [68, 174] width 53 height 5
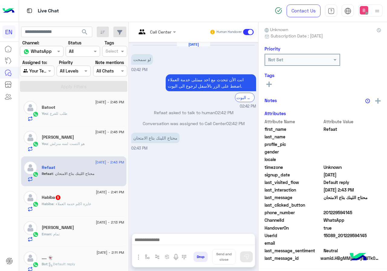
scroll to position [54, 0]
drag, startPoint x: 324, startPoint y: 212, endPoint x: 357, endPoint y: 210, distance: 32.5
click at [357, 210] on span "201229594145" at bounding box center [353, 213] width 58 height 6
click at [166, 241] on textarea at bounding box center [193, 240] width 123 height 9
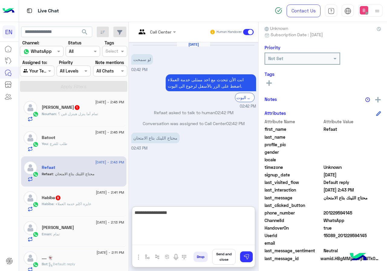
type textarea "**********"
paste textarea "**********"
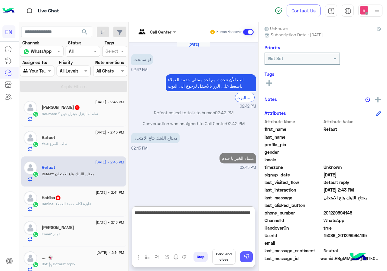
type textarea "**********"
click at [248, 255] on img at bounding box center [247, 257] width 6 height 6
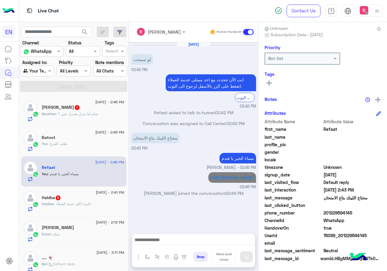
click at [94, 211] on div "Habiba : عايزة اكلم خدمة العملاء" at bounding box center [83, 207] width 83 height 11
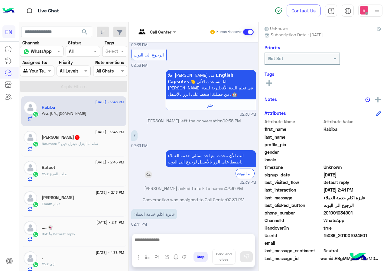
scroll to position [174, 0]
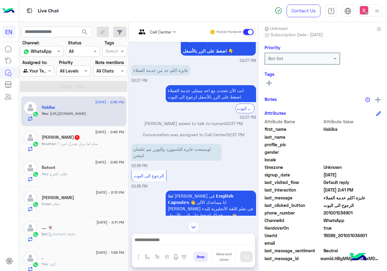
drag, startPoint x: 346, startPoint y: 212, endPoint x: 381, endPoint y: 212, distance: 35.4
click at [382, 212] on span "201001034901" at bounding box center [353, 213] width 58 height 6
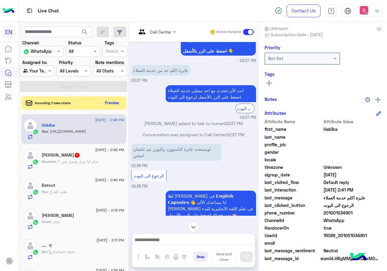
drag, startPoint x: 204, startPoint y: 248, endPoint x: 204, endPoint y: 243, distance: 4.8
click at [203, 248] on div at bounding box center [193, 241] width 123 height 15
click at [206, 240] on textarea at bounding box center [193, 240] width 123 height 9
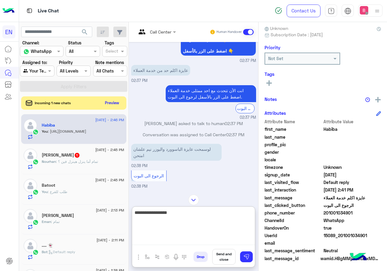
type textarea "**********"
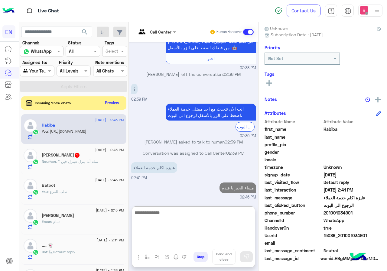
paste textarea "**********"
type textarea "**********"
click at [250, 258] on img at bounding box center [247, 257] width 6 height 6
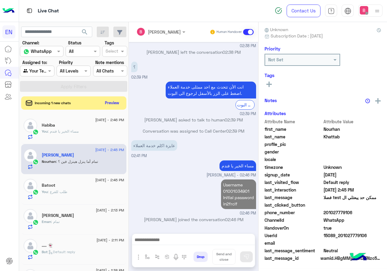
scroll to position [54, 0]
click at [112, 103] on button "Preview" at bounding box center [112, 103] width 19 height 8
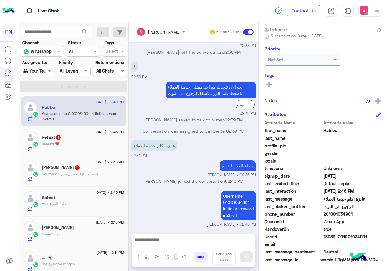
scroll to position [54, 0]
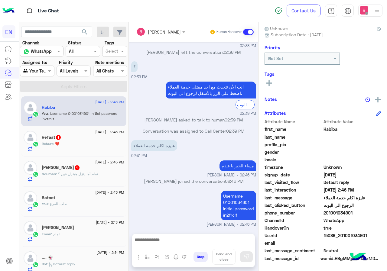
click at [95, 143] on div "Refaat : ❤️" at bounding box center [83, 146] width 83 height 11
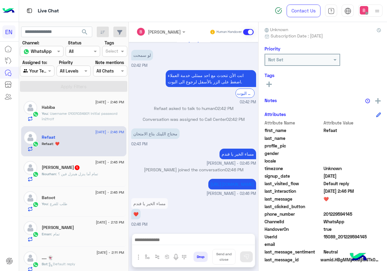
scroll to position [54, 0]
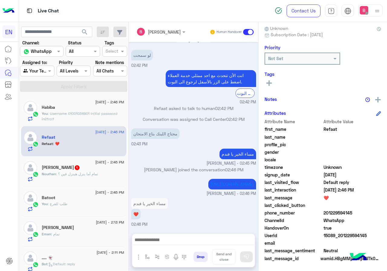
click at [103, 173] on div "Nourhan : تمام أما ينزل هينزل فين ؟" at bounding box center [83, 177] width 83 height 11
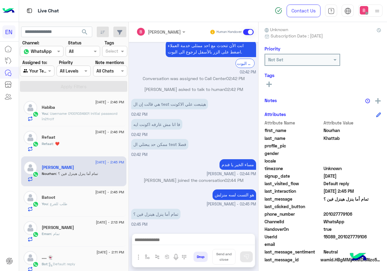
scroll to position [54, 0]
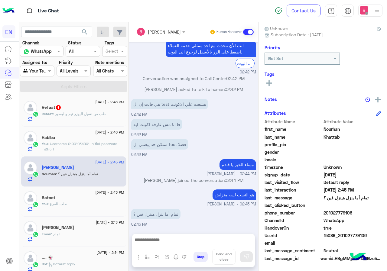
drag, startPoint x: 325, startPoint y: 212, endPoint x: 347, endPoint y: 210, distance: 22.2
click at [368, 211] on span "201027779106" at bounding box center [353, 213] width 58 height 6
click at [184, 239] on textarea at bounding box center [193, 240] width 123 height 9
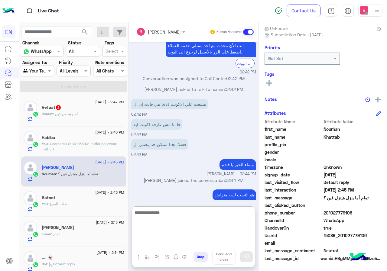
paste textarea "**********"
type textarea "**********"
click at [249, 259] on img at bounding box center [247, 257] width 6 height 6
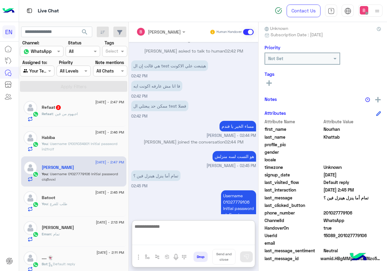
scroll to position [175, 0]
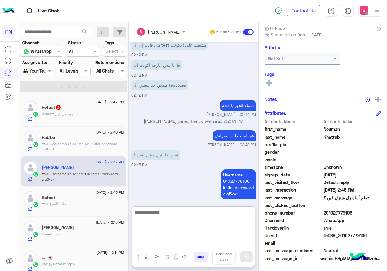
paste textarea "**********"
type textarea "**********"
click at [250, 254] on button at bounding box center [246, 257] width 13 height 11
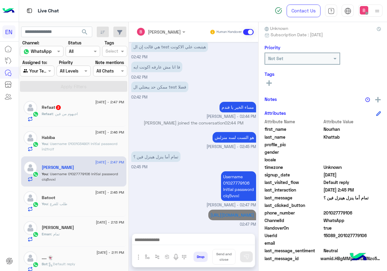
scroll to position [173, 0]
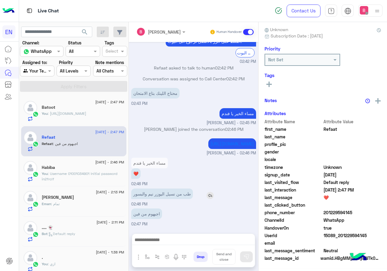
scroll to position [54, 0]
drag, startPoint x: 325, startPoint y: 213, endPoint x: 342, endPoint y: 209, distance: 17.7
click at [368, 216] on span "201229594145" at bounding box center [353, 213] width 58 height 6
click at [160, 242] on textarea at bounding box center [193, 240] width 123 height 9
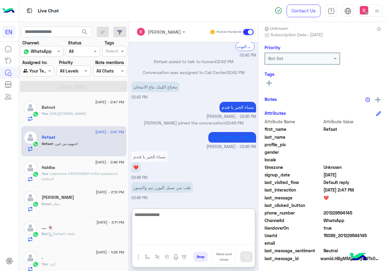
drag, startPoint x: 160, startPoint y: 241, endPoint x: 160, endPoint y: 235, distance: 6.1
paste textarea "**********"
type textarea "**********"
click at [248, 258] on img at bounding box center [247, 257] width 6 height 6
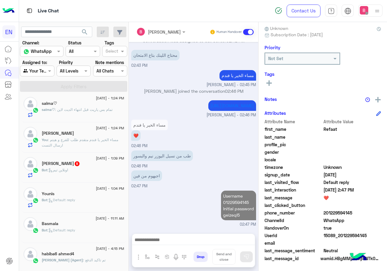
scroll to position [393, 0]
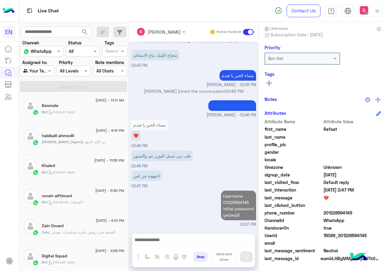
click at [43, 72] on div at bounding box center [37, 70] width 34 height 7
click at [48, 107] on b "Your Inbox" at bounding box center [39, 105] width 21 height 5
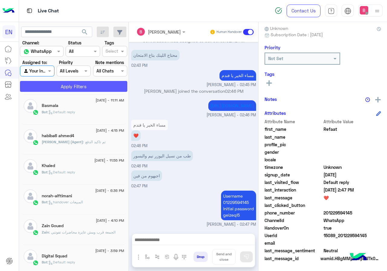
click at [87, 85] on button "Apply Filters" at bounding box center [73, 86] width 107 height 11
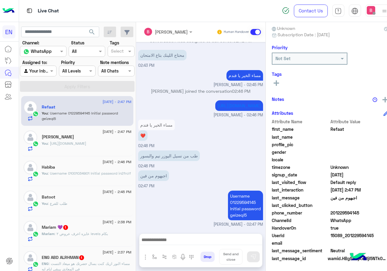
scroll to position [182, 0]
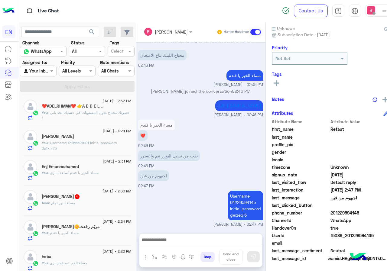
click at [98, 202] on div "Alaa : مساء النور تمام" at bounding box center [87, 206] width 90 height 11
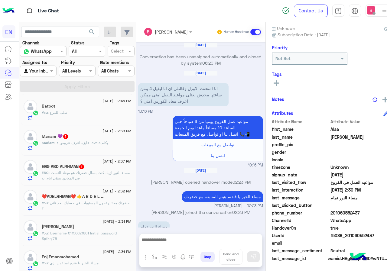
scroll to position [91, 0]
click at [122, 173] on span ": مساء النور ازيك كنت بسال حضرتك هو ميعاد التست في المعادي بيبقى ايام ايه" at bounding box center [86, 176] width 88 height 10
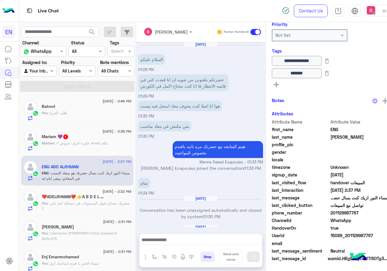
scroll to position [400, 0]
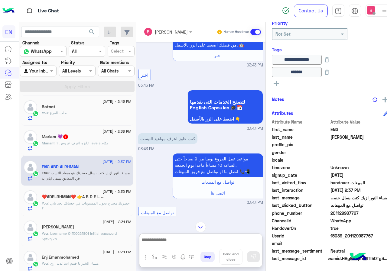
click at [247, 241] on textarea at bounding box center [201, 240] width 123 height 9
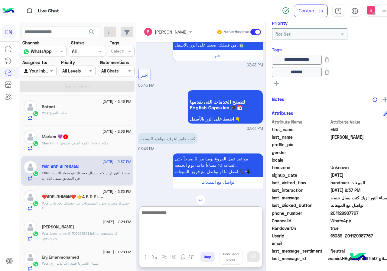
paste textarea "**********"
type textarea "**********"
click at [260, 259] on button at bounding box center [253, 257] width 13 height 11
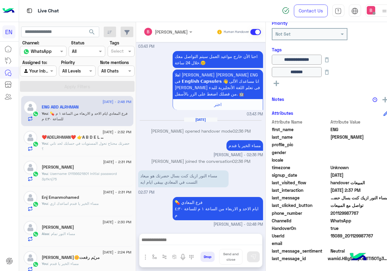
scroll to position [152, 0]
click at [114, 139] on div "❤️ADELRHMAN❤️ 👉A B D E L R H M A N👈 ❤️" at bounding box center [87, 137] width 90 height 6
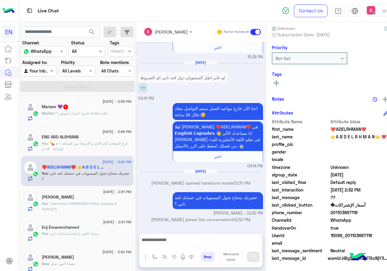
scroll to position [91, 0]
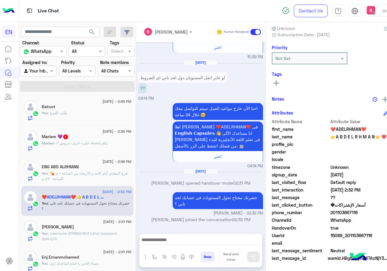
click at [98, 140] on div "Mariam 💜 1" at bounding box center [87, 137] width 90 height 6
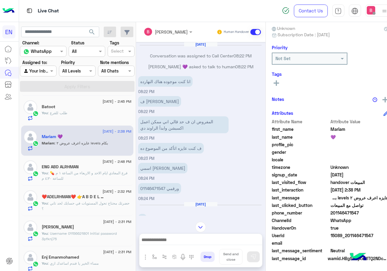
scroll to position [436, 0]
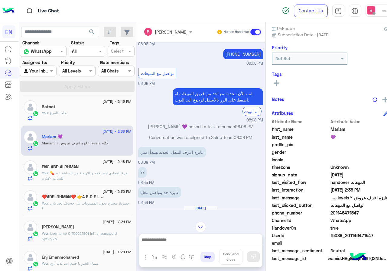
drag, startPoint x: 344, startPoint y: 213, endPoint x: 367, endPoint y: 212, distance: 22.8
click at [375, 212] on span "201146471547" at bounding box center [360, 213] width 58 height 6
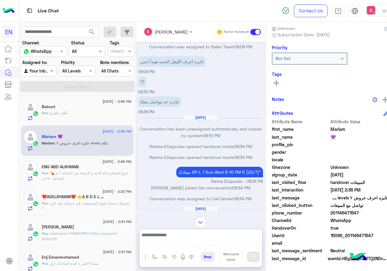
click at [198, 241] on textarea at bounding box center [201, 239] width 123 height 14
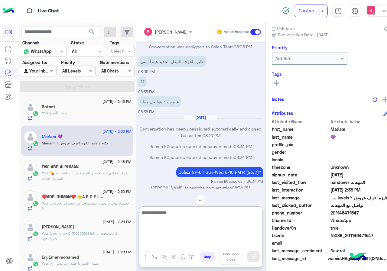
scroll to position [732, 0]
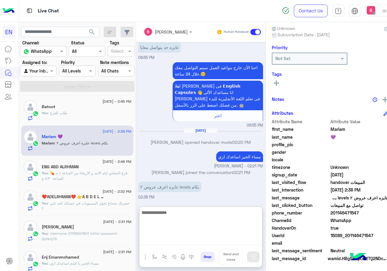
click at [206, 220] on textarea at bounding box center [201, 227] width 123 height 36
type textarea "**********"
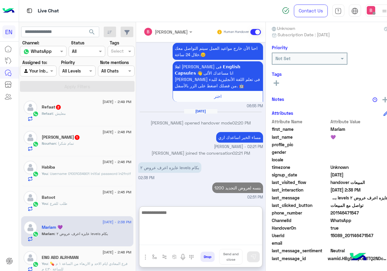
scroll to position [0, 0]
click at [90, 108] on div "Refaat 2" at bounding box center [87, 108] width 90 height 6
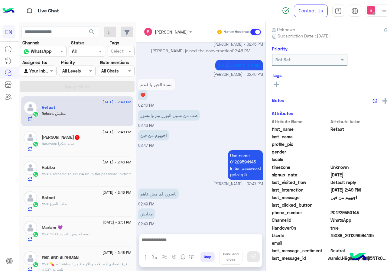
scroll to position [54, 0]
drag, startPoint x: 239, startPoint y: 174, endPoint x: 258, endPoint y: 174, distance: 19.4
click at [258, 174] on p "Username 01229594145 Initial password geizeql5" at bounding box center [245, 165] width 35 height 30
click at [235, 174] on div "Username 01229594145 Initial password geizeql5" at bounding box center [229, 165] width 70 height 30
drag, startPoint x: 243, startPoint y: 175, endPoint x: 257, endPoint y: 176, distance: 14.5
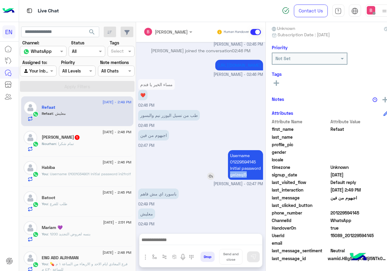
click at [258, 176] on p "Username 01229594145 Initial password geizeql5" at bounding box center [245, 165] width 35 height 30
click at [206, 242] on textarea at bounding box center [201, 240] width 123 height 9
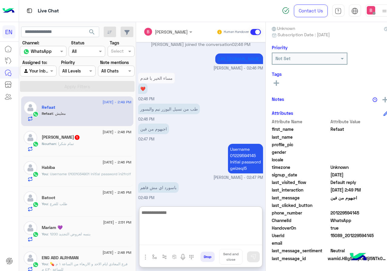
paste textarea "********"
type textarea "********"
click at [257, 256] on img at bounding box center [254, 257] width 6 height 6
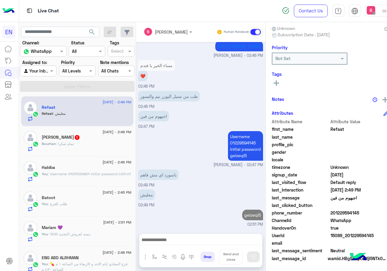
click at [80, 142] on div "Nourhan : تمام شكرا" at bounding box center [87, 146] width 90 height 11
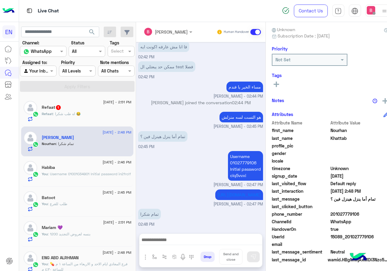
scroll to position [54, 0]
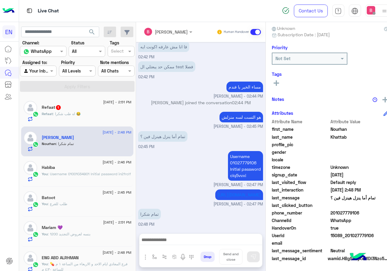
click at [113, 110] on div "Refaat 1" at bounding box center [87, 108] width 90 height 6
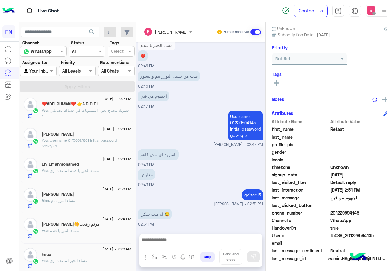
scroll to position [182, 0]
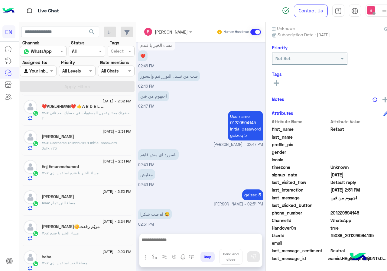
click at [112, 208] on div "Alaa : مساء النور تمام" at bounding box center [87, 206] width 90 height 11
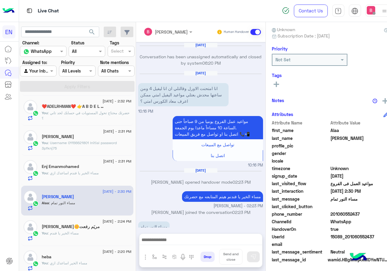
scroll to position [54, 0]
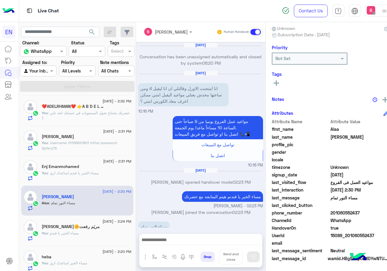
click at [49, 73] on div at bounding box center [38, 70] width 36 height 7
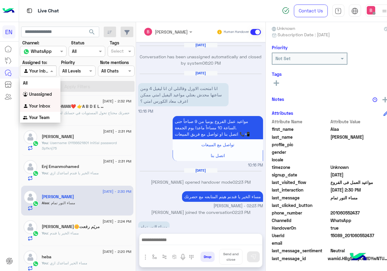
click at [48, 96] on b "Unassigned" at bounding box center [40, 94] width 23 height 5
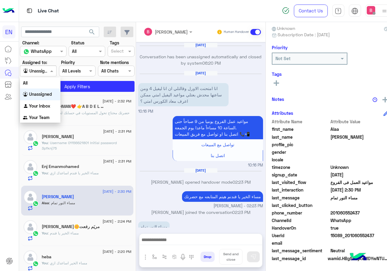
click at [53, 73] on span at bounding box center [53, 71] width 8 height 6
drag, startPoint x: 38, startPoint y: 117, endPoint x: 61, endPoint y: 100, distance: 27.7
click at [38, 117] on b "Your Team" at bounding box center [39, 117] width 21 height 5
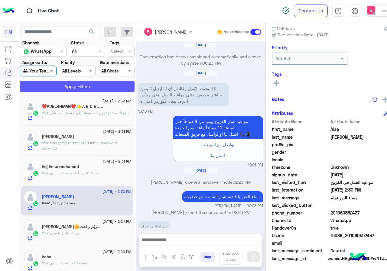
click at [74, 88] on button "Apply Filters" at bounding box center [77, 86] width 115 height 11
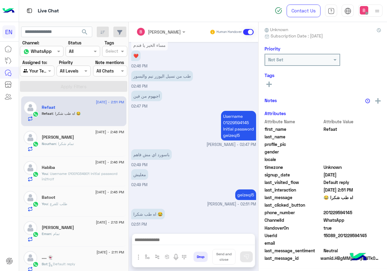
scroll to position [54, 0]
click at [39, 67] on div "Agent Filter Your Team" at bounding box center [37, 71] width 34 height 11
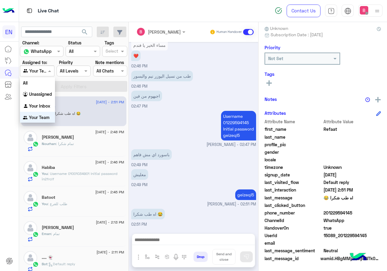
scroll to position [1, 0]
click at [38, 93] on b "Unassigned" at bounding box center [40, 93] width 23 height 5
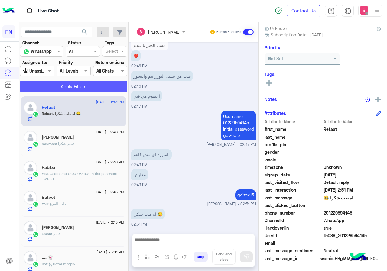
click at [54, 84] on button "Apply Filters" at bounding box center [73, 86] width 107 height 11
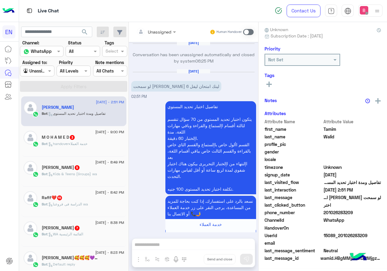
scroll to position [421, 0]
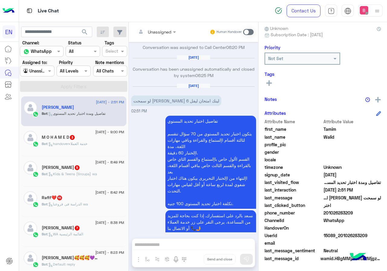
drag, startPoint x: 325, startPoint y: 213, endPoint x: 339, endPoint y: 213, distance: 13.9
click at [365, 214] on span "201026283209" at bounding box center [353, 213] width 58 height 6
click at [251, 31] on span at bounding box center [248, 32] width 11 height 6
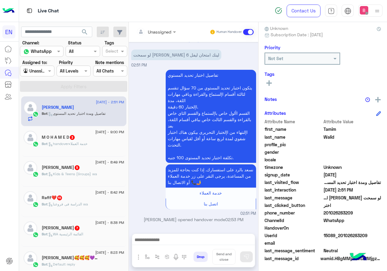
click at [203, 242] on textarea at bounding box center [193, 240] width 123 height 9
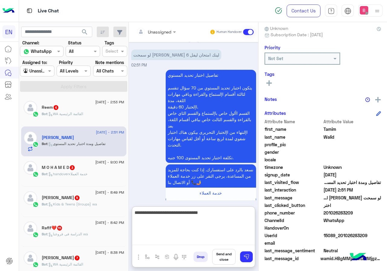
type textarea "**********"
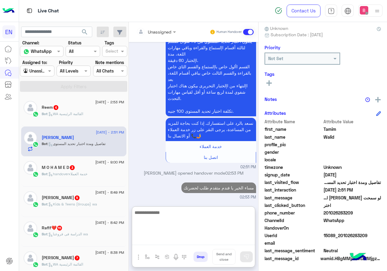
click at [71, 114] on span ": WA القائمة الرئيسية" at bounding box center [66, 114] width 36 height 5
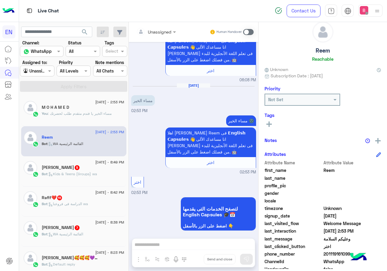
scroll to position [54, 0]
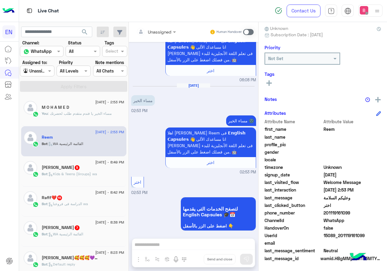
drag, startPoint x: 324, startPoint y: 212, endPoint x: 343, endPoint y: 215, distance: 19.2
click at [356, 212] on span "201119161099" at bounding box center [353, 213] width 58 height 6
click at [344, 219] on span "WhatsApp" at bounding box center [353, 221] width 58 height 6
drag, startPoint x: 325, startPoint y: 213, endPoint x: 360, endPoint y: 212, distance: 34.5
click at [360, 212] on span "201119161099" at bounding box center [353, 213] width 58 height 6
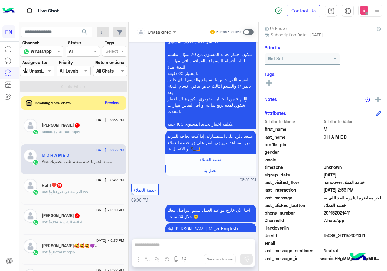
scroll to position [581, 0]
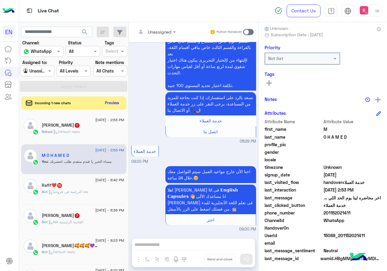
click at [179, 242] on div "Unassigned Human Handover Jul 13, 2025 طيب انا من ساعت ما جيت خجزت معاكم وانا م…" at bounding box center [194, 148] width 130 height 252
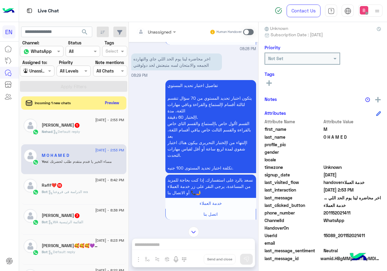
scroll to position [491, 0]
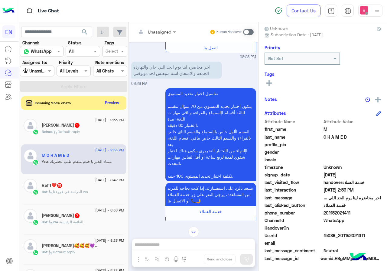
click at [248, 31] on span at bounding box center [248, 32] width 11 height 6
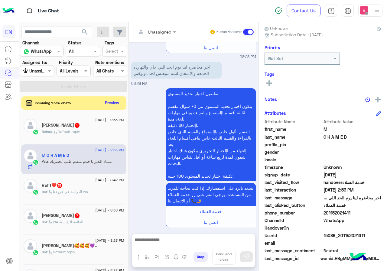
scroll to position [608, 0]
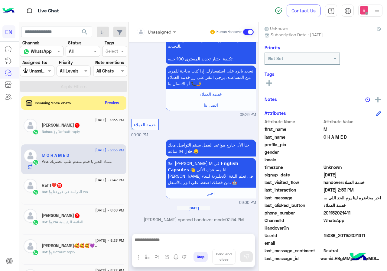
click at [190, 242] on textarea at bounding box center [193, 240] width 123 height 9
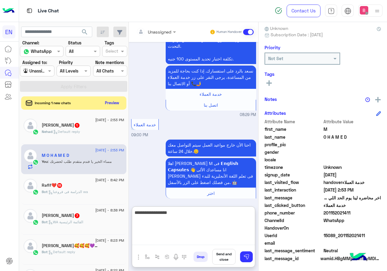
type textarea "**********"
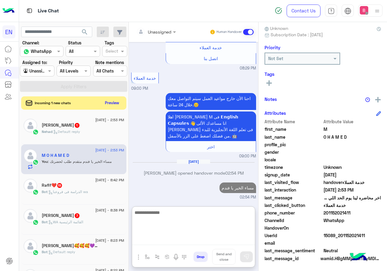
paste textarea "**********"
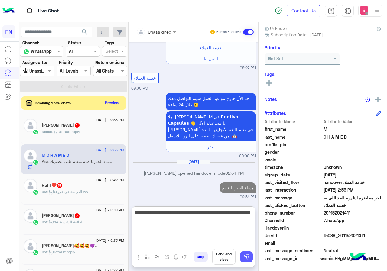
type textarea "**********"
click at [250, 256] on button at bounding box center [246, 257] width 13 height 11
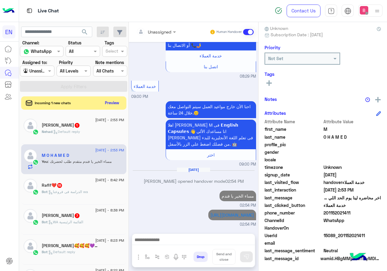
scroll to position [653, 0]
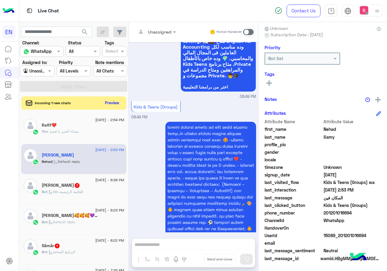
scroll to position [207, 0]
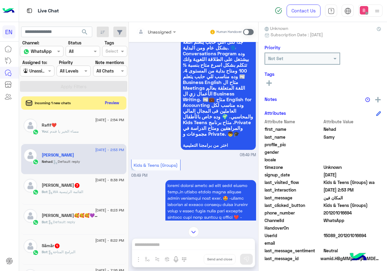
click at [155, 30] on input "text" at bounding box center [149, 32] width 25 height 6
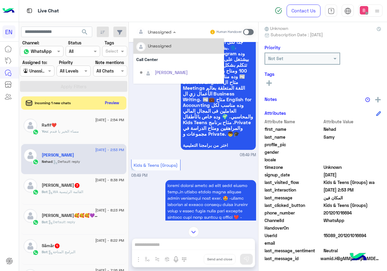
scroll to position [100, 0]
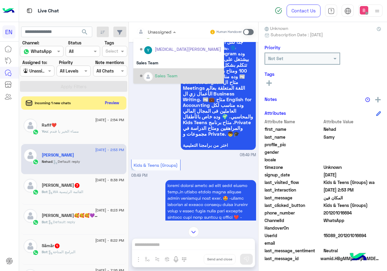
click at [158, 72] on div "Sales Team" at bounding box center [180, 76] width 81 height 11
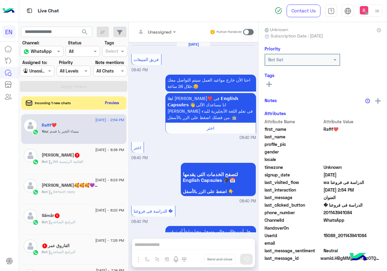
scroll to position [756, 0]
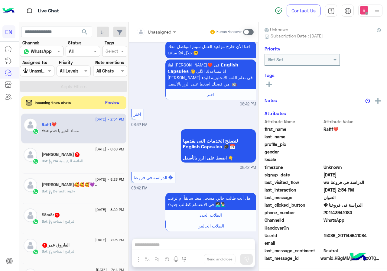
click at [111, 103] on button "Preview" at bounding box center [112, 103] width 19 height 8
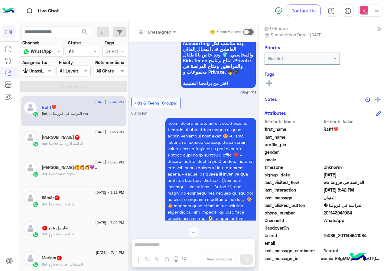
scroll to position [332, 0]
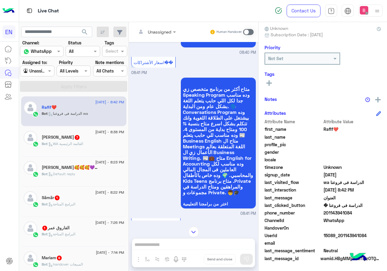
click at [165, 30] on div at bounding box center [156, 31] width 46 height 7
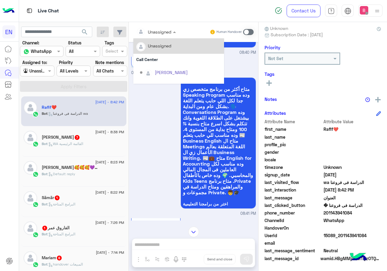
scroll to position [100, 0]
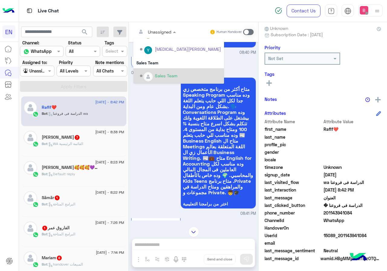
click at [156, 73] on div "Sales Team" at bounding box center [166, 76] width 23 height 6
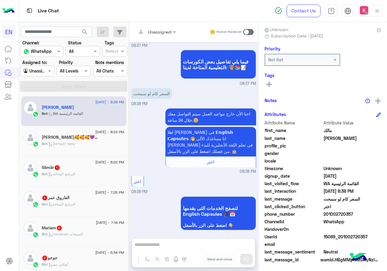
scroll to position [54, 0]
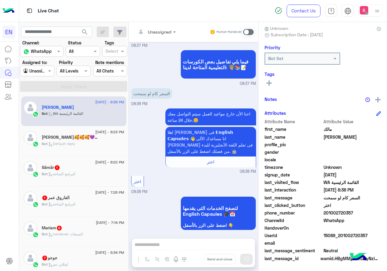
click at [169, 32] on div at bounding box center [156, 31] width 46 height 7
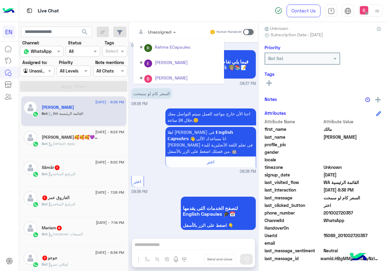
scroll to position [100, 0]
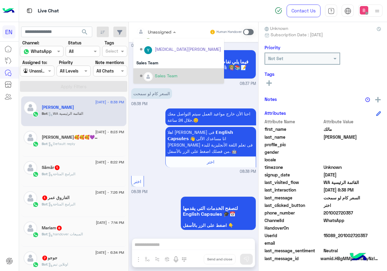
click at [159, 76] on div "Sales Team" at bounding box center [166, 76] width 23 height 6
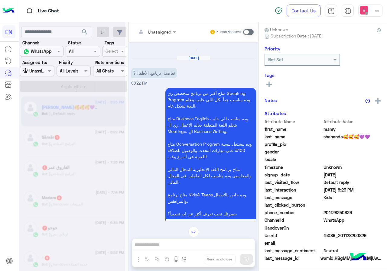
scroll to position [54, 0]
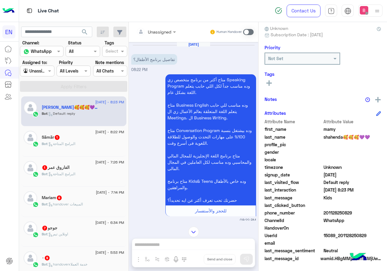
drag, startPoint x: 162, startPoint y: 26, endPoint x: 162, endPoint y: 32, distance: 5.8
click at [162, 27] on div "Unassigned" at bounding box center [154, 32] width 35 height 12
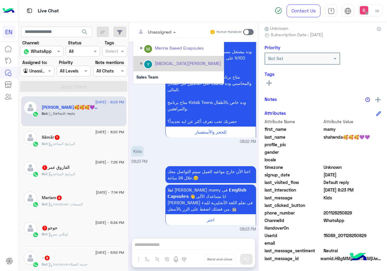
scroll to position [100, 0]
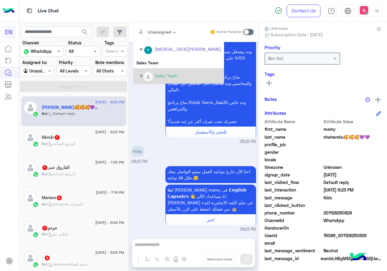
click at [168, 72] on div "Sales Team" at bounding box center [180, 76] width 81 height 11
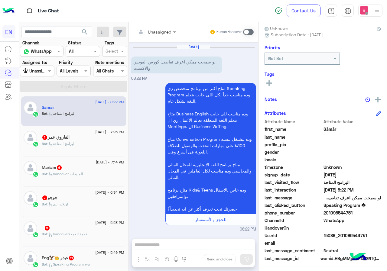
click at [163, 28] on div at bounding box center [156, 31] width 46 height 7
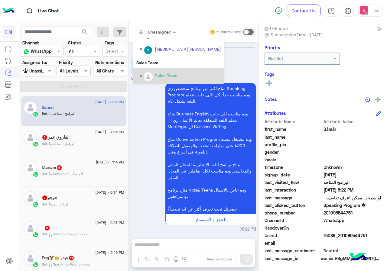
click at [163, 72] on div "Sales Team" at bounding box center [180, 76] width 81 height 11
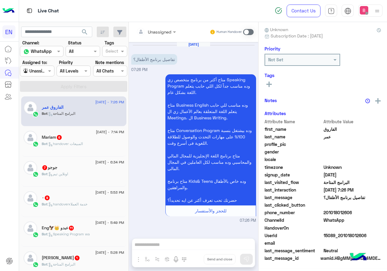
click at [159, 31] on input "text" at bounding box center [149, 32] width 25 height 6
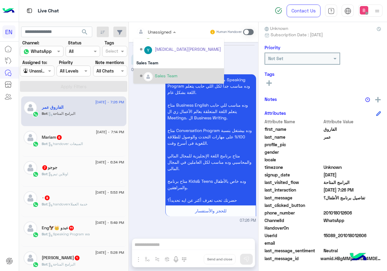
click at [165, 74] on div "Sales Team" at bounding box center [166, 76] width 23 height 6
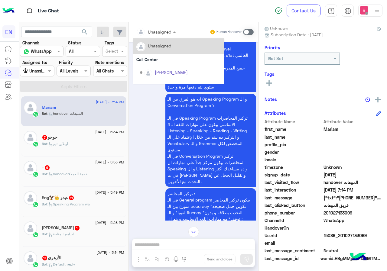
click at [168, 35] on div "Unassigned" at bounding box center [160, 32] width 24 height 6
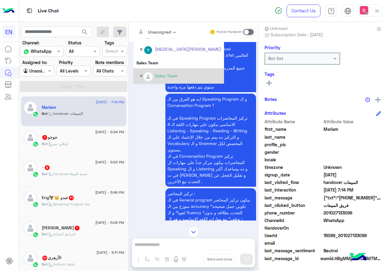
click at [163, 77] on div "Sales Team" at bounding box center [166, 76] width 23 height 6
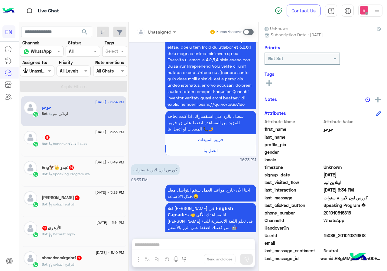
click at [163, 31] on div at bounding box center [156, 31] width 46 height 7
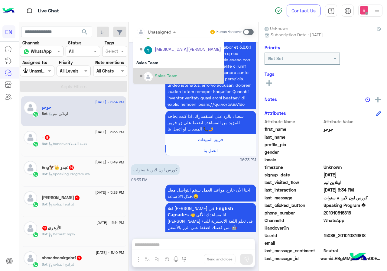
click at [156, 79] on div "Sales Team" at bounding box center [166, 76] width 23 height 6
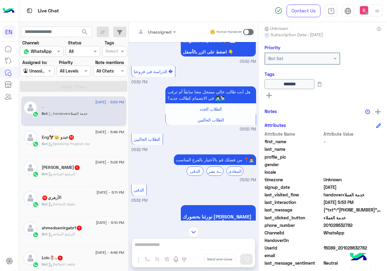
click at [163, 33] on div at bounding box center [156, 31] width 46 height 7
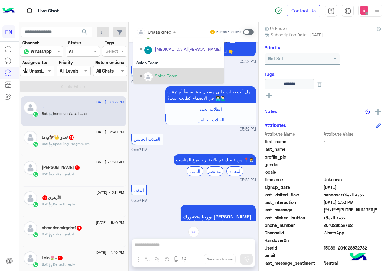
click at [166, 73] on div "Sales Team" at bounding box center [166, 76] width 23 height 6
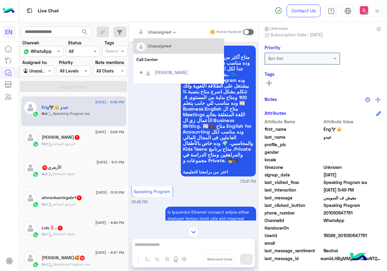
click at [162, 33] on div at bounding box center [156, 31] width 46 height 7
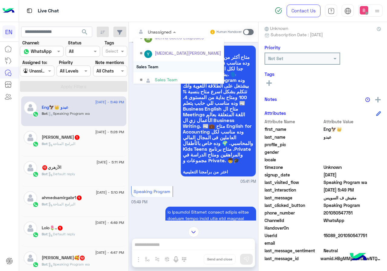
scroll to position [100, 0]
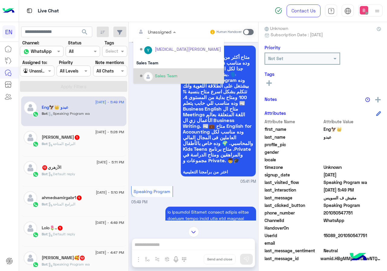
click at [178, 79] on div "Sales Team" at bounding box center [180, 76] width 81 height 11
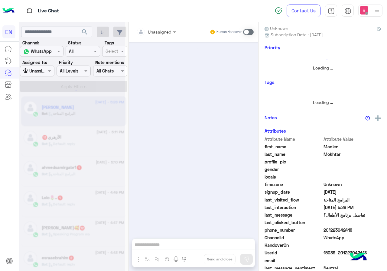
scroll to position [53, 0]
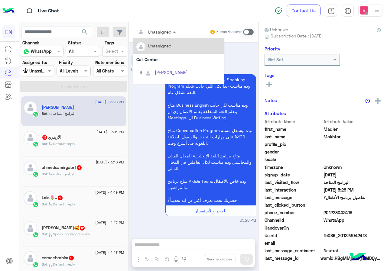
click at [160, 30] on input "text" at bounding box center [149, 32] width 25 height 6
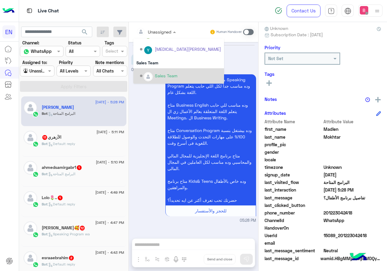
click at [164, 72] on div "Sales Team" at bounding box center [180, 76] width 81 height 11
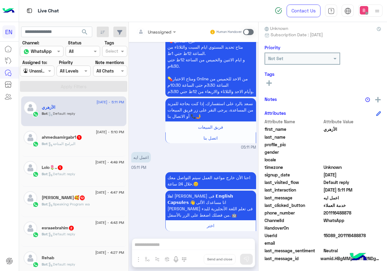
drag, startPoint x: 325, startPoint y: 212, endPoint x: 355, endPoint y: 215, distance: 30.7
click at [356, 215] on span "201116488878" at bounding box center [353, 213] width 58 height 6
click at [199, 240] on div "Unassigned Human Handover Sep 12, 2025 اعمل ايه 05:09 PM احنا الأن خارج مواعيد …" at bounding box center [194, 148] width 130 height 252
click at [248, 33] on span at bounding box center [248, 32] width 11 height 6
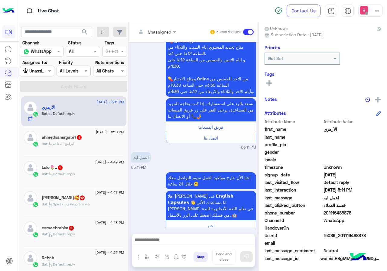
scroll to position [724, 0]
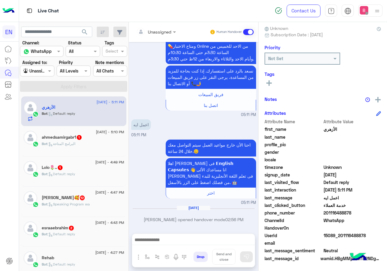
click at [188, 234] on div "Unassigned Human Handover Sep 12, 2025 اعمل ايه 05:09 PM احنا الأن خارج مواعيد …" at bounding box center [194, 148] width 130 height 252
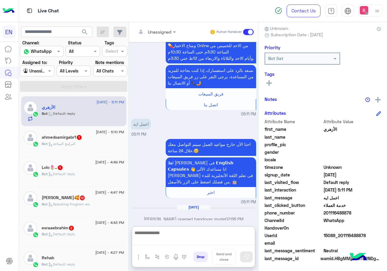
click at [188, 241] on textarea at bounding box center [193, 237] width 123 height 16
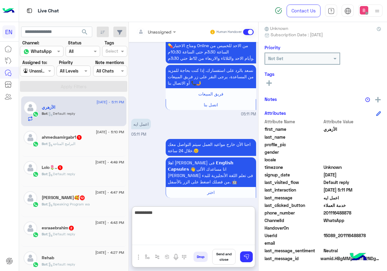
type textarea "**********"
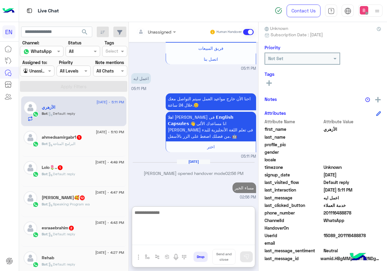
paste textarea "**********"
type textarea "**********"
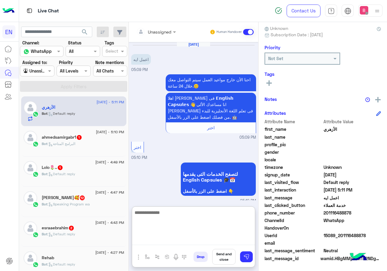
click at [250, 258] on div "Unassigned Human Handover Sep 12, 2025 اعمل ايه 05:09 PM احنا الأن خارج مواعيد …" at bounding box center [194, 148] width 130 height 252
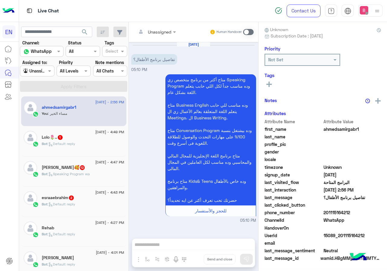
scroll to position [54, 0]
click at [44, 71] on div at bounding box center [37, 70] width 34 height 7
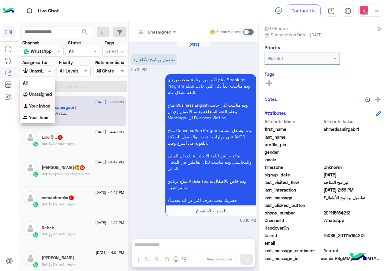
click at [90, 114] on div "You : مساء الخير" at bounding box center [83, 116] width 83 height 11
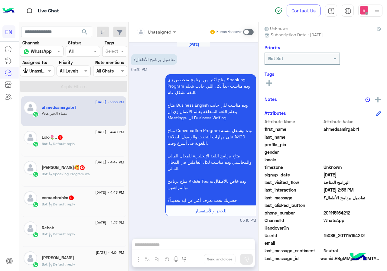
click at [42, 72] on div at bounding box center [37, 70] width 34 height 7
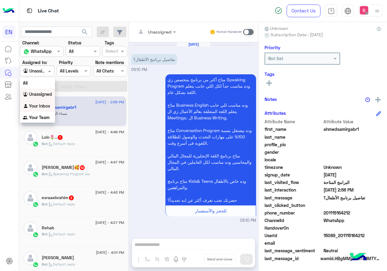
click at [39, 104] on b "Your Inbox" at bounding box center [39, 106] width 21 height 5
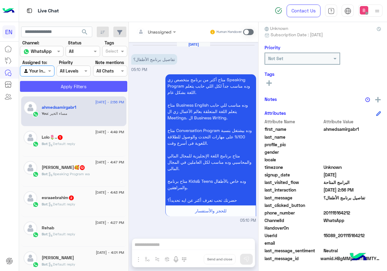
click at [63, 87] on button "Apply Filters" at bounding box center [73, 86] width 107 height 11
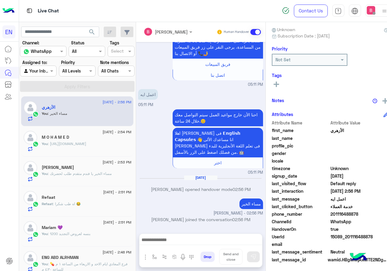
scroll to position [54, 0]
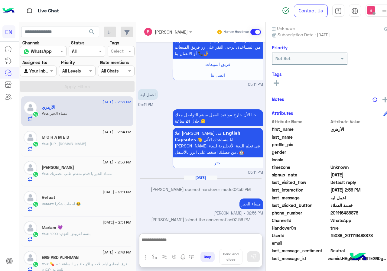
click at [202, 240] on textarea at bounding box center [201, 240] width 123 height 9
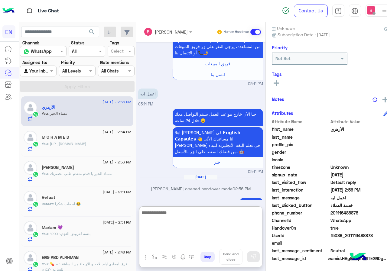
paste textarea "**********"
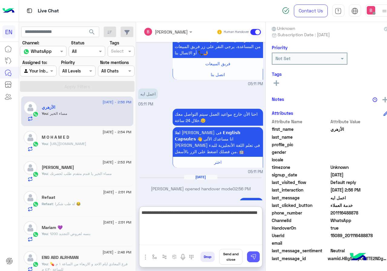
type textarea "**********"
click at [257, 256] on img at bounding box center [254, 257] width 6 height 6
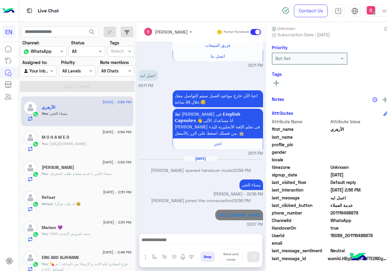
scroll to position [671, 0]
click at [44, 68] on div at bounding box center [38, 70] width 36 height 7
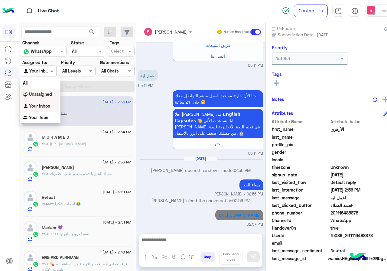
click at [39, 95] on b "Unassigned" at bounding box center [40, 94] width 23 height 5
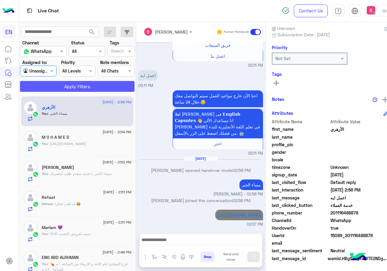
click at [61, 84] on button "Apply Filters" at bounding box center [77, 86] width 115 height 11
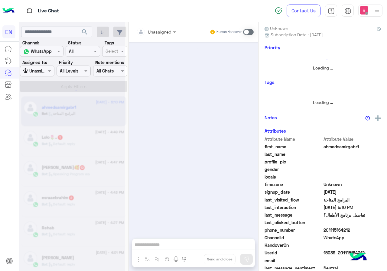
scroll to position [53, 0]
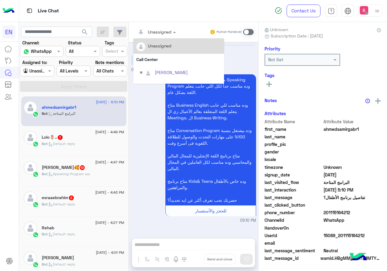
click at [160, 33] on input "text" at bounding box center [149, 32] width 25 height 6
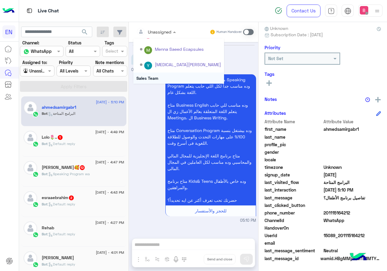
scroll to position [100, 0]
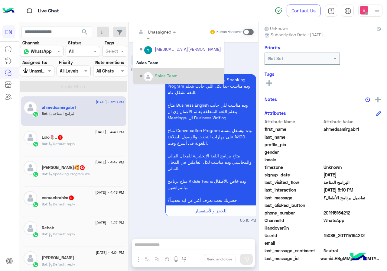
click at [164, 77] on div "Sales Team" at bounding box center [166, 76] width 23 height 6
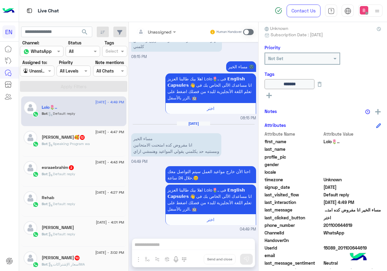
scroll to position [67, 0]
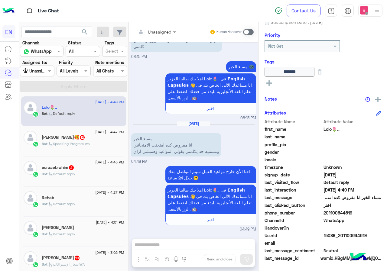
drag, startPoint x: 325, startPoint y: 213, endPoint x: 357, endPoint y: 214, distance: 32.4
click at [358, 214] on span "201100644619" at bounding box center [353, 213] width 58 height 6
drag, startPoint x: 184, startPoint y: 246, endPoint x: 191, endPoint y: 240, distance: 8.6
click at [184, 244] on div "Unassigned Human Handover Sep 9, 2025 مساء الخير 03:13 PM مساء الخير 🌚 اهلا بيك…" at bounding box center [194, 148] width 130 height 252
click at [249, 32] on span at bounding box center [248, 32] width 11 height 6
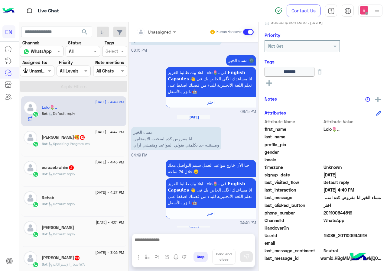
scroll to position [371, 0]
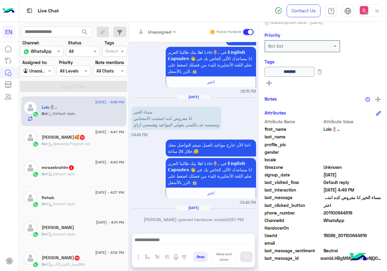
click at [179, 240] on textarea at bounding box center [193, 240] width 123 height 9
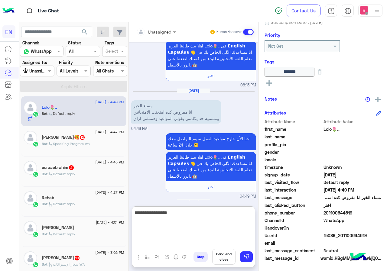
type textarea "**********"
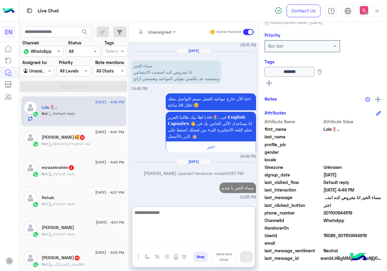
paste textarea "**********"
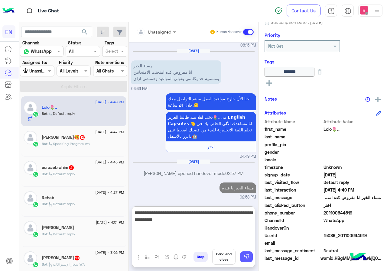
type textarea "**********"
click at [248, 257] on img at bounding box center [247, 257] width 6 height 6
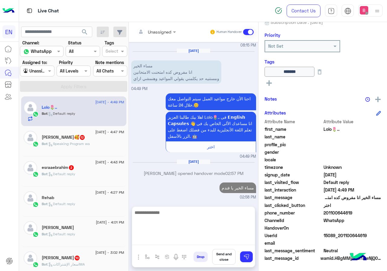
scroll to position [416, 0]
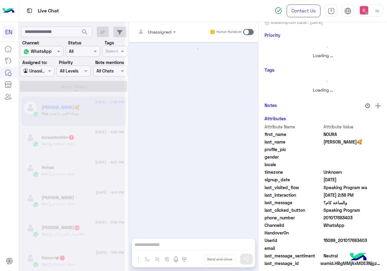
click at [230, 242] on div "Unassigned Human Handover Drop Send and close" at bounding box center [194, 148] width 130 height 252
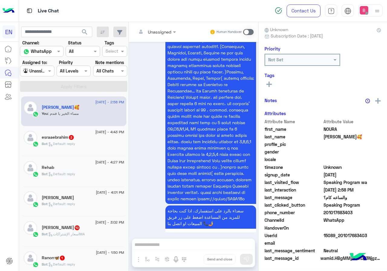
scroll to position [54, 0]
click at [79, 143] on div "Bot : Default reply" at bounding box center [83, 146] width 83 height 11
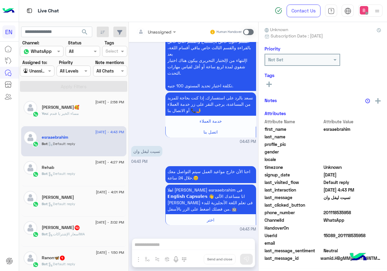
scroll to position [54, 0]
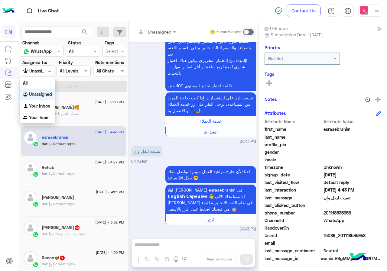
click at [36, 72] on input "text" at bounding box center [30, 71] width 14 height 6
drag, startPoint x: 36, startPoint y: 103, endPoint x: 55, endPoint y: 91, distance: 22.9
click at [36, 104] on b "Your Inbox" at bounding box center [39, 106] width 21 height 5
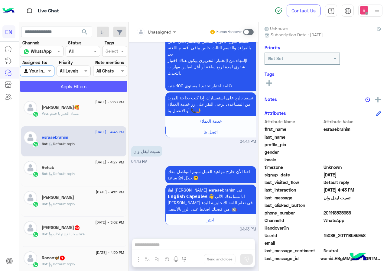
click at [59, 88] on button "Apply Filters" at bounding box center [73, 86] width 107 height 11
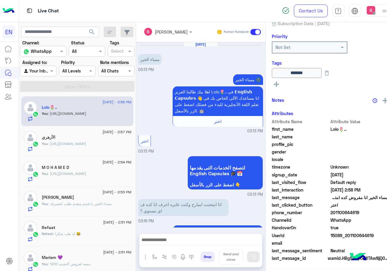
scroll to position [426, 0]
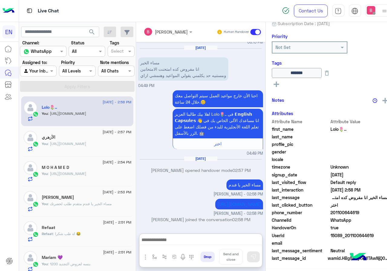
click at [200, 239] on textarea at bounding box center [201, 240] width 123 height 9
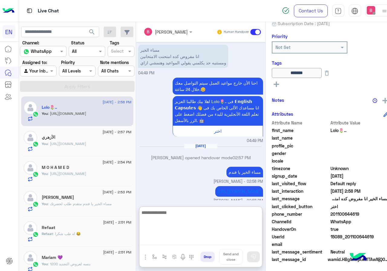
scroll to position [67, 0]
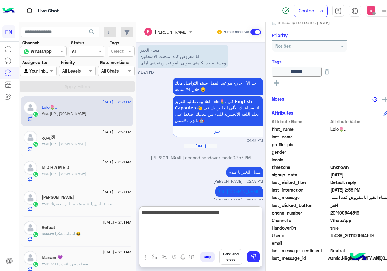
type textarea "**********"
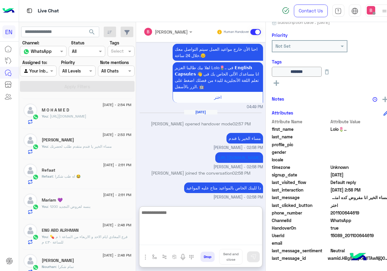
scroll to position [0, 0]
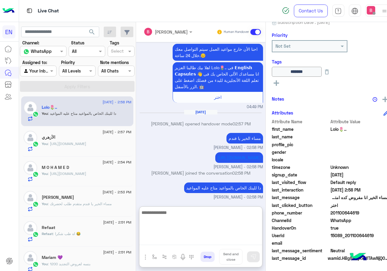
click at [35, 76] on section "Channel: Channel WhatsApp Status Channel All Tags Select Assigned to: Agent Fil…" at bounding box center [78, 66] width 108 height 52
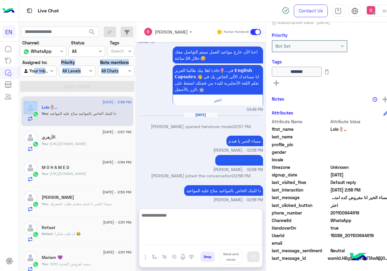
scroll to position [446, 0]
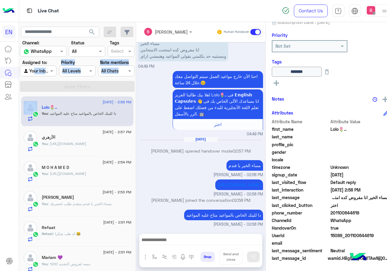
click at [30, 70] on input "text" at bounding box center [31, 71] width 16 height 6
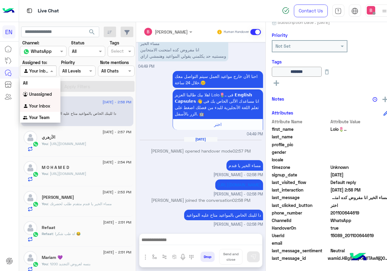
click at [42, 94] on b "Unassigned" at bounding box center [40, 94] width 23 height 5
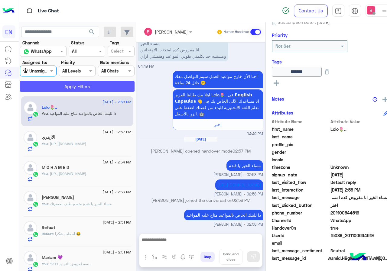
click at [62, 87] on button "Apply Filters" at bounding box center [77, 86] width 115 height 11
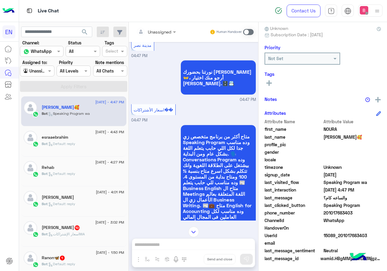
scroll to position [719, 0]
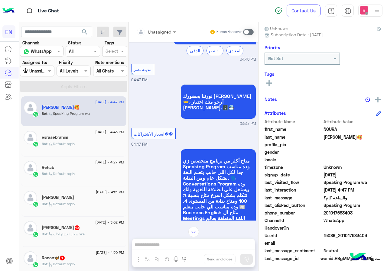
click at [162, 30] on div at bounding box center [156, 31] width 46 height 7
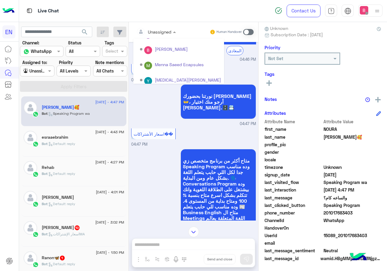
scroll to position [100, 0]
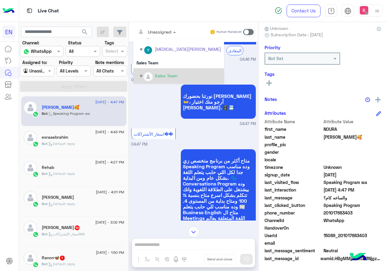
click at [166, 73] on div "Sales Team" at bounding box center [166, 76] width 23 height 6
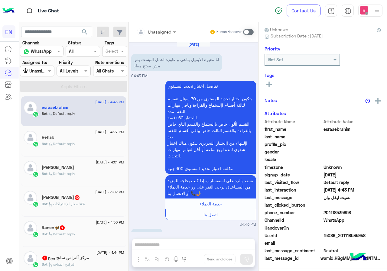
scroll to position [83, 0]
drag, startPoint x: 324, startPoint y: 213, endPoint x: 359, endPoint y: 212, distance: 35.1
click at [359, 212] on span "201118535958" at bounding box center [353, 213] width 58 height 6
click at [271, 82] on icon at bounding box center [269, 83] width 5 height 5
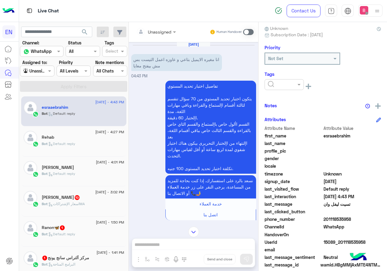
click at [279, 84] on input "text" at bounding box center [277, 85] width 18 height 6
click at [283, 101] on div "Solved" at bounding box center [284, 99] width 39 height 11
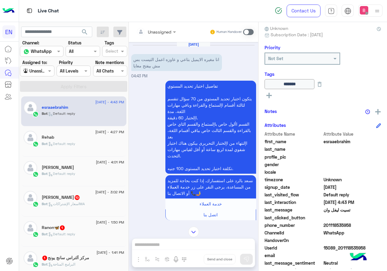
click at [107, 204] on div "Bot : اسعار الإشتراكاتWA" at bounding box center [83, 207] width 83 height 11
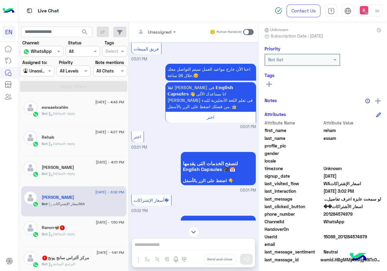
scroll to position [54, 0]
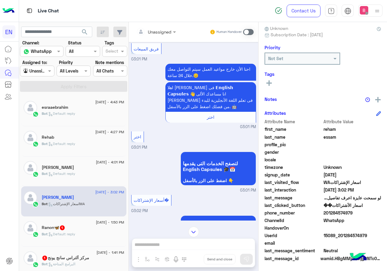
click at [163, 29] on div at bounding box center [156, 31] width 46 height 7
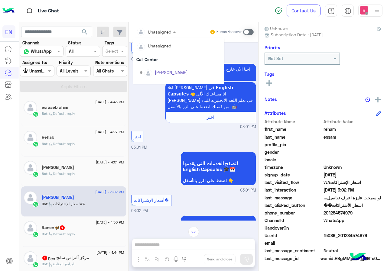
scroll to position [100, 0]
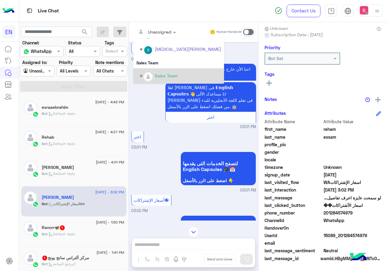
click at [158, 74] on div "Sales Team" at bounding box center [166, 76] width 23 height 6
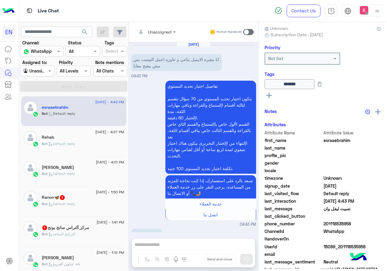
scroll to position [83, 0]
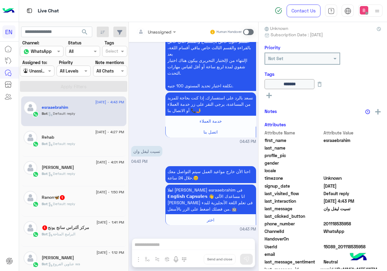
click at [75, 206] on span ": Default reply" at bounding box center [62, 204] width 28 height 5
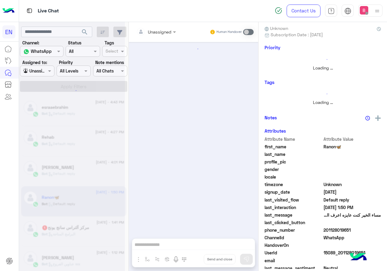
scroll to position [54, 0]
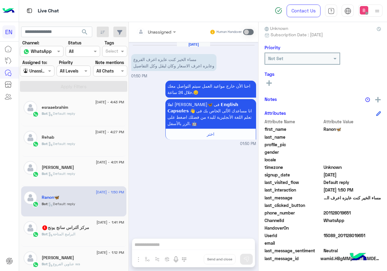
click at [158, 32] on input "text" at bounding box center [149, 32] width 25 height 6
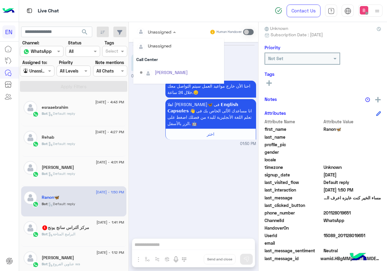
scroll to position [100, 0]
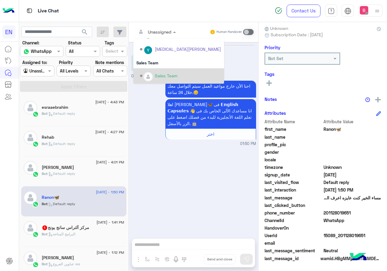
click at [161, 72] on div "Sales Team" at bounding box center [180, 76] width 81 height 11
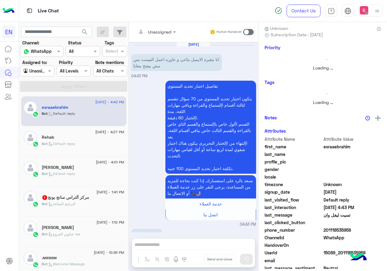
scroll to position [83, 0]
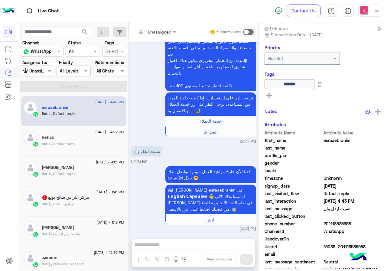
click at [93, 200] on div "مركز ألتراس سانج يونج 1" at bounding box center [83, 198] width 83 height 6
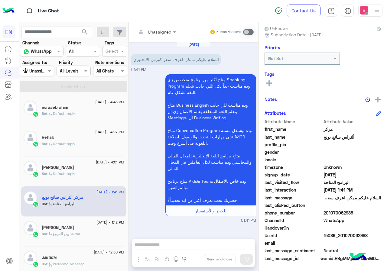
scroll to position [54, 0]
click at [158, 35] on div "Unassigned" at bounding box center [160, 32] width 24 height 6
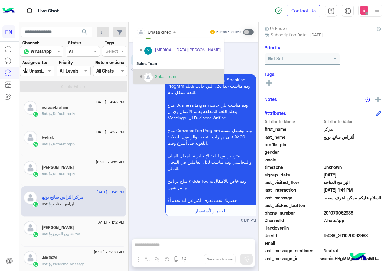
scroll to position [100, 0]
click at [158, 74] on div "Sales Team" at bounding box center [166, 76] width 23 height 6
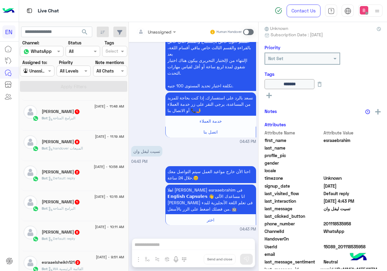
scroll to position [182, 0]
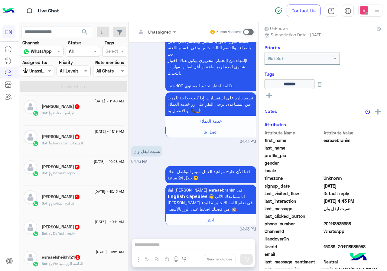
click at [93, 110] on div "Bot : البرامج المتاحة" at bounding box center [83, 115] width 83 height 11
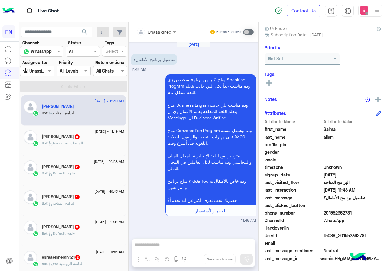
click at [168, 30] on div at bounding box center [156, 31] width 46 height 7
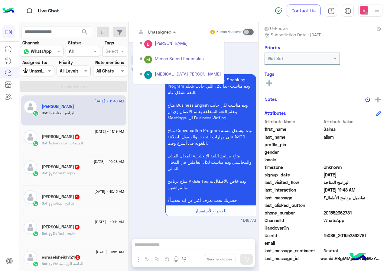
scroll to position [100, 0]
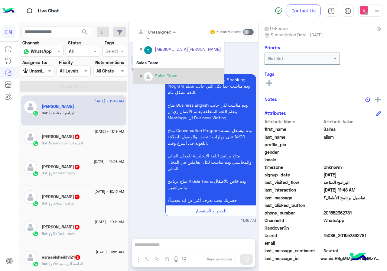
click at [163, 75] on div "Sales Team" at bounding box center [166, 76] width 23 height 6
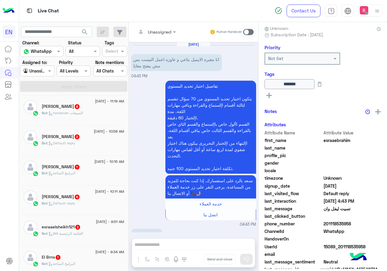
scroll to position [83, 0]
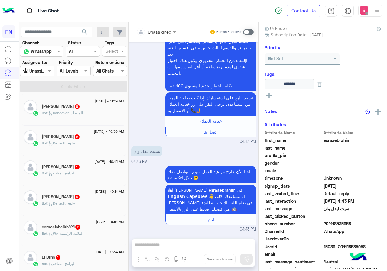
click at [74, 109] on div "Asmaa Abdo 8" at bounding box center [83, 107] width 83 height 6
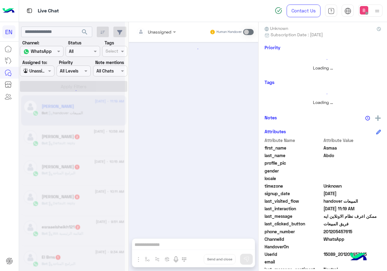
scroll to position [741, 0]
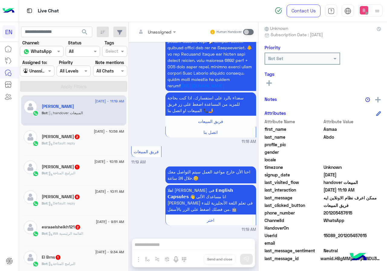
click at [172, 33] on span at bounding box center [176, 32] width 8 height 6
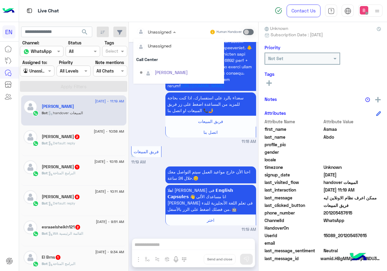
scroll to position [100, 0]
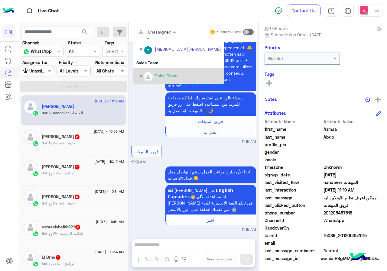
click at [153, 75] on div "Sales Team" at bounding box center [180, 76] width 81 height 11
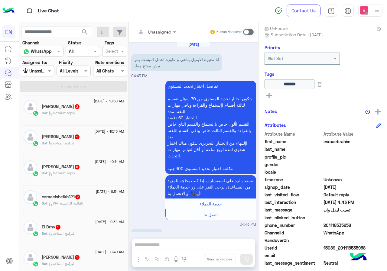
scroll to position [83, 0]
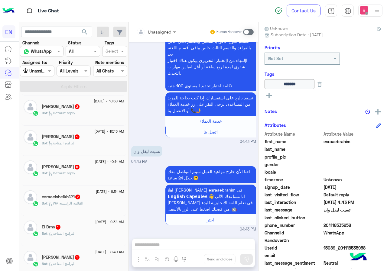
click at [97, 116] on div "Bot : Default reply" at bounding box center [83, 115] width 83 height 11
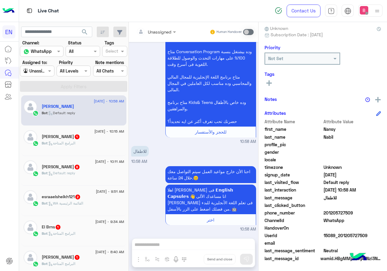
scroll to position [3, 0]
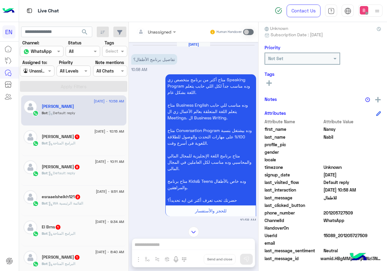
click at [150, 32] on input "text" at bounding box center [149, 32] width 25 height 6
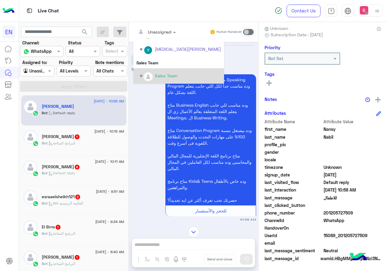
click at [160, 73] on div "Sales Team" at bounding box center [166, 76] width 23 height 6
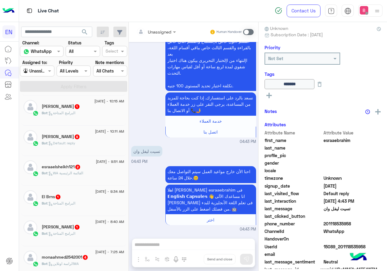
click at [87, 110] on div "Huda Badr 1" at bounding box center [83, 107] width 83 height 6
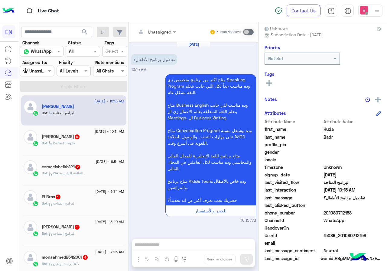
drag, startPoint x: 165, startPoint y: 26, endPoint x: 161, endPoint y: 33, distance: 8.1
click at [164, 28] on div "Unassigned Human Handover" at bounding box center [194, 32] width 130 height 20
click at [161, 33] on input "text" at bounding box center [149, 32] width 25 height 6
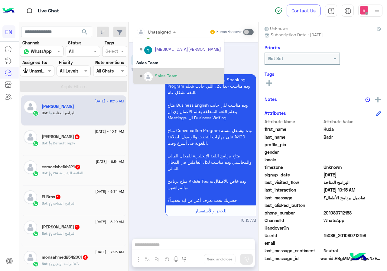
click at [162, 78] on div "Sales Team" at bounding box center [166, 76] width 23 height 6
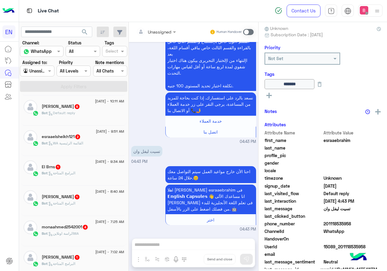
click at [95, 108] on div "منة الله محمود 6" at bounding box center [83, 107] width 83 height 6
